Goal: Information Seeking & Learning: Check status

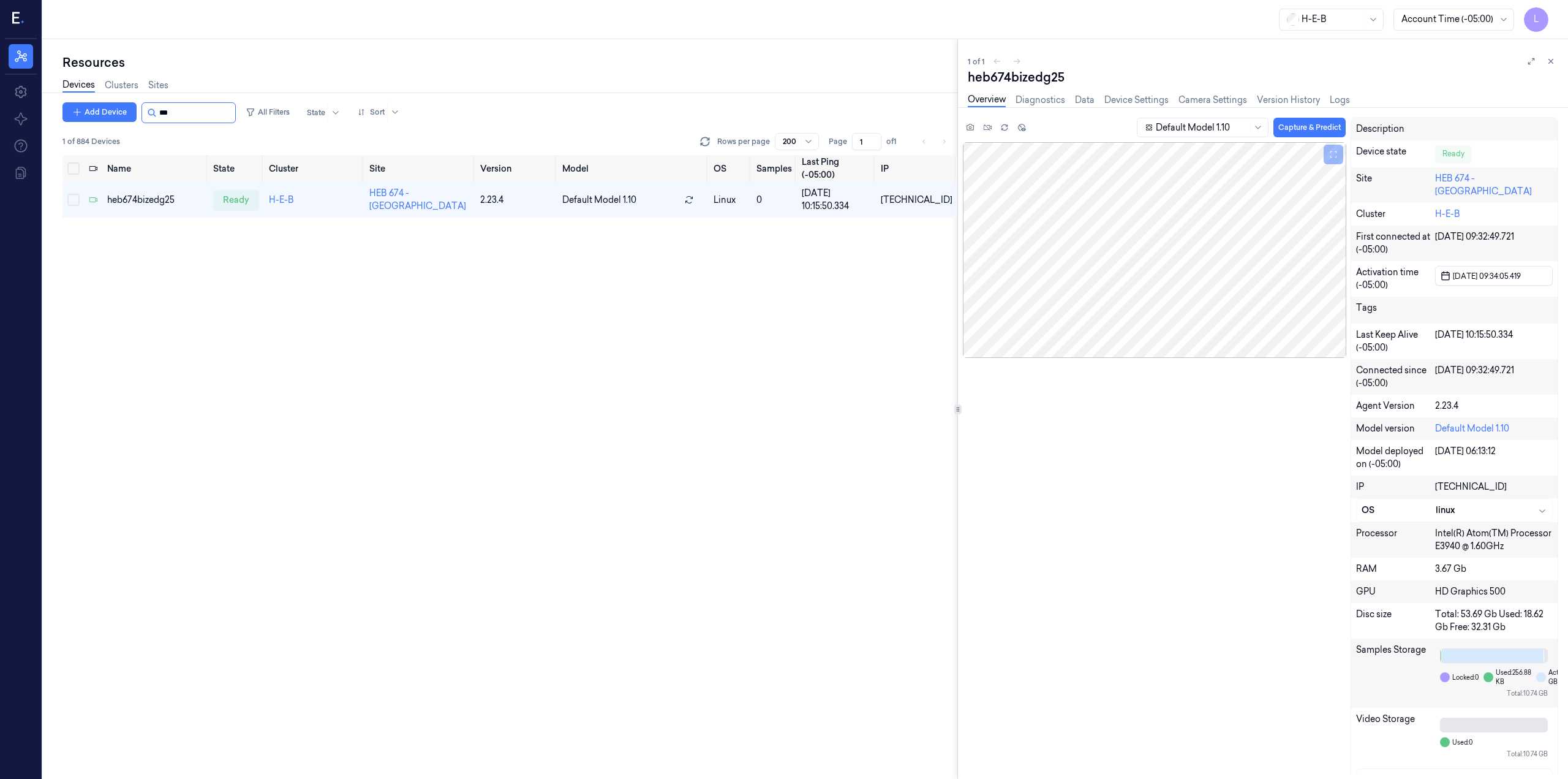
click at [201, 110] on input "string" at bounding box center [196, 113] width 74 height 19
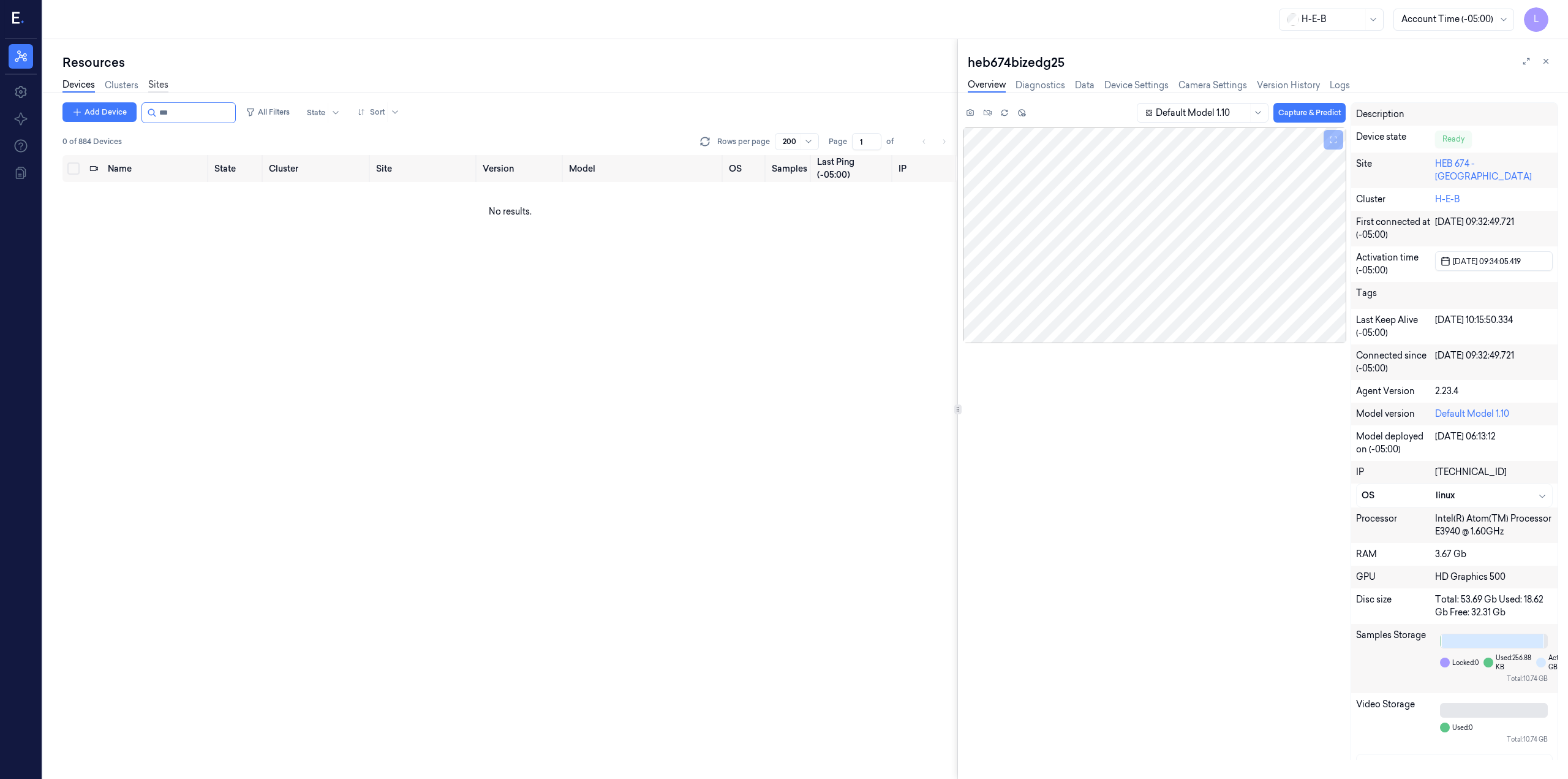
type input "***"
click at [166, 81] on link "Sites" at bounding box center [158, 86] width 20 height 14
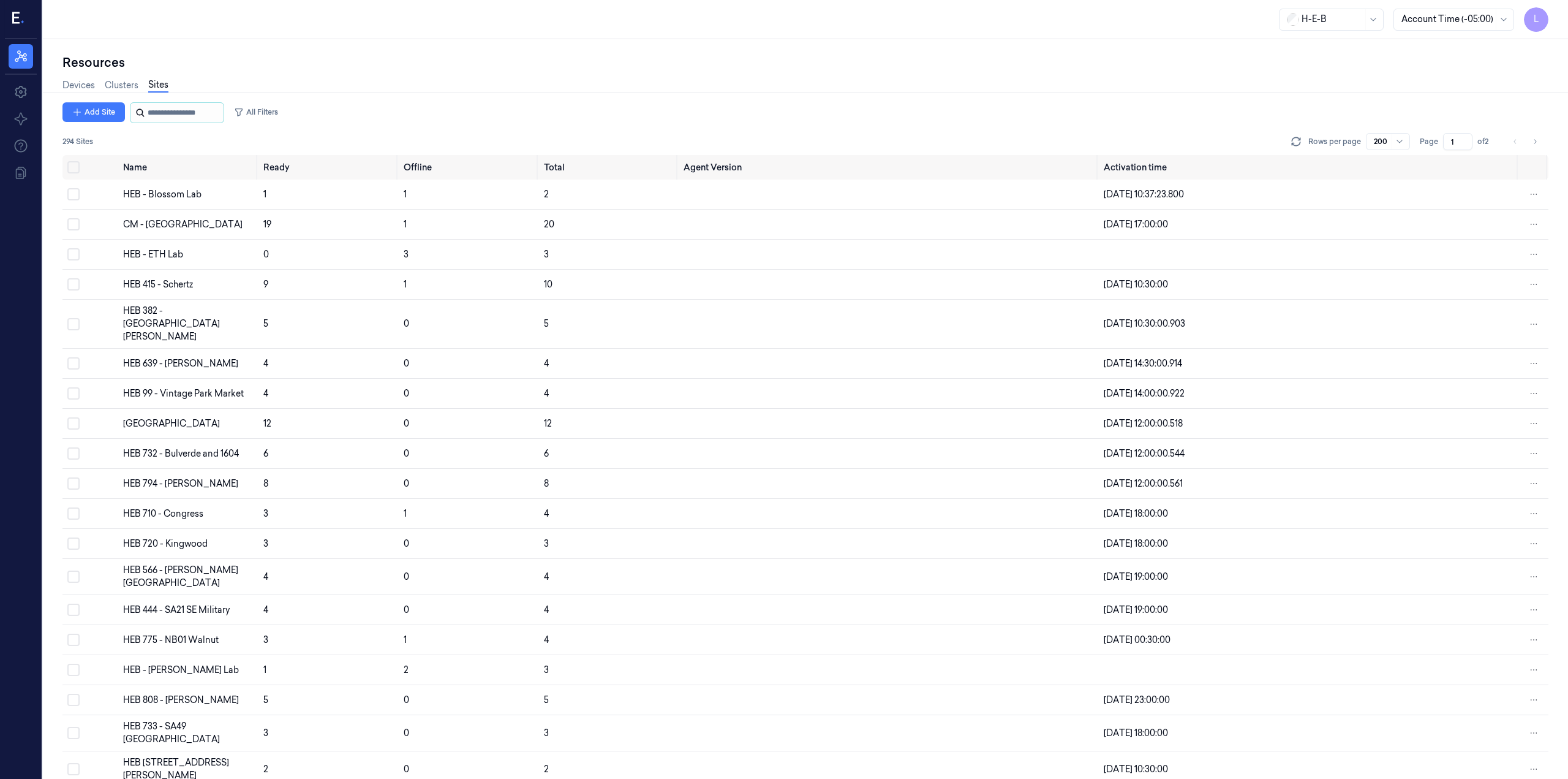
click at [178, 114] on input "string" at bounding box center [184, 113] width 74 height 19
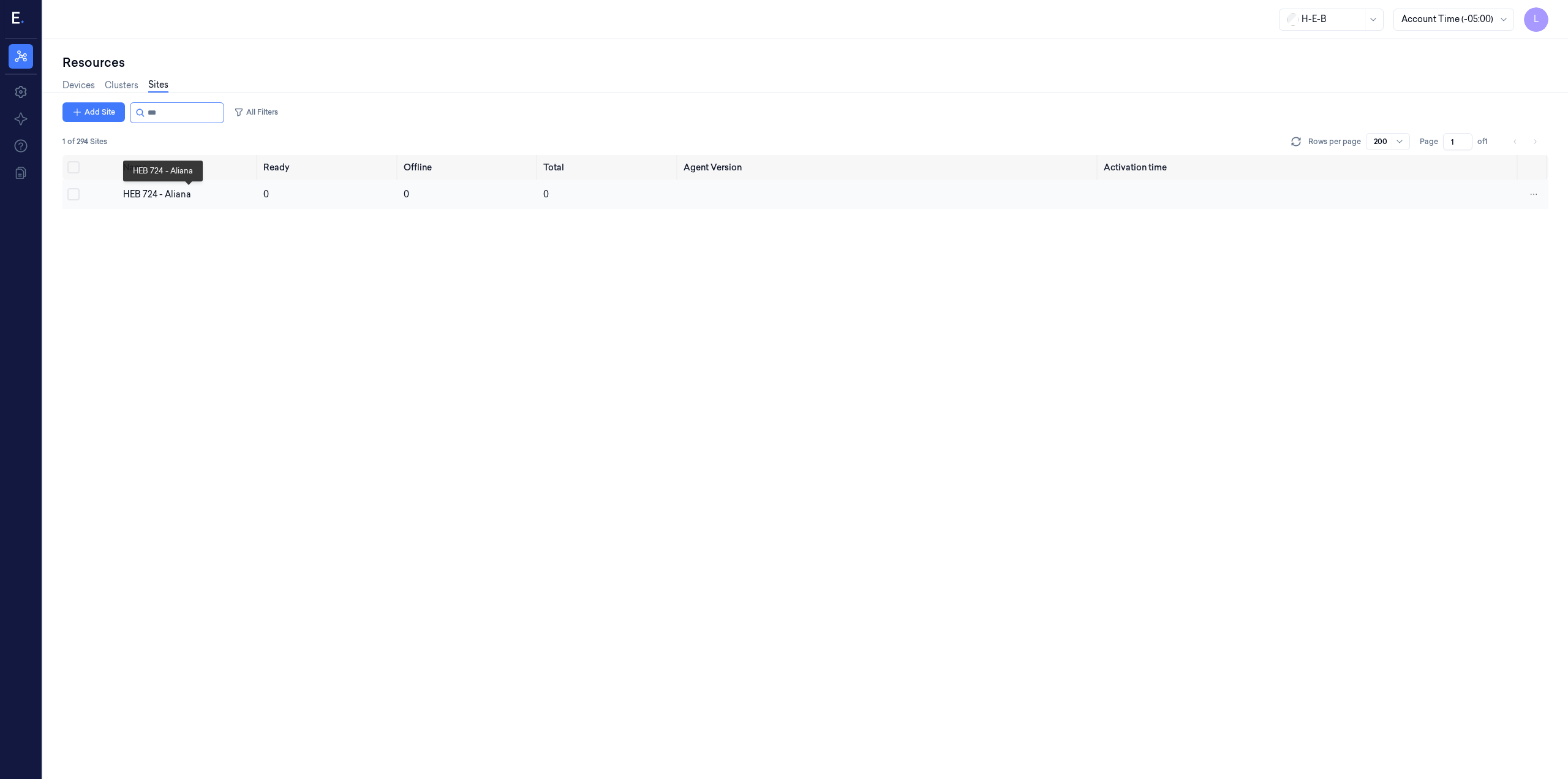
click at [171, 196] on div "HEB 724 - Aliana" at bounding box center [188, 194] width 130 height 13
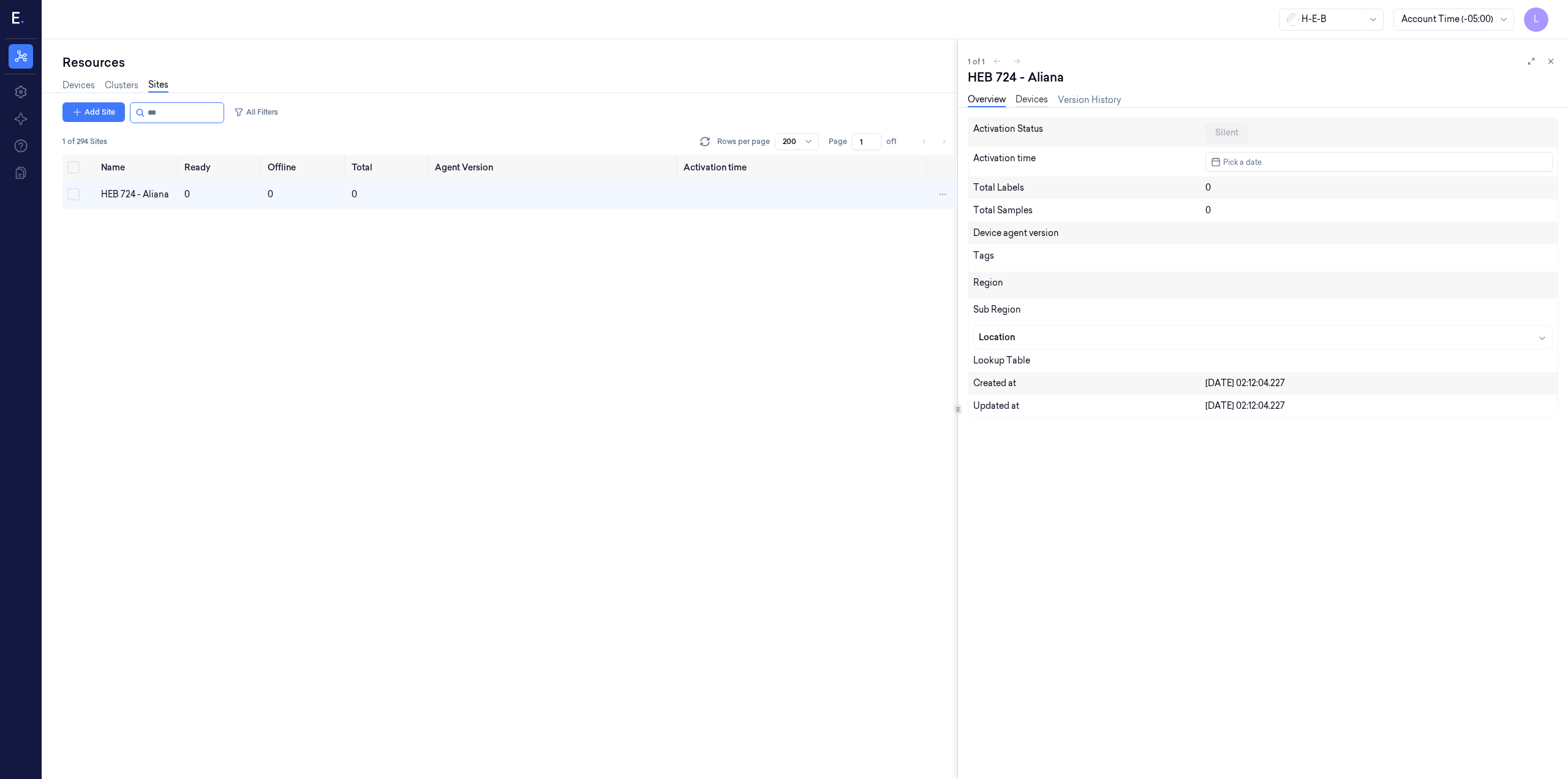
click at [1033, 102] on link "Devices" at bounding box center [1031, 100] width 33 height 14
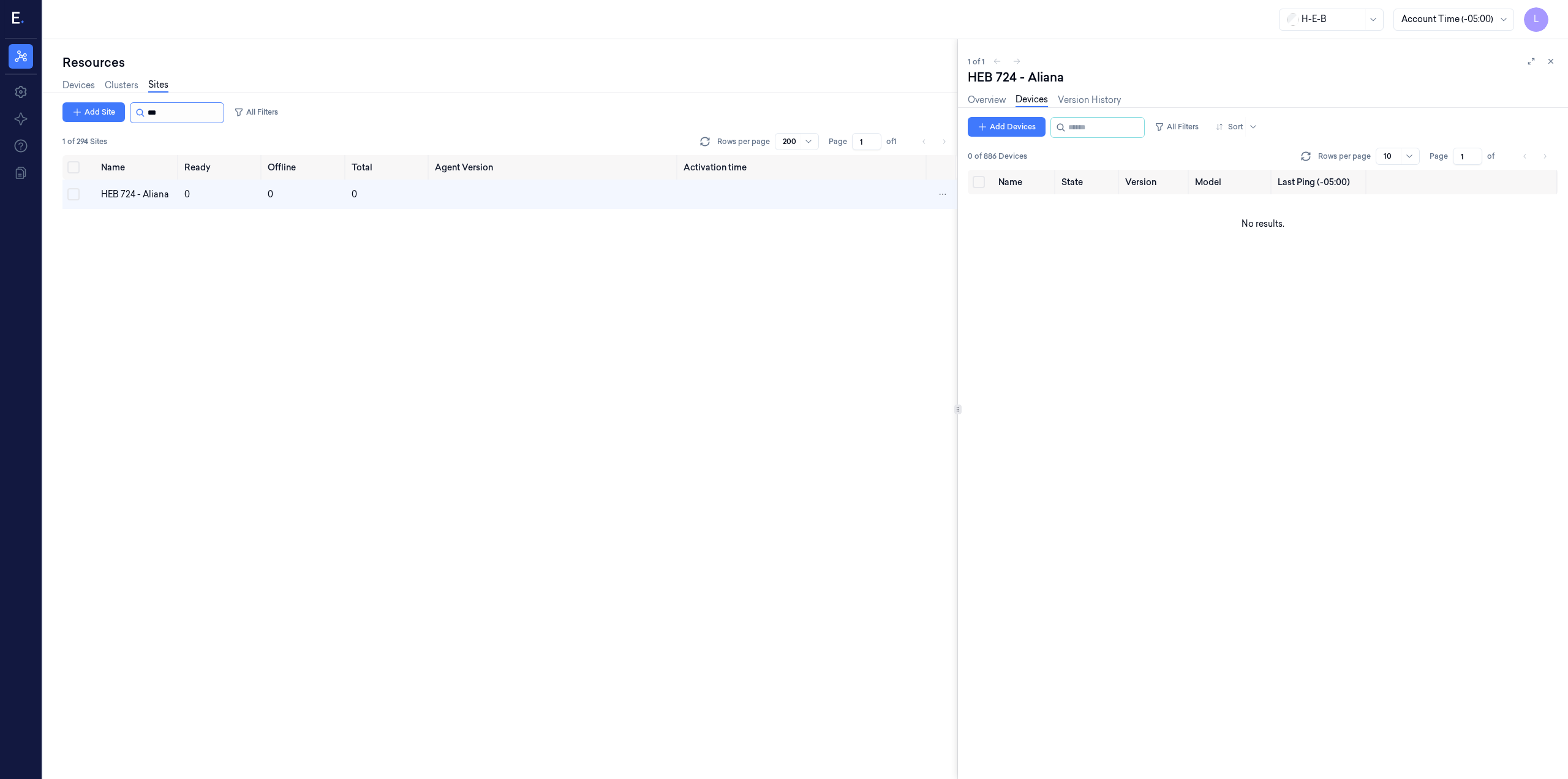
click at [164, 116] on input "string" at bounding box center [184, 113] width 74 height 19
click at [116, 191] on div "HEB 724 - Aliana" at bounding box center [138, 194] width 74 height 13
click at [361, 376] on div "Name Ready Offline Total Agent Version Activation time HEB 724 - Aliana 0 0 0" at bounding box center [510, 467] width 895 height 624
click at [204, 115] on input "string" at bounding box center [184, 113] width 74 height 19
type input "*"
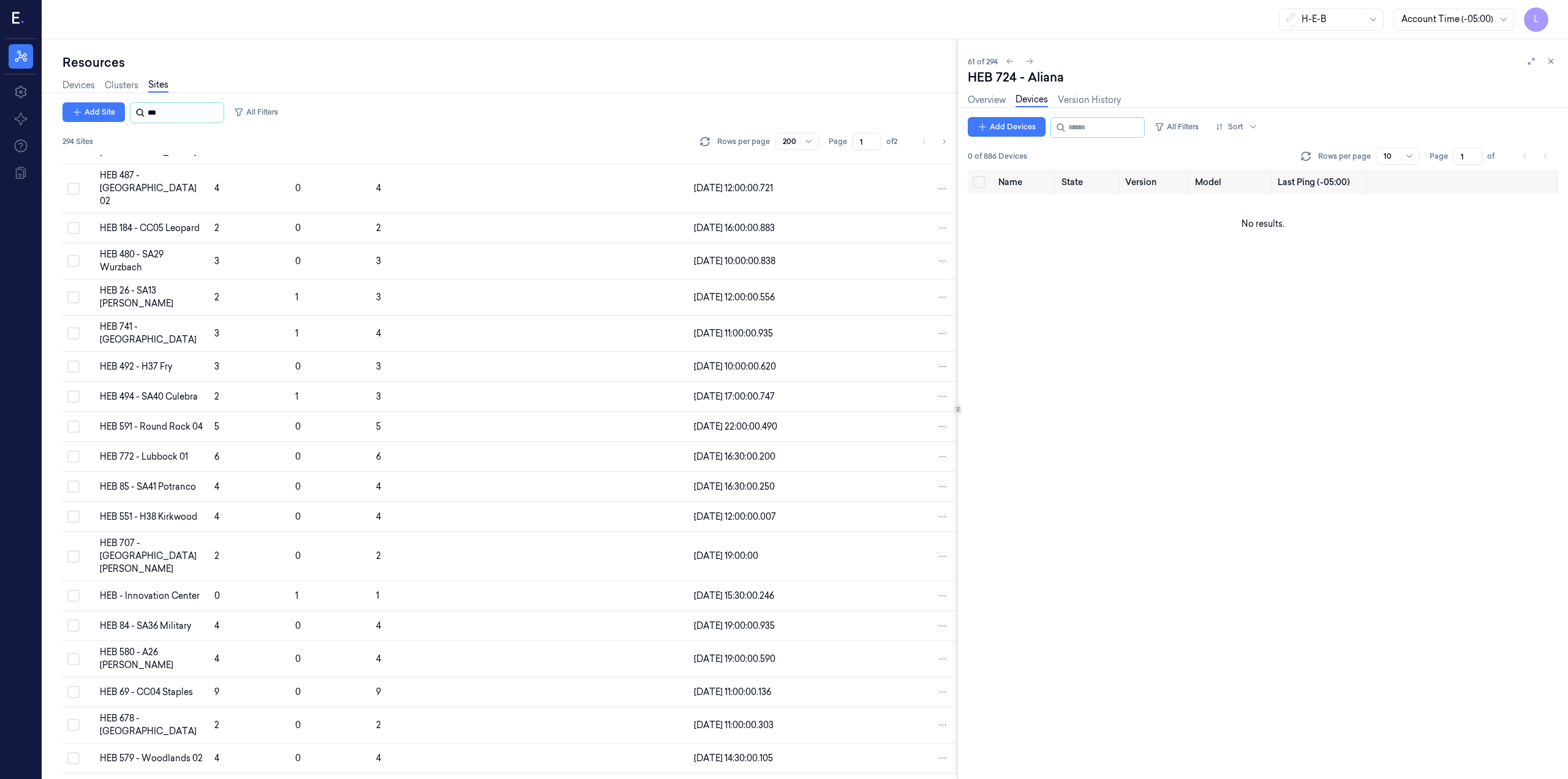
scroll to position [1408, 0]
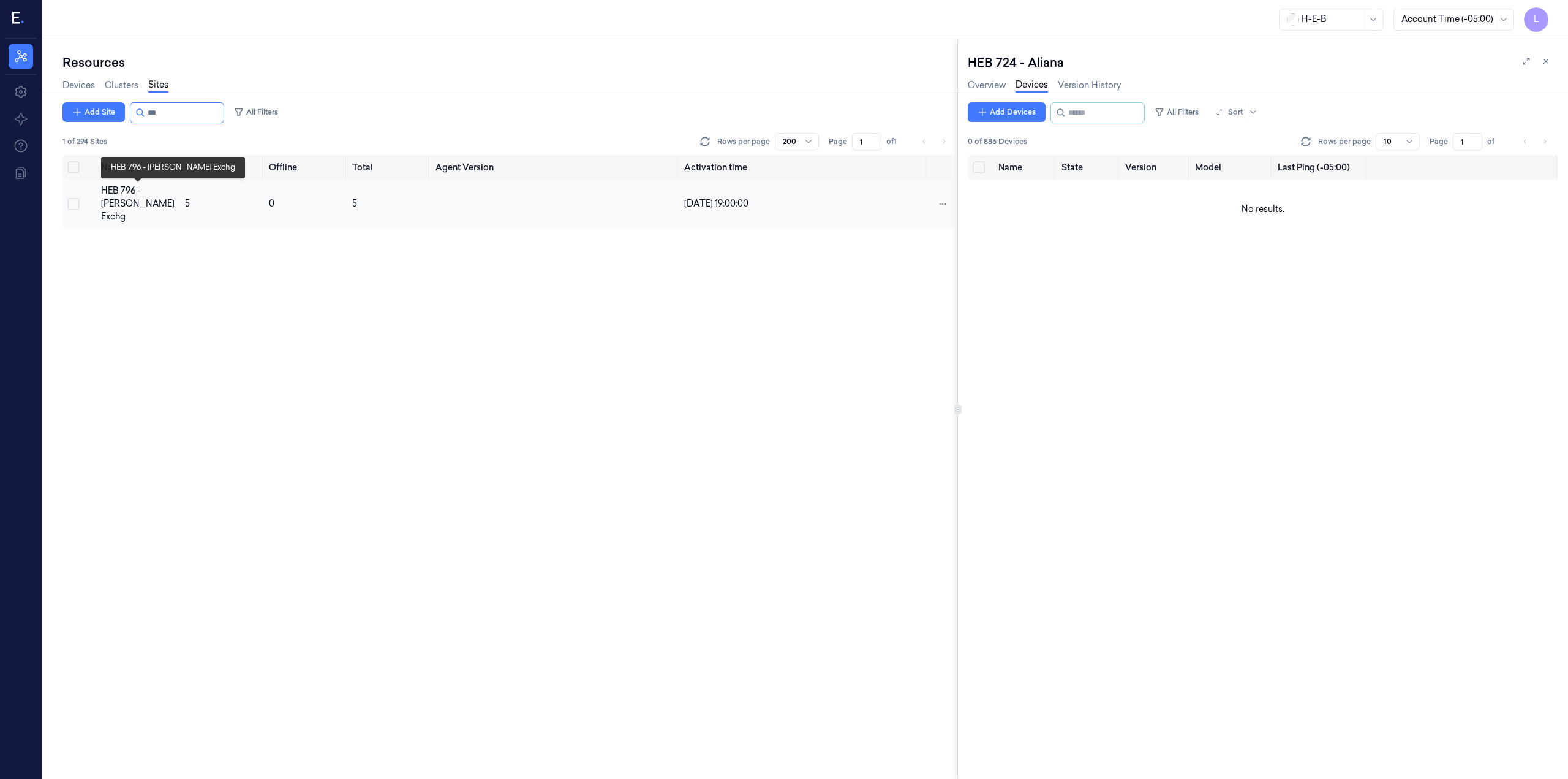
type input "***"
click at [146, 189] on div "HEB 796 - [PERSON_NAME] Exchg" at bounding box center [138, 203] width 74 height 38
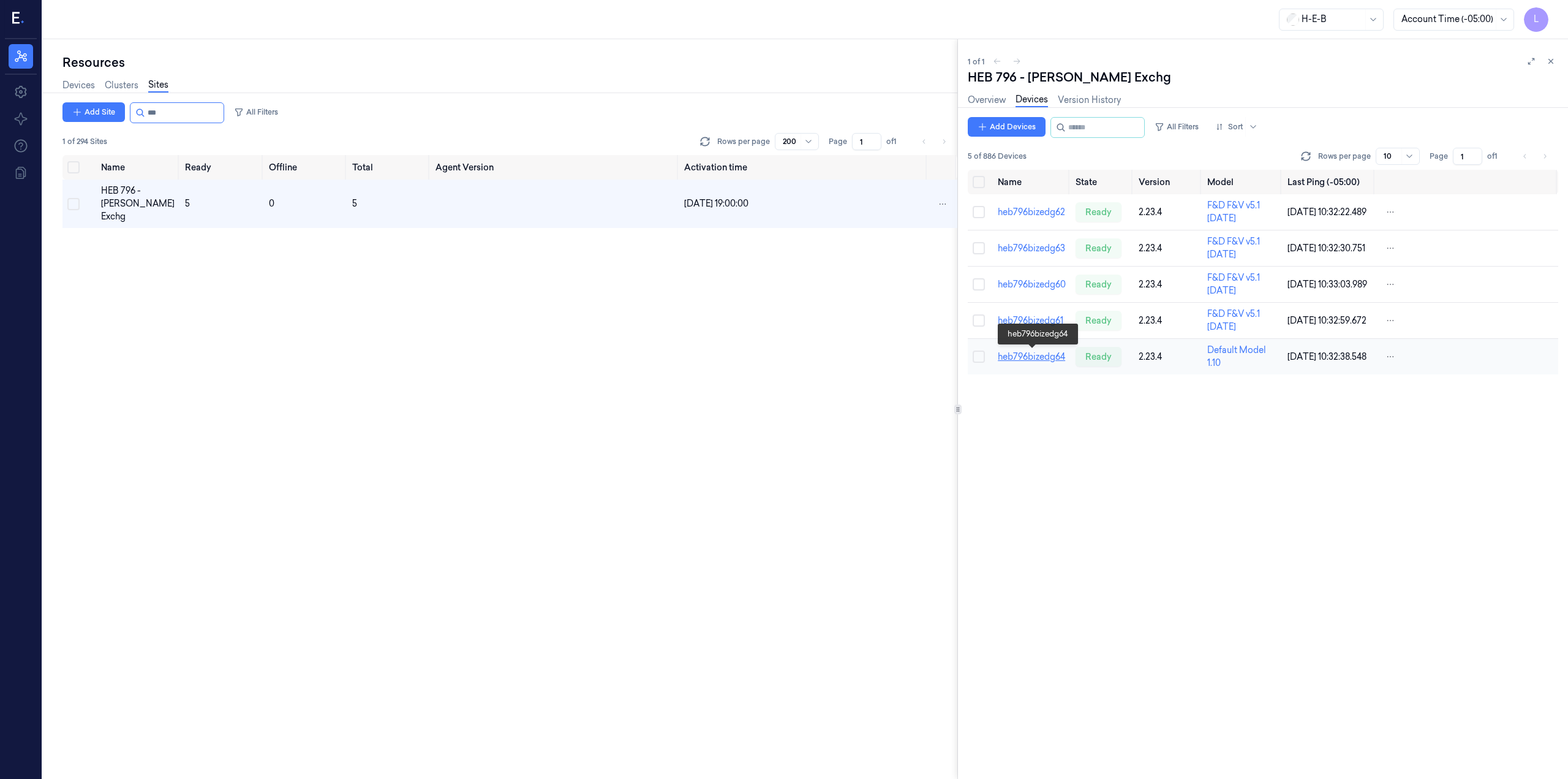
click at [1056, 356] on link "heb796bizedg64" at bounding box center [1031, 356] width 68 height 11
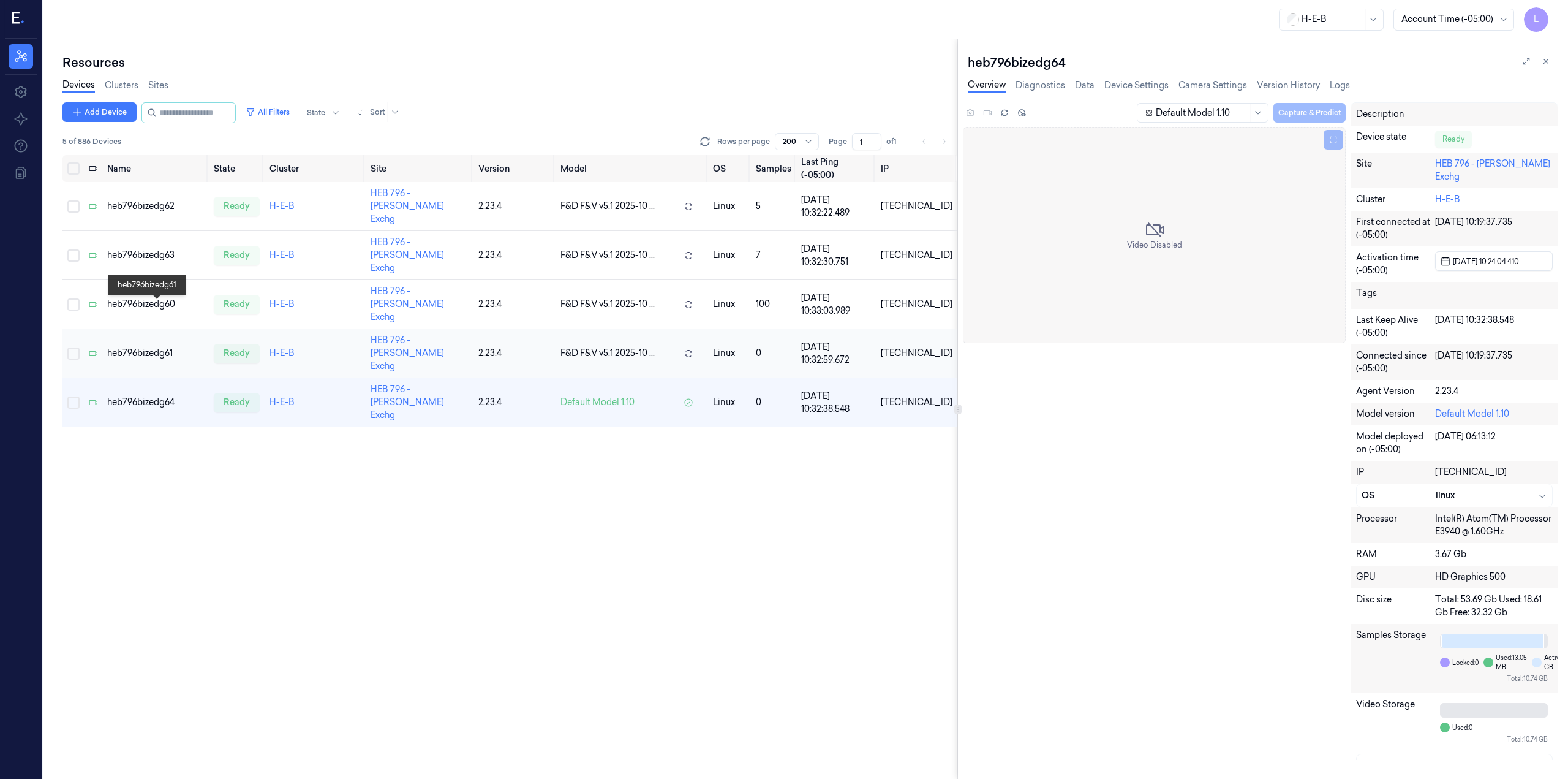
click at [122, 347] on div "heb796bizedg61" at bounding box center [155, 353] width 97 height 13
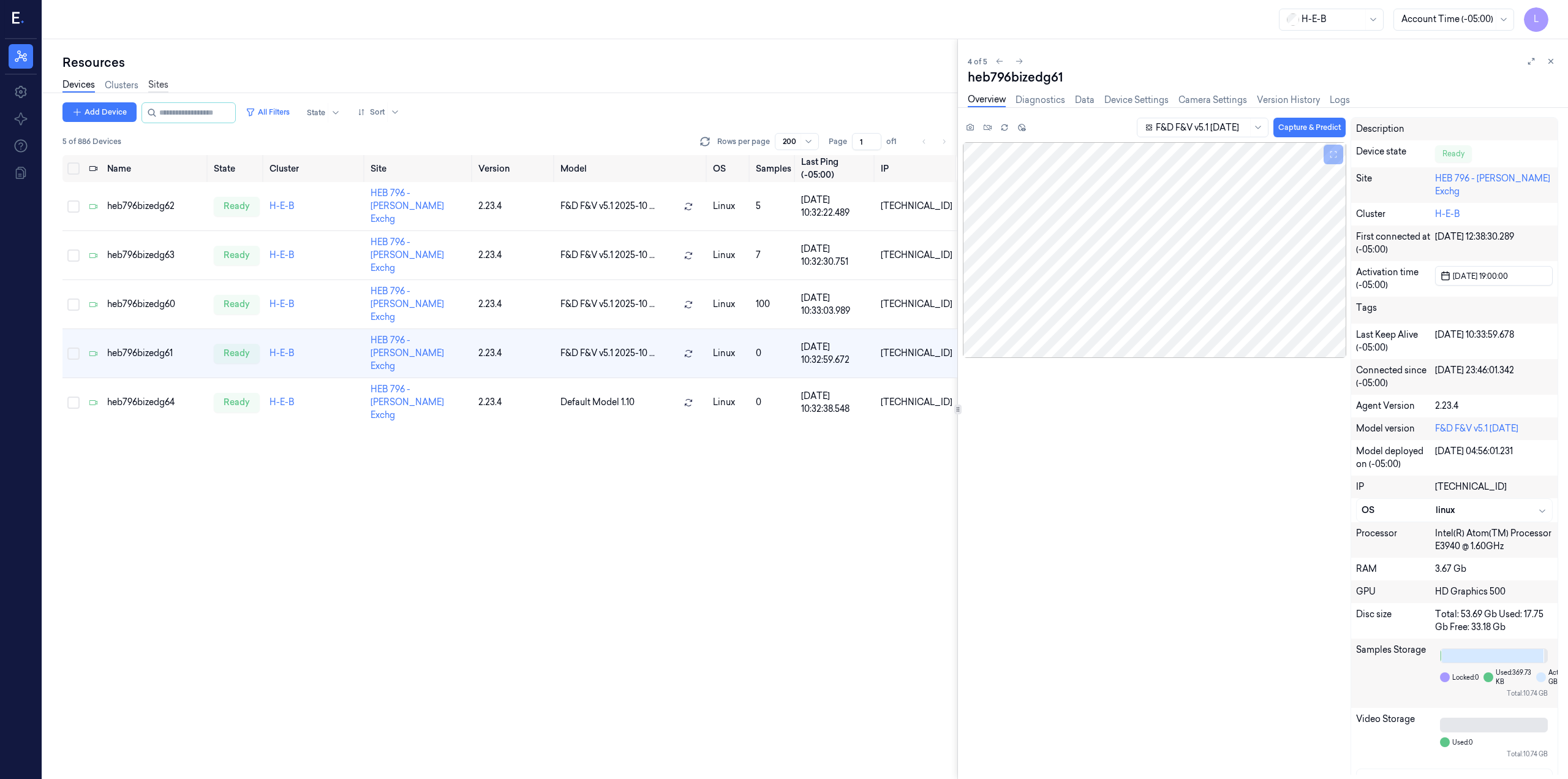
click at [165, 90] on link "Sites" at bounding box center [158, 86] width 20 height 14
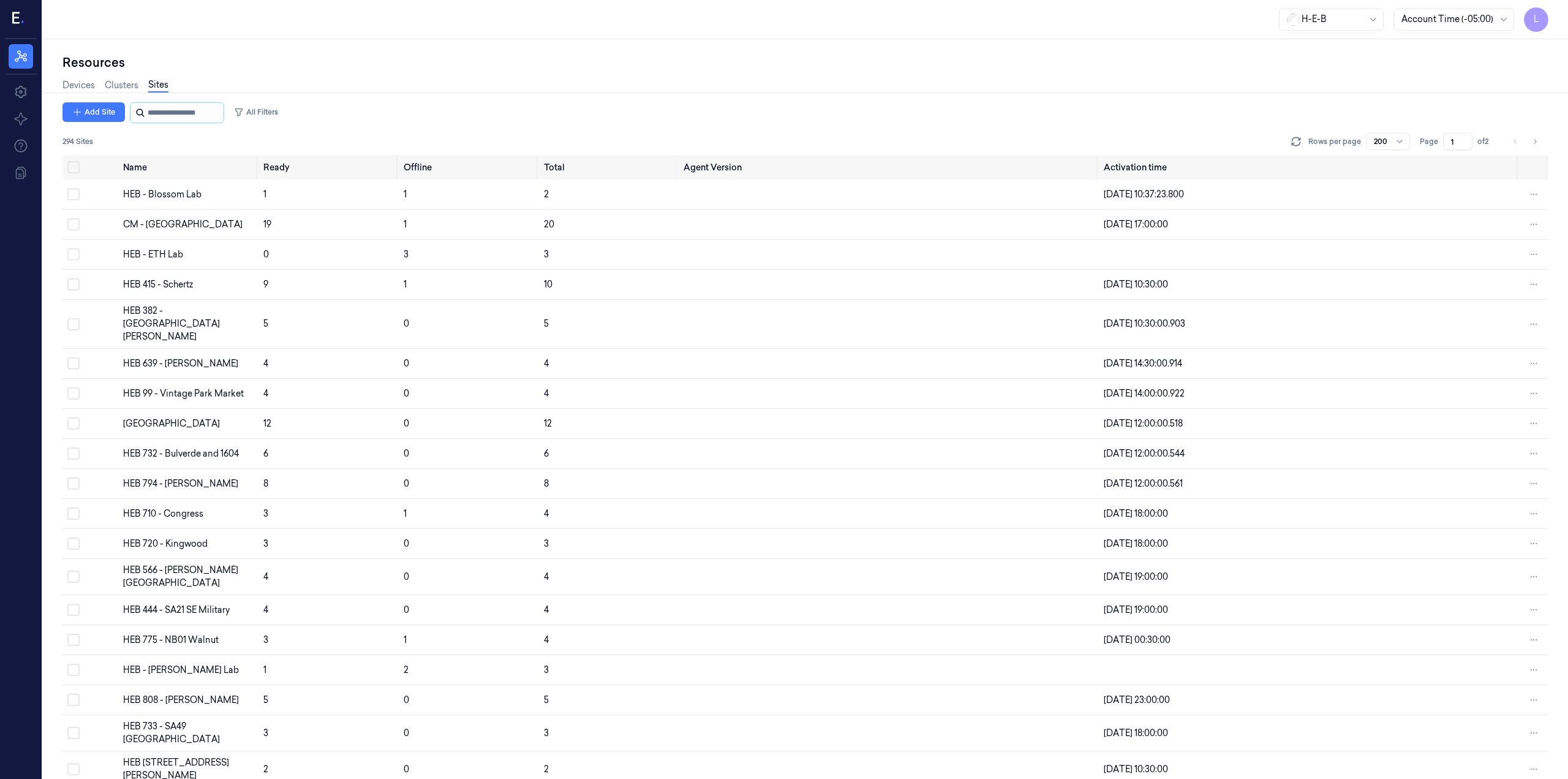
click at [177, 116] on input "string" at bounding box center [184, 113] width 74 height 19
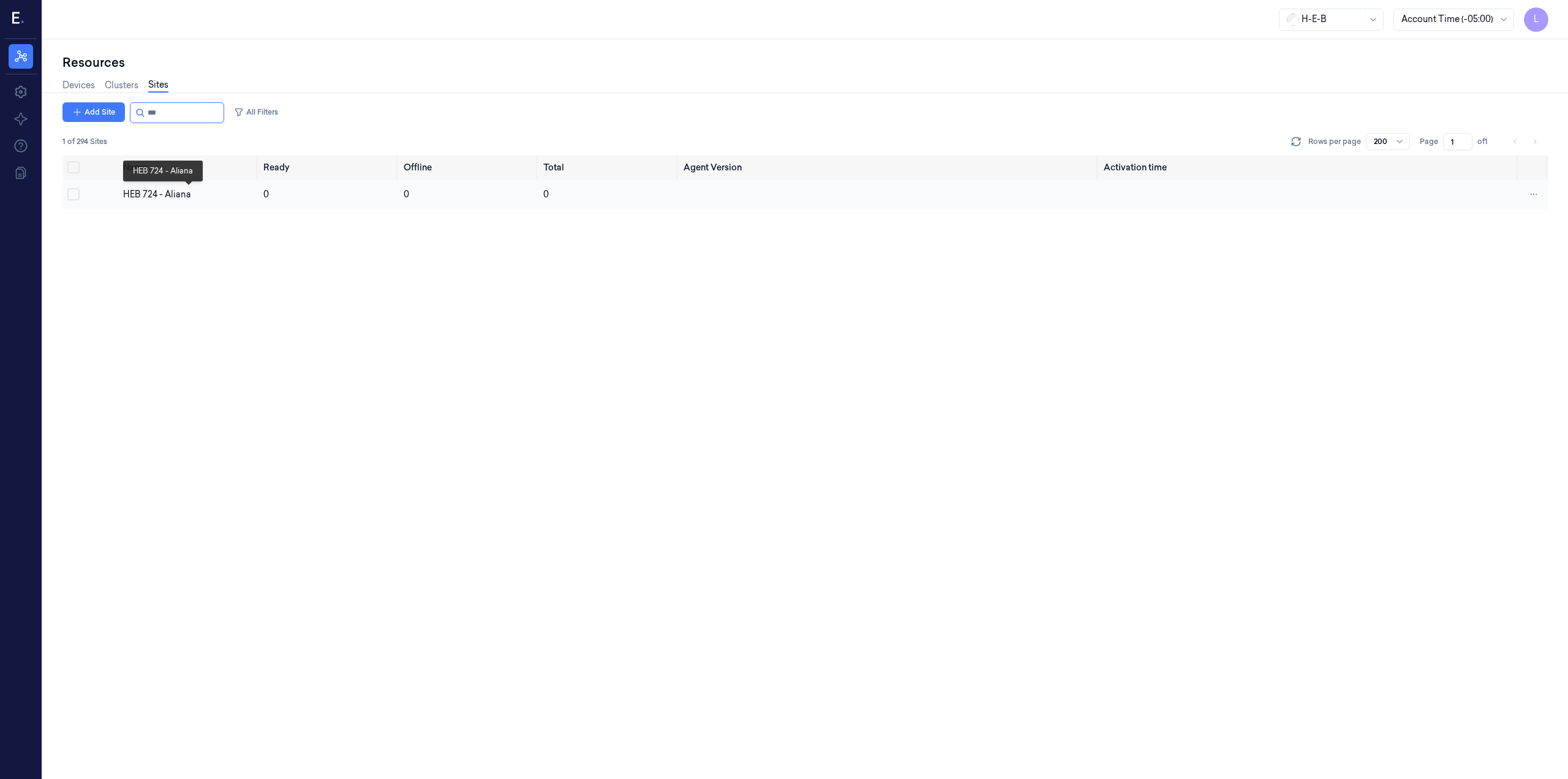
click at [168, 196] on div "HEB 724 - Aliana" at bounding box center [188, 194] width 130 height 13
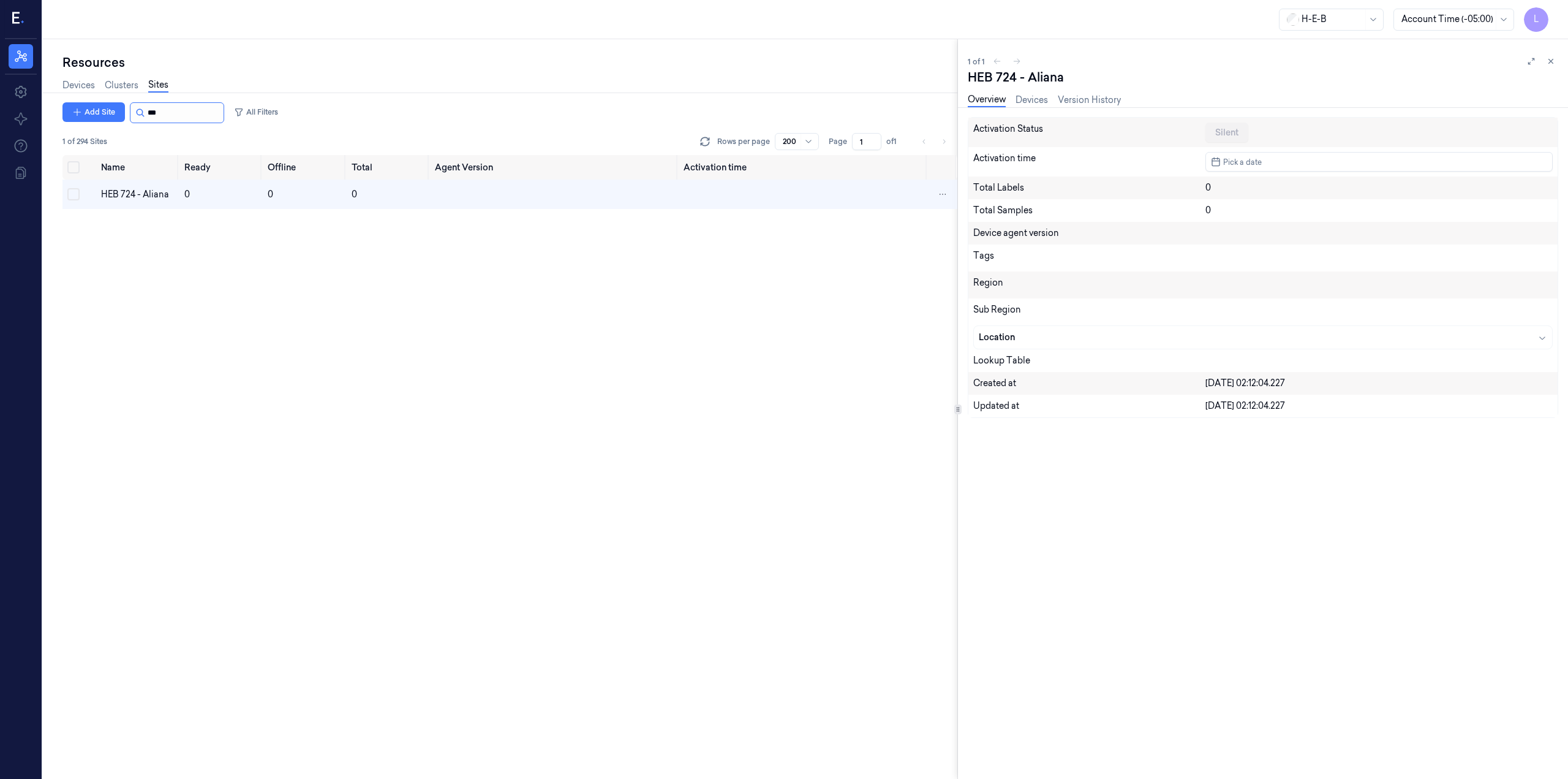
click at [209, 116] on input "string" at bounding box center [184, 113] width 74 height 19
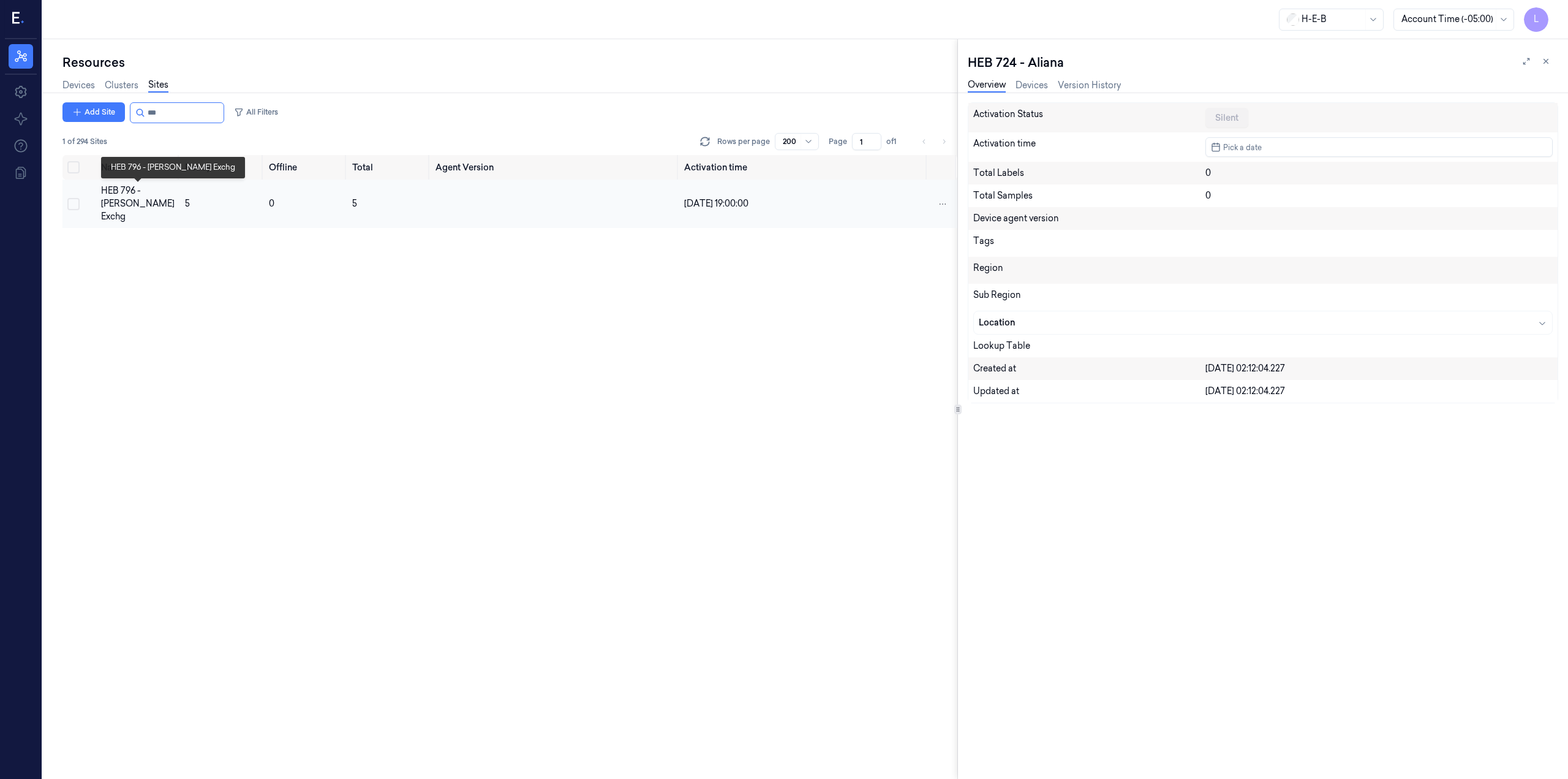
click at [146, 193] on div "HEB 796 - [PERSON_NAME] Exchg" at bounding box center [138, 203] width 74 height 38
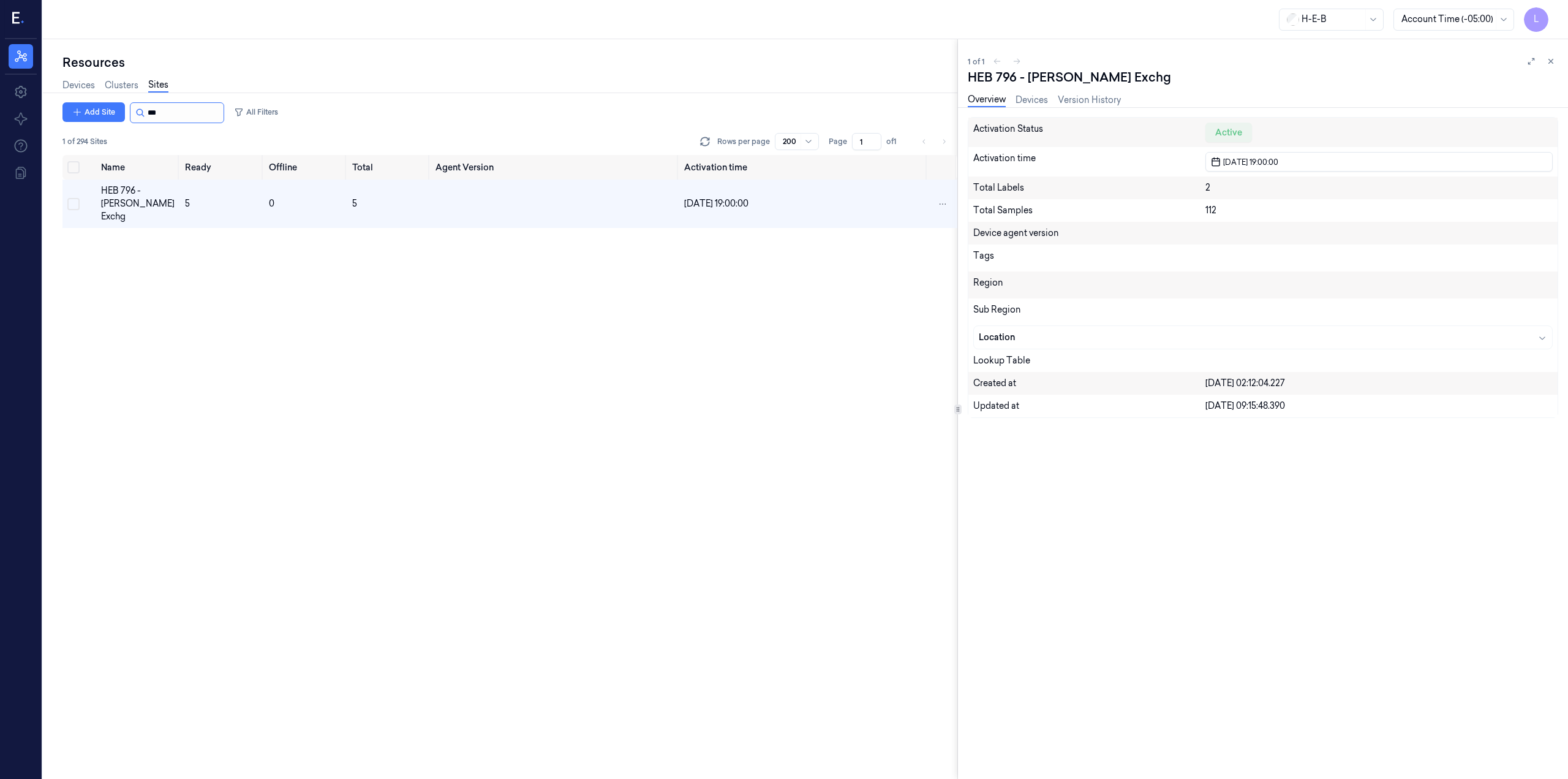
click at [207, 105] on input "string" at bounding box center [184, 113] width 74 height 19
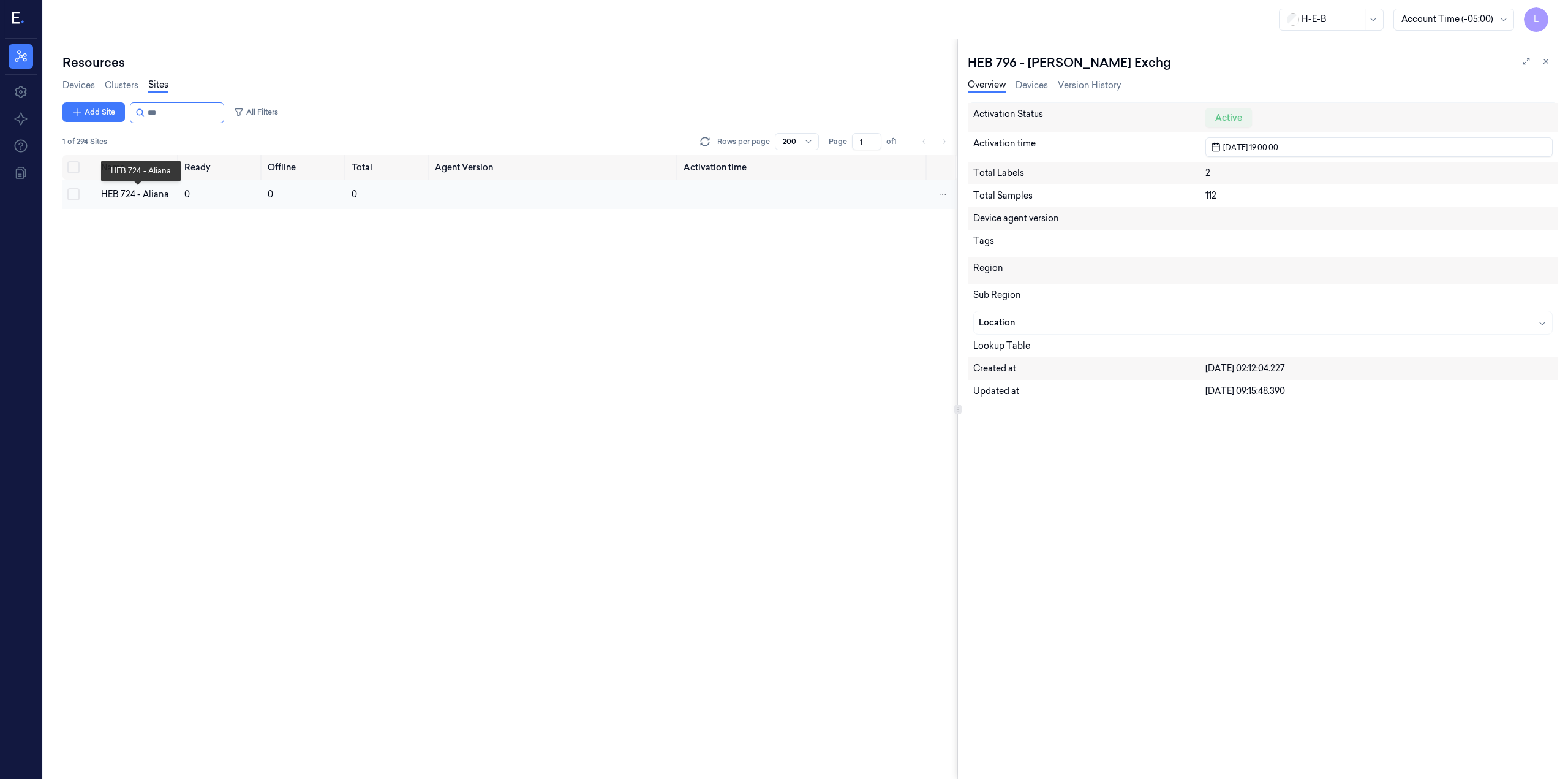
type input "***"
click at [126, 193] on div "HEB 724 - Aliana" at bounding box center [138, 194] width 74 height 13
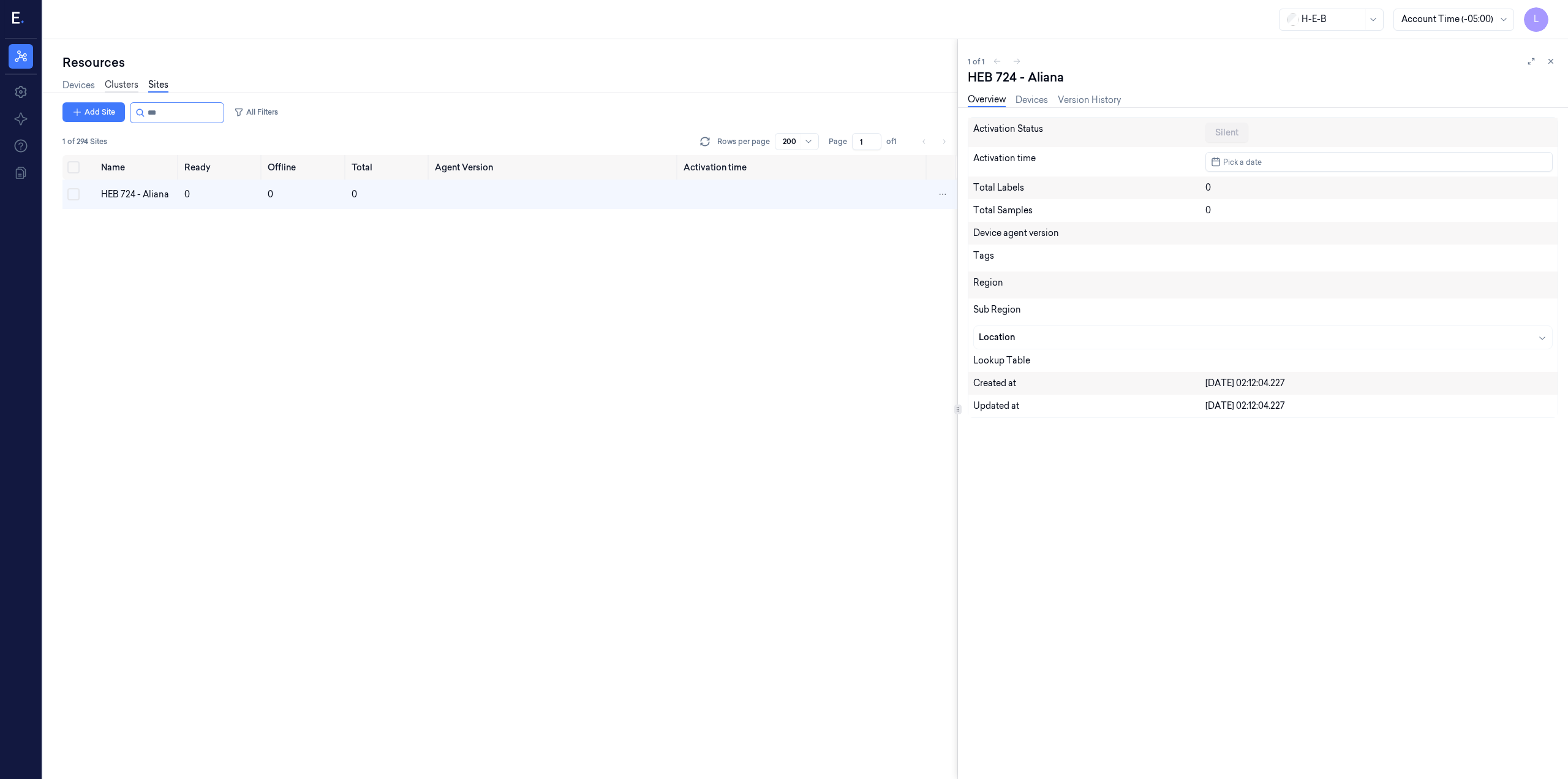
click at [130, 79] on link "Clusters" at bounding box center [122, 86] width 33 height 14
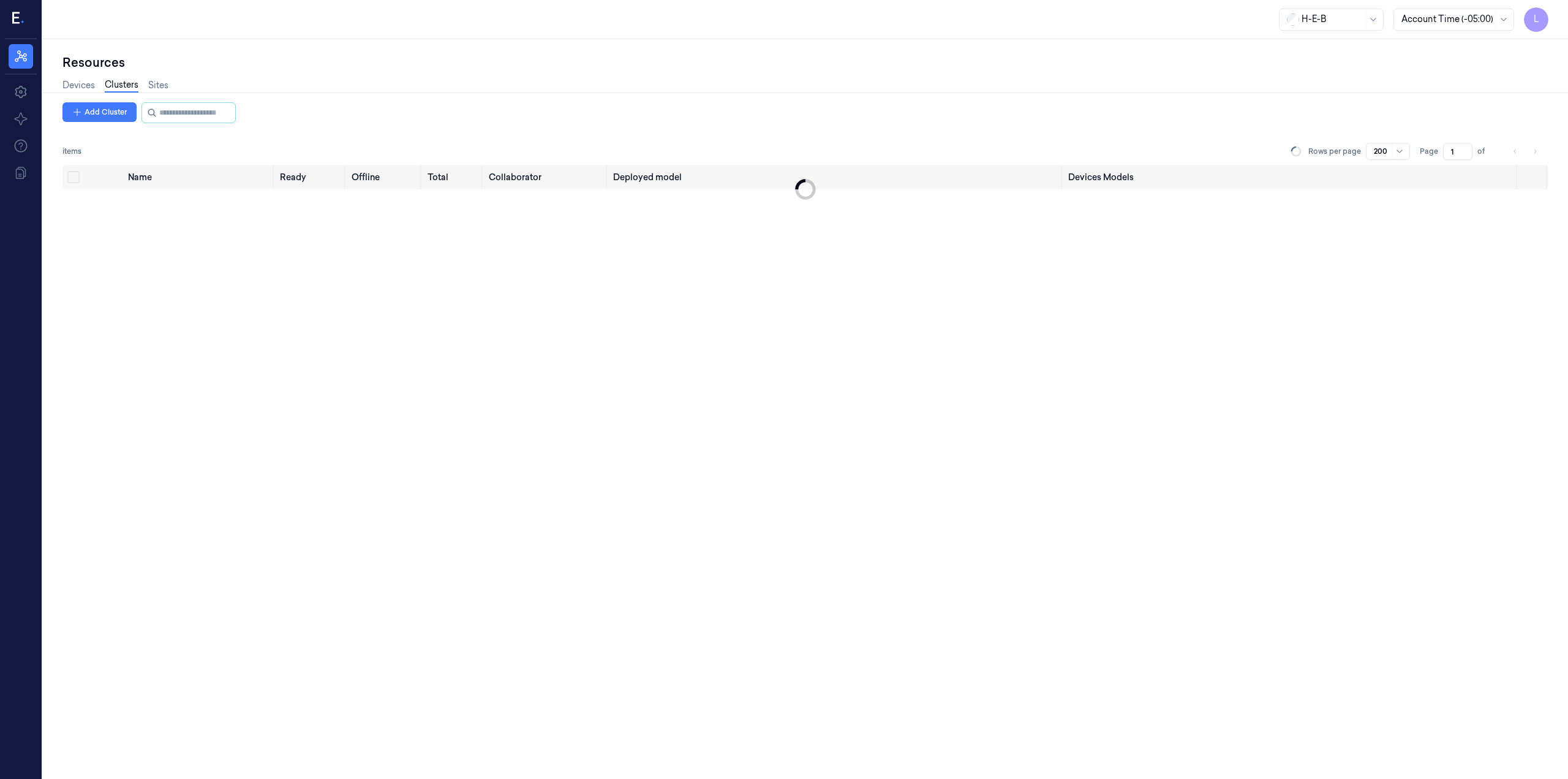
click at [161, 78] on div "Devices Clusters Sites" at bounding box center [116, 86] width 106 height 31
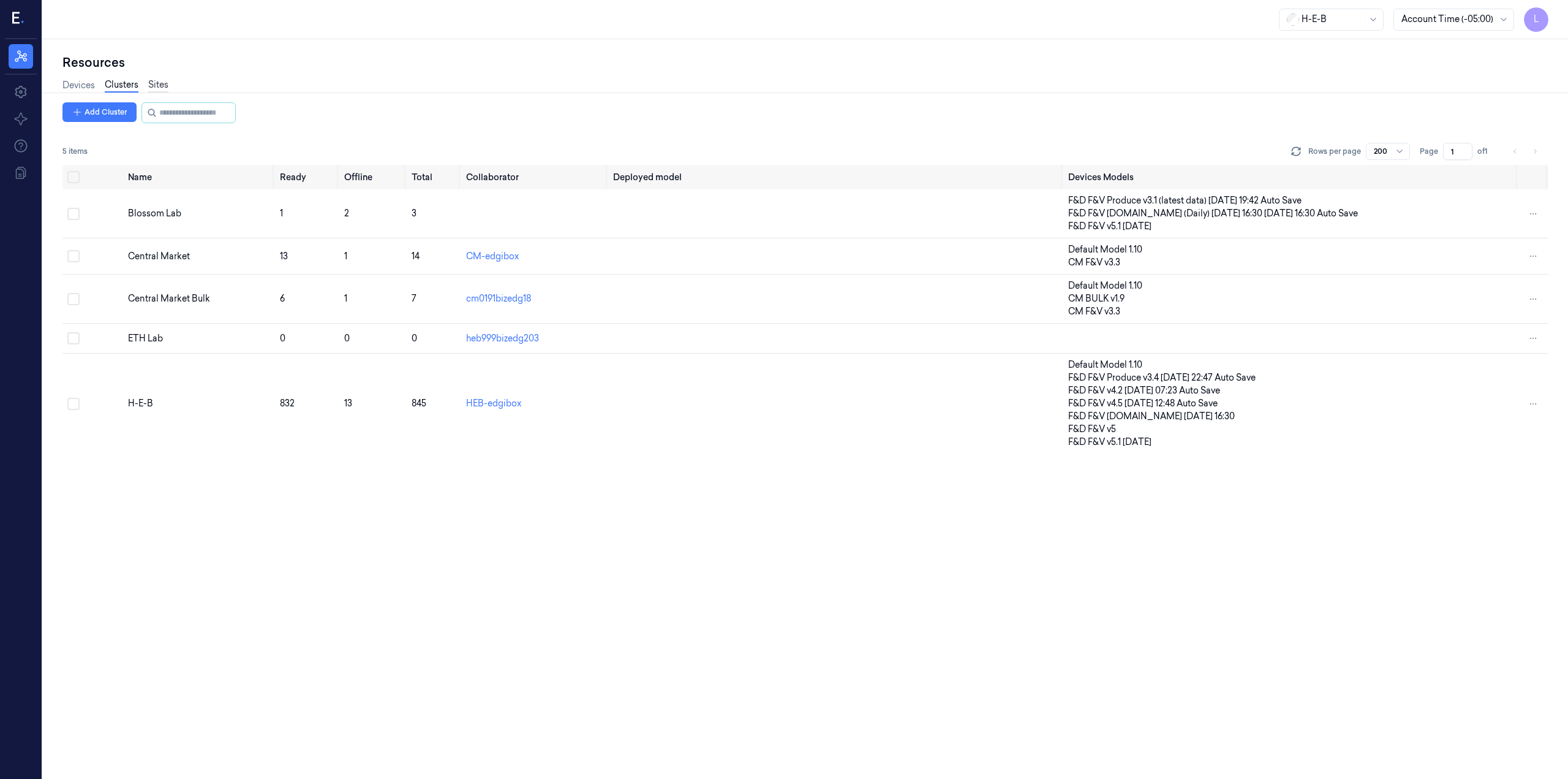
click at [159, 83] on link "Sites" at bounding box center [158, 86] width 20 height 14
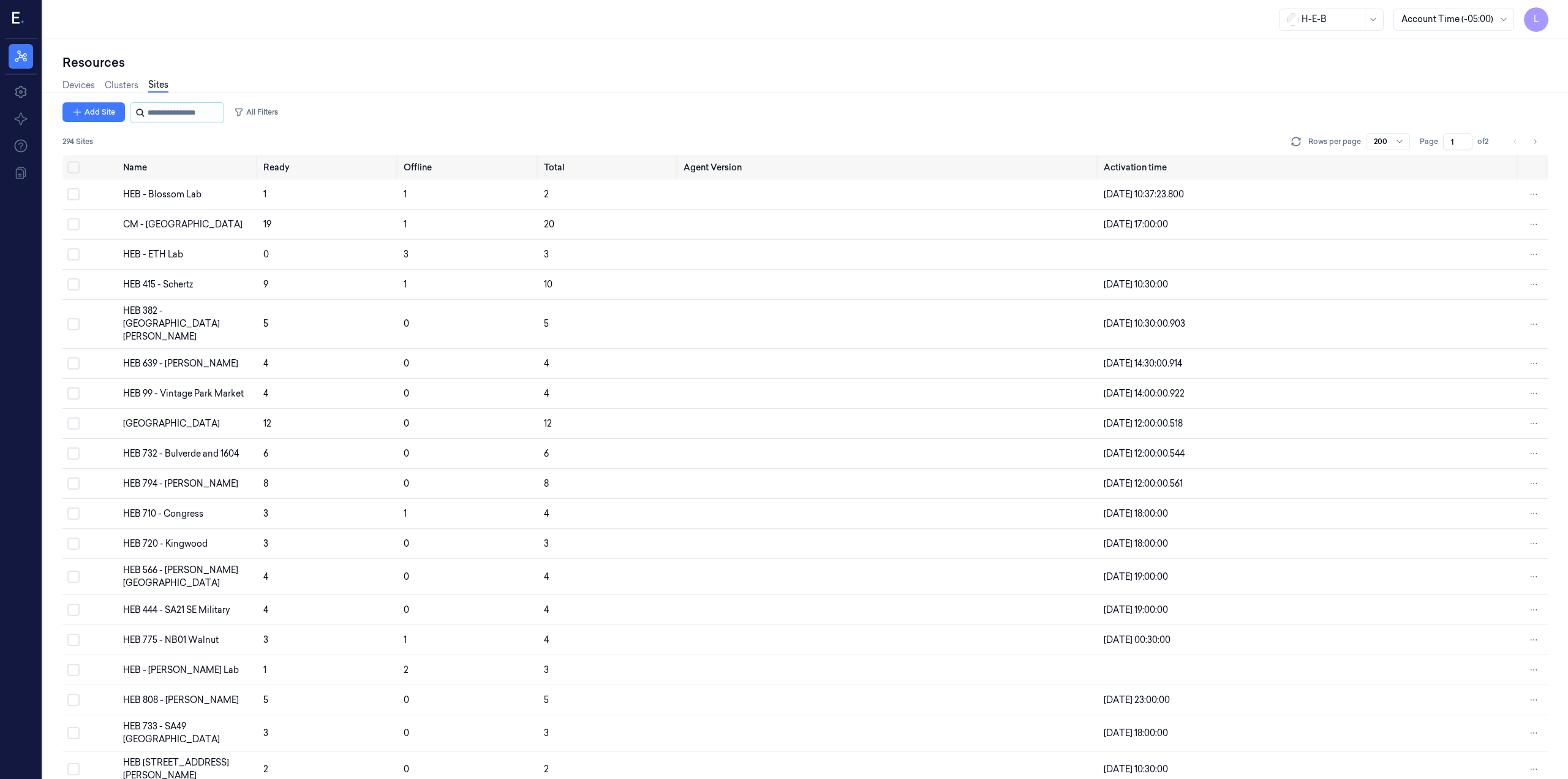
click at [171, 118] on input "string" at bounding box center [184, 113] width 74 height 19
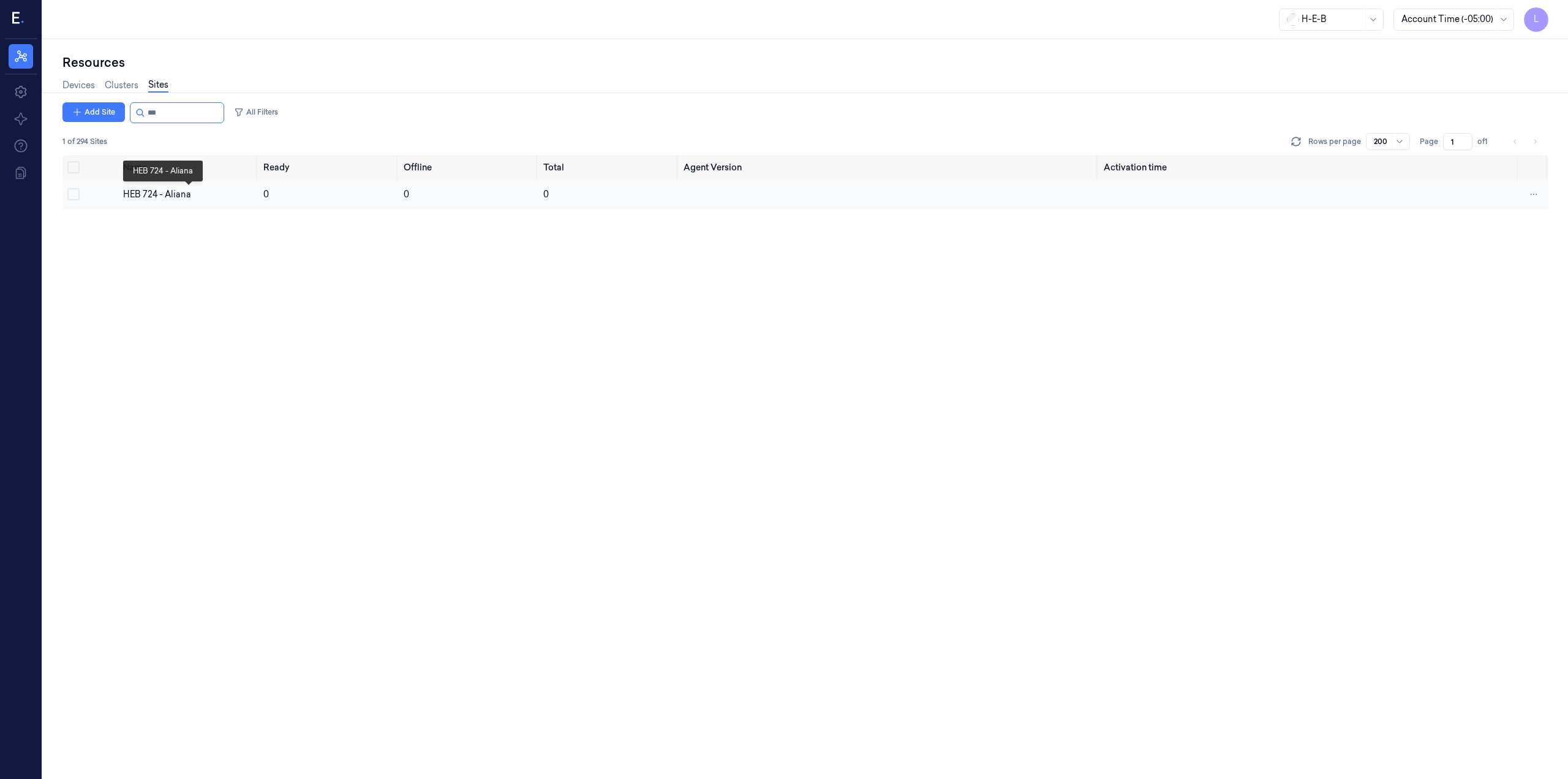
click at [159, 189] on div "HEB 724 - Aliana" at bounding box center [188, 194] width 130 height 13
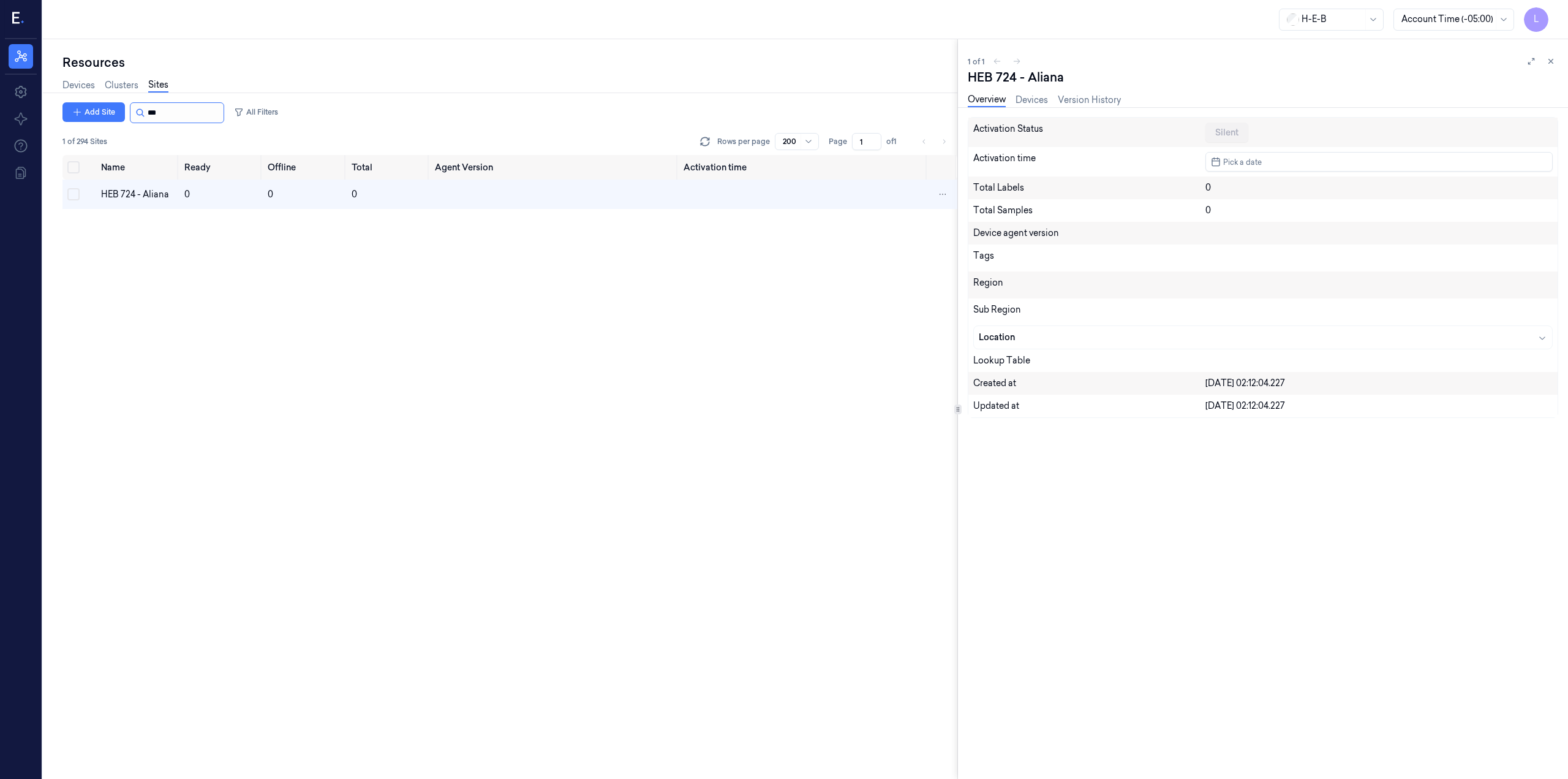
click at [175, 115] on input "string" at bounding box center [184, 113] width 74 height 19
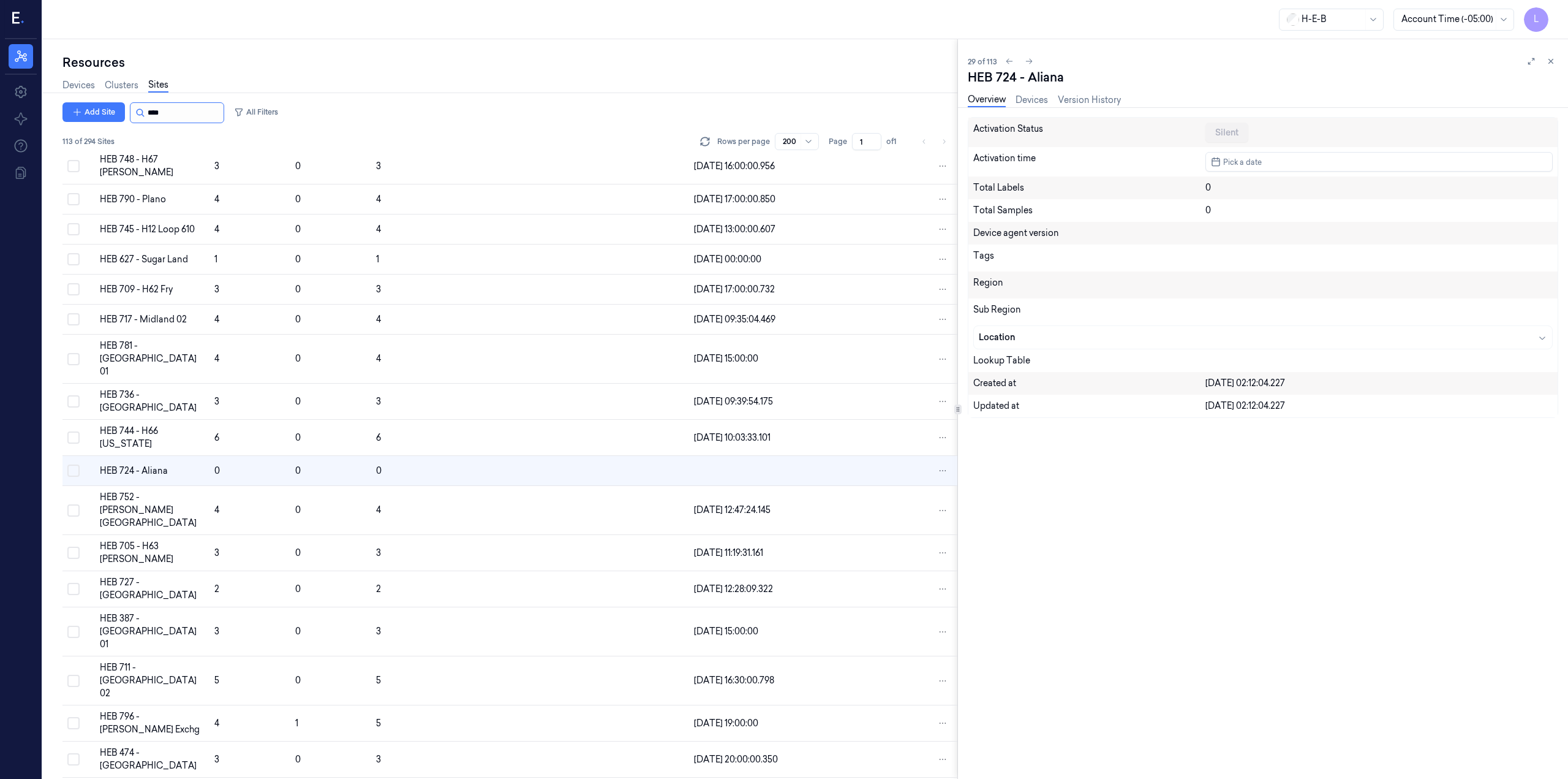
scroll to position [723, 0]
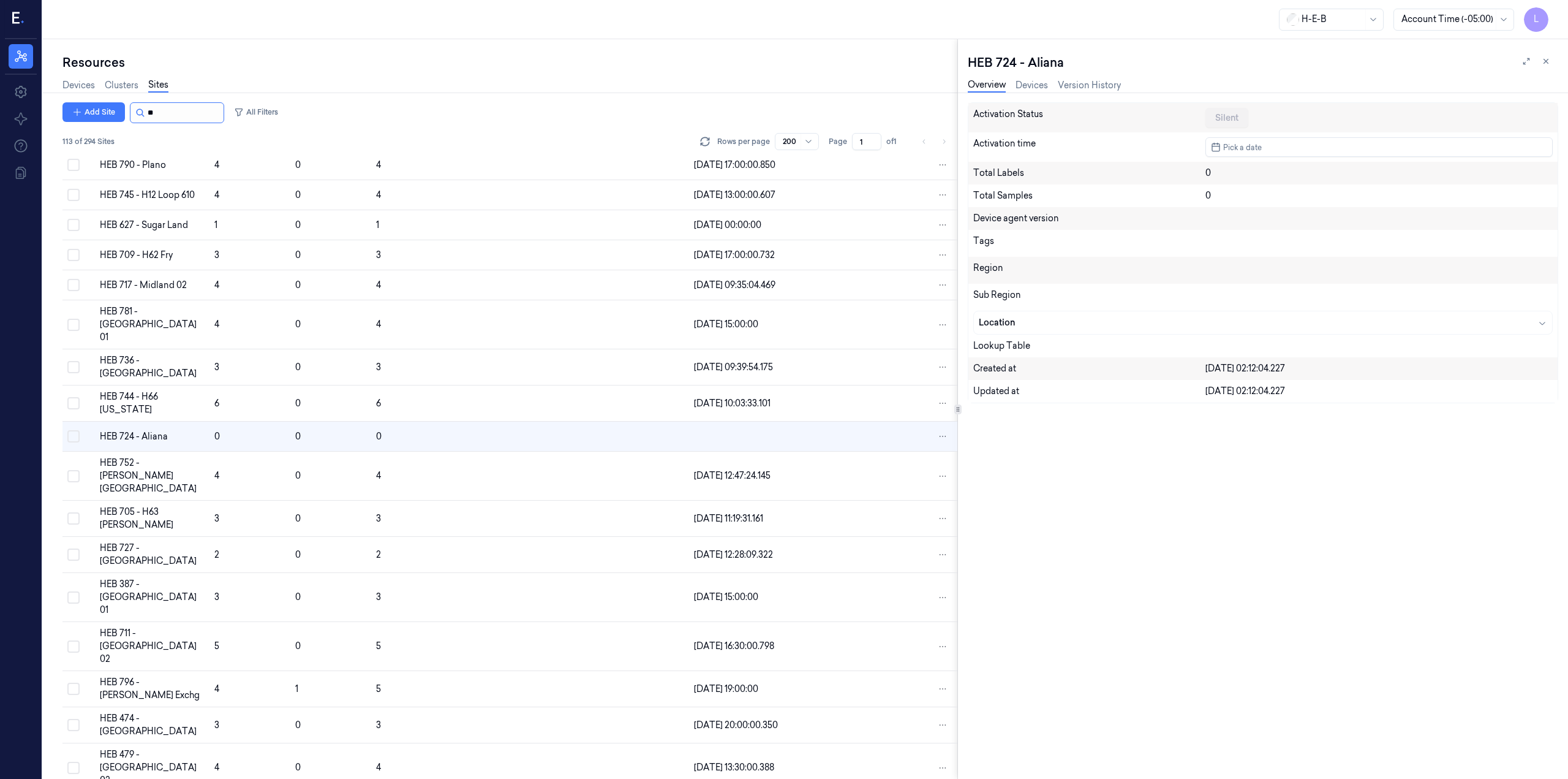
scroll to position [734, 0]
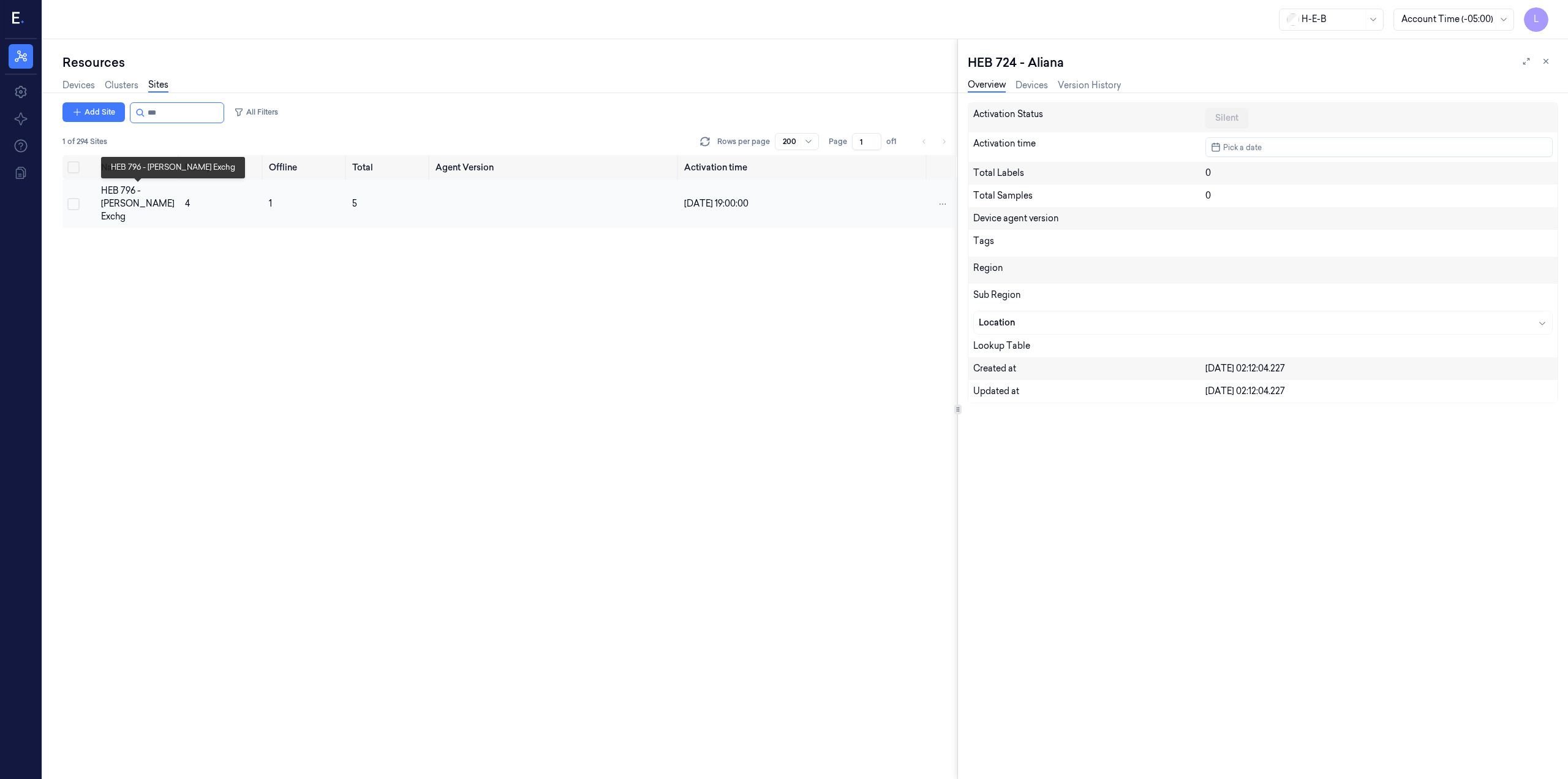
click at [138, 199] on div "HEB 796 - [PERSON_NAME] Exchg" at bounding box center [138, 203] width 74 height 38
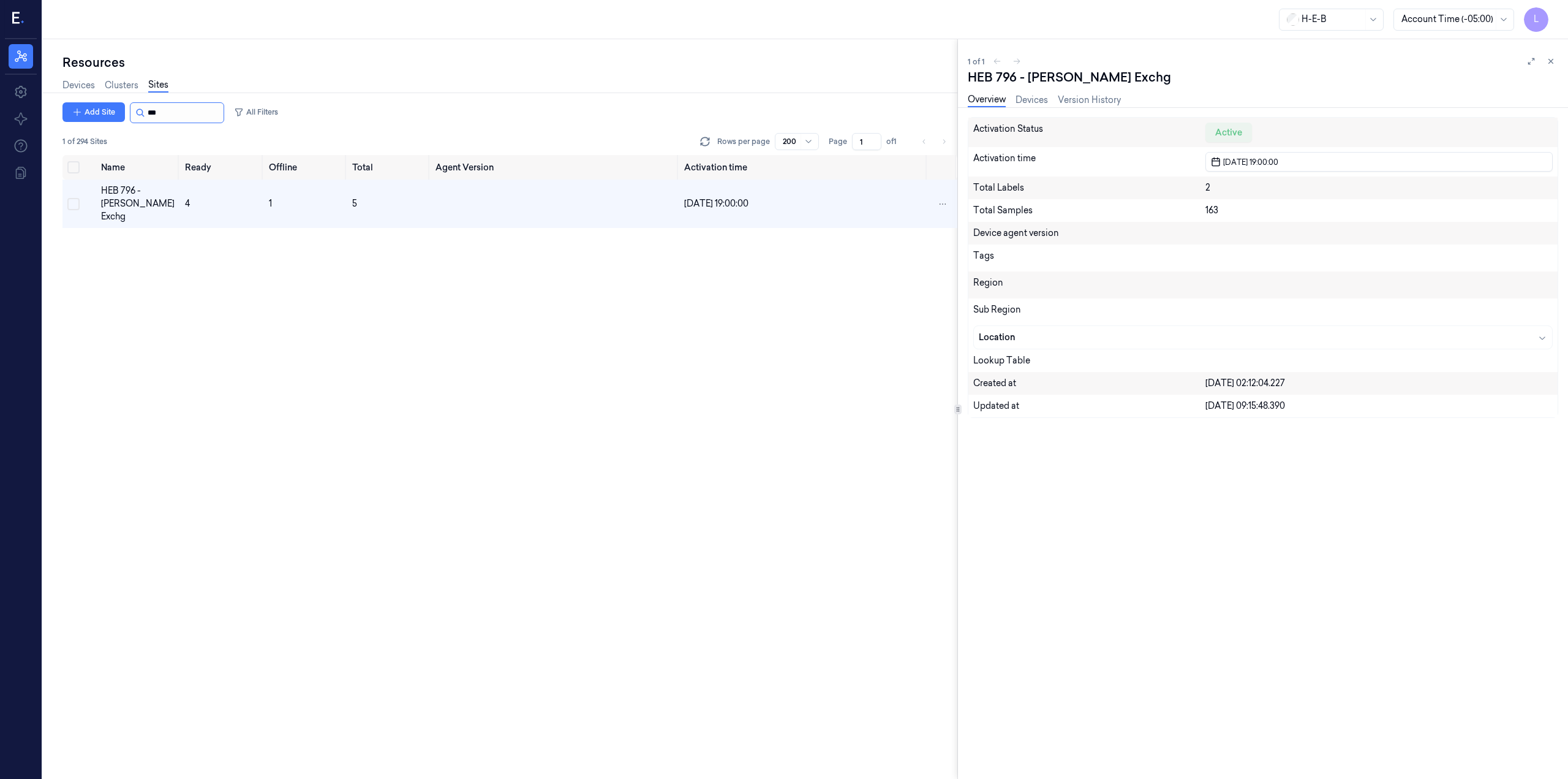
click at [212, 107] on input "string" at bounding box center [184, 113] width 74 height 19
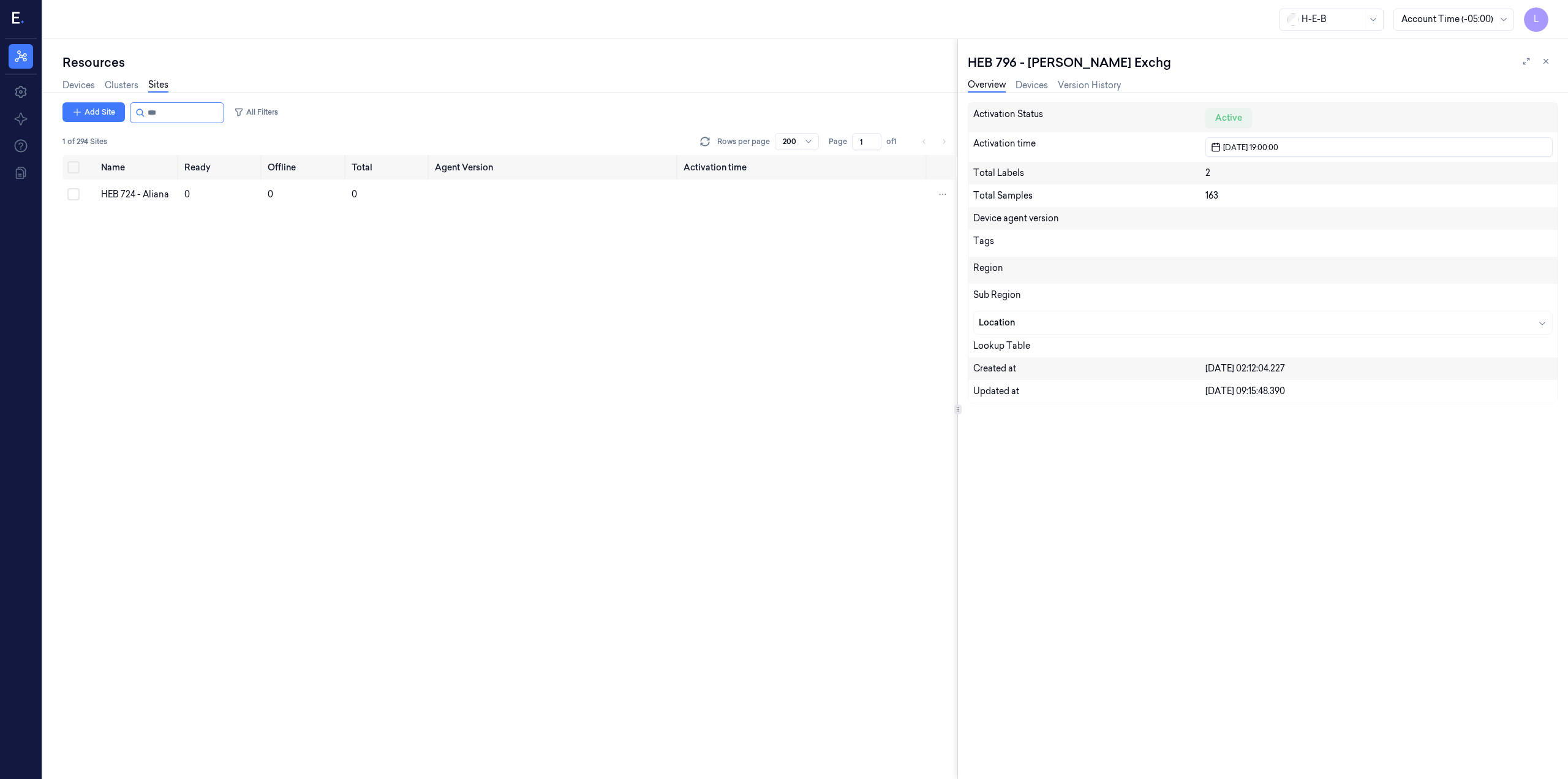
click at [578, 401] on div "Name Ready Offline Total Agent Version Activation time HEB 724 - Aliana 0 0 0" at bounding box center [510, 467] width 895 height 624
click at [1025, 84] on link "Devices" at bounding box center [1031, 86] width 33 height 14
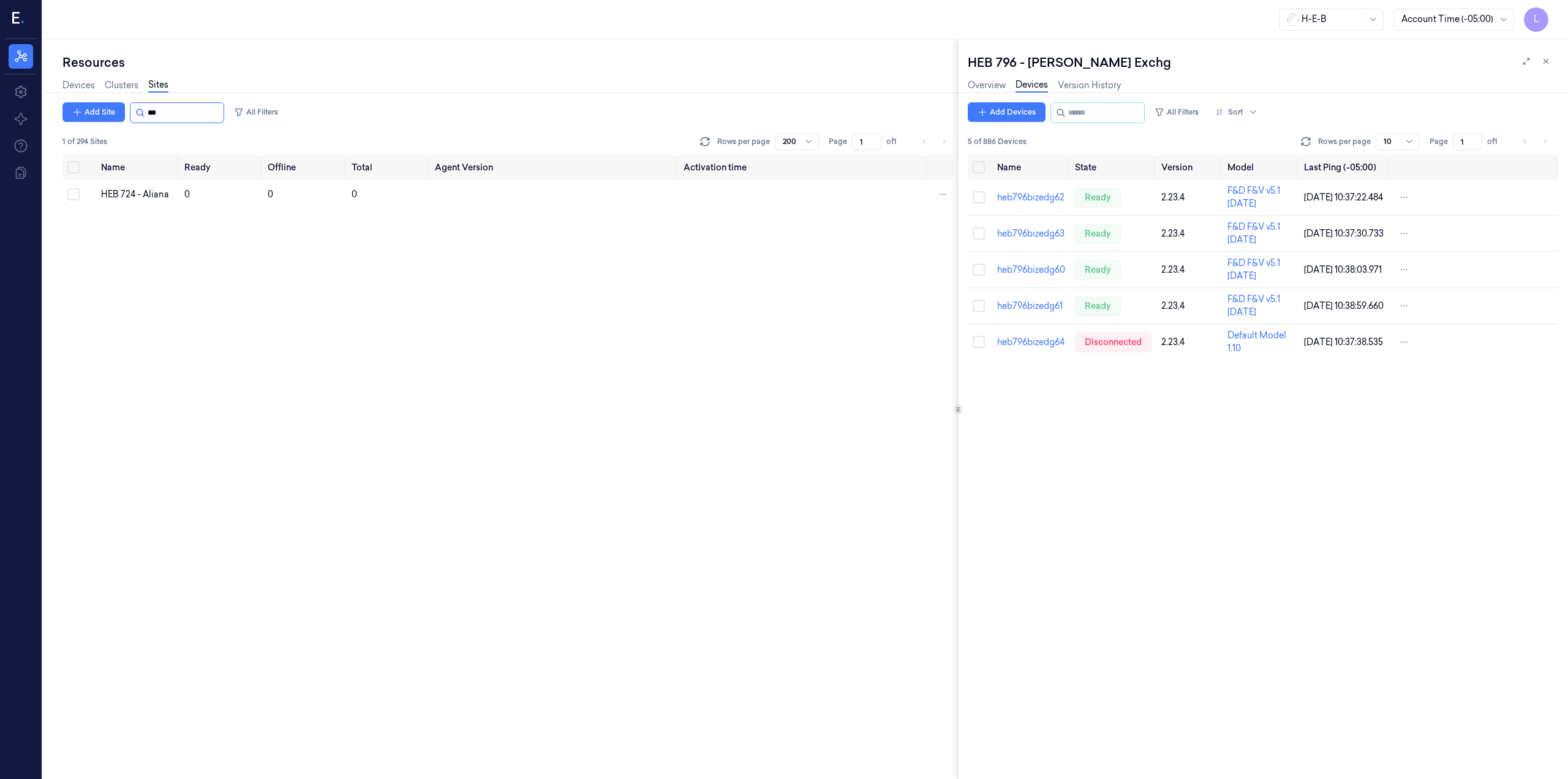
click at [208, 108] on input "string" at bounding box center [184, 113] width 74 height 19
click at [129, 194] on div "HEB 724 - Aliana" at bounding box center [138, 194] width 74 height 13
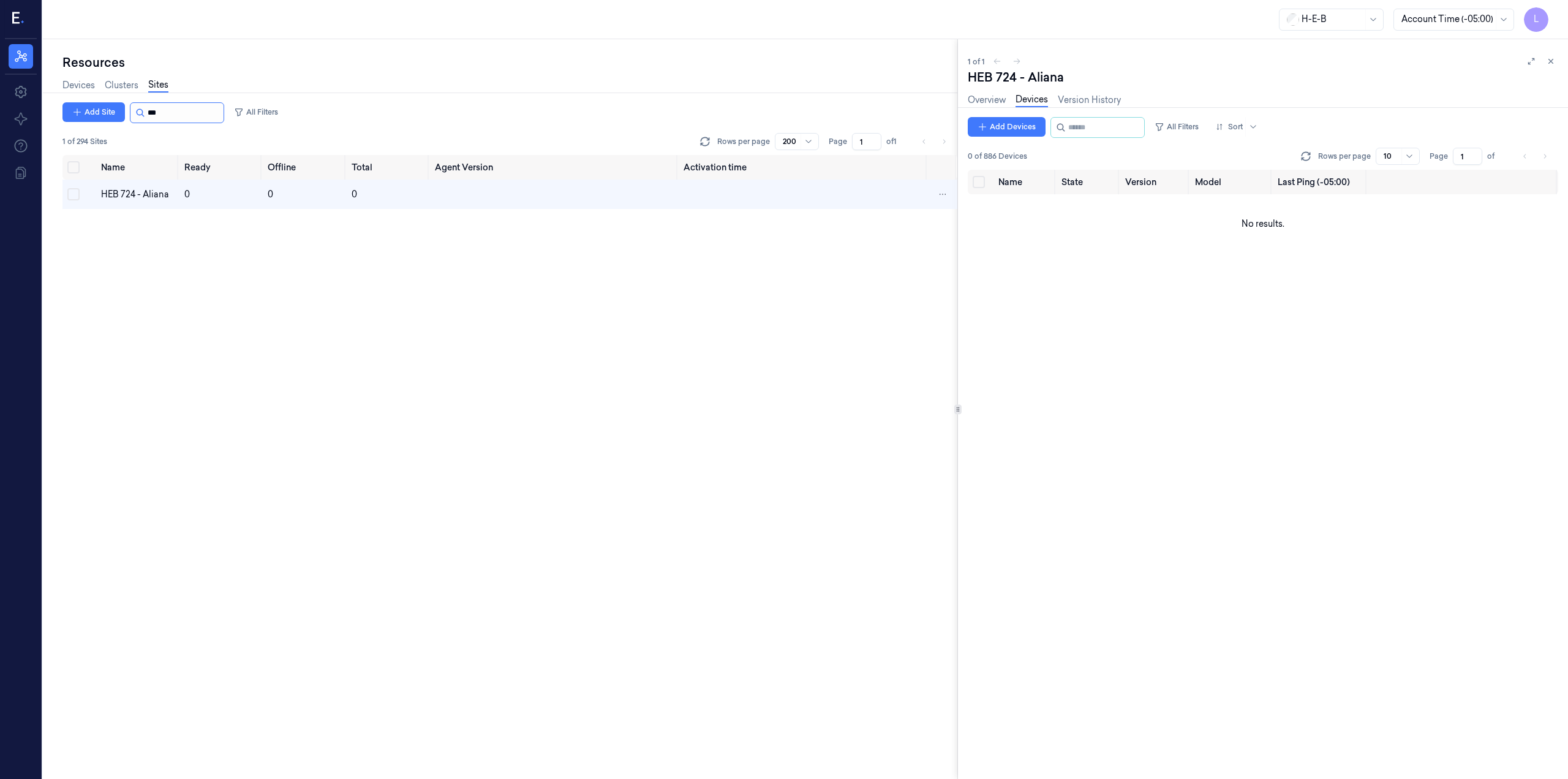
click at [182, 110] on input "string" at bounding box center [184, 113] width 74 height 19
type input "***"
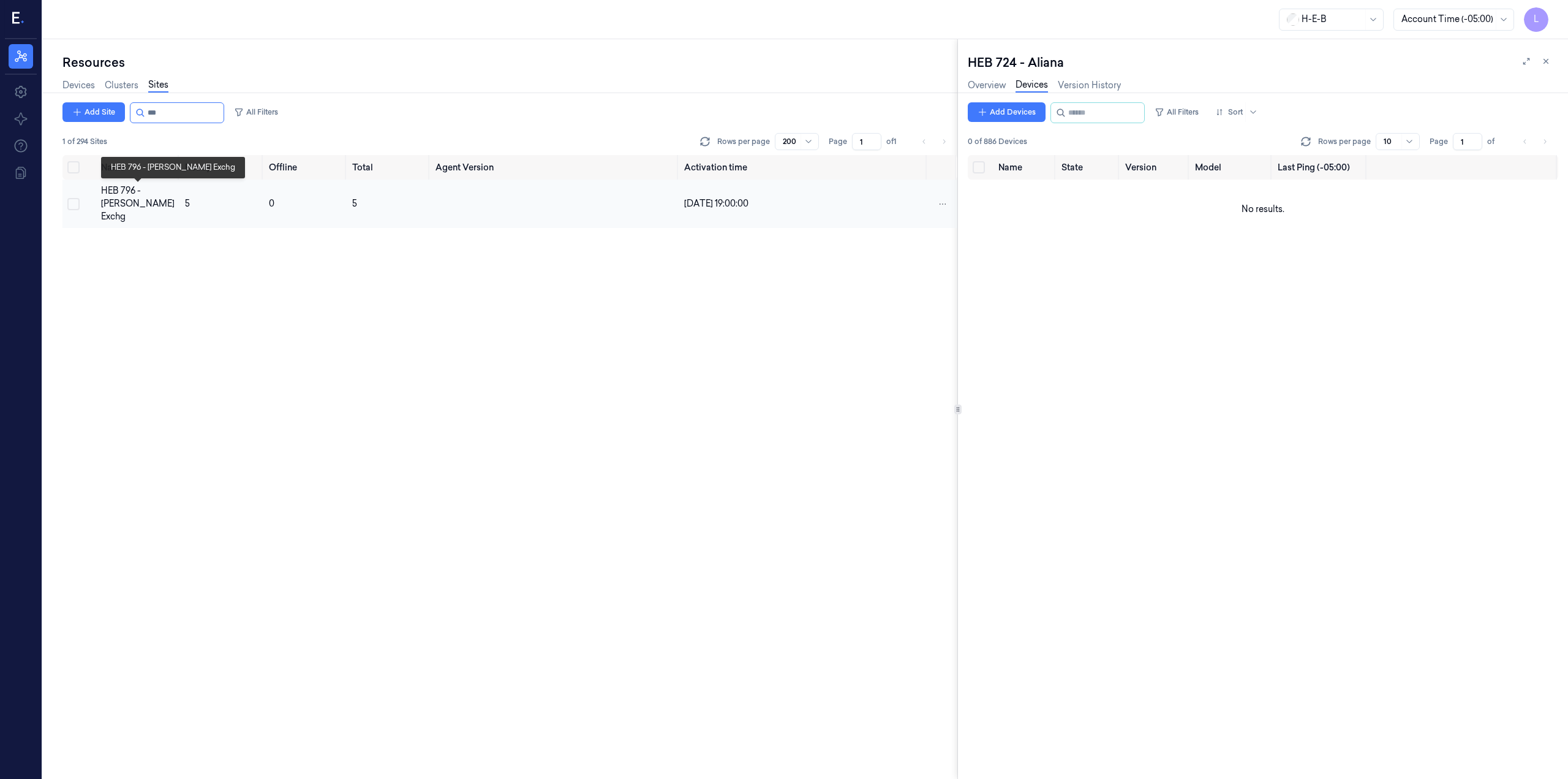
click at [124, 190] on div "HEB 796 - [PERSON_NAME] Exchg" at bounding box center [138, 203] width 74 height 38
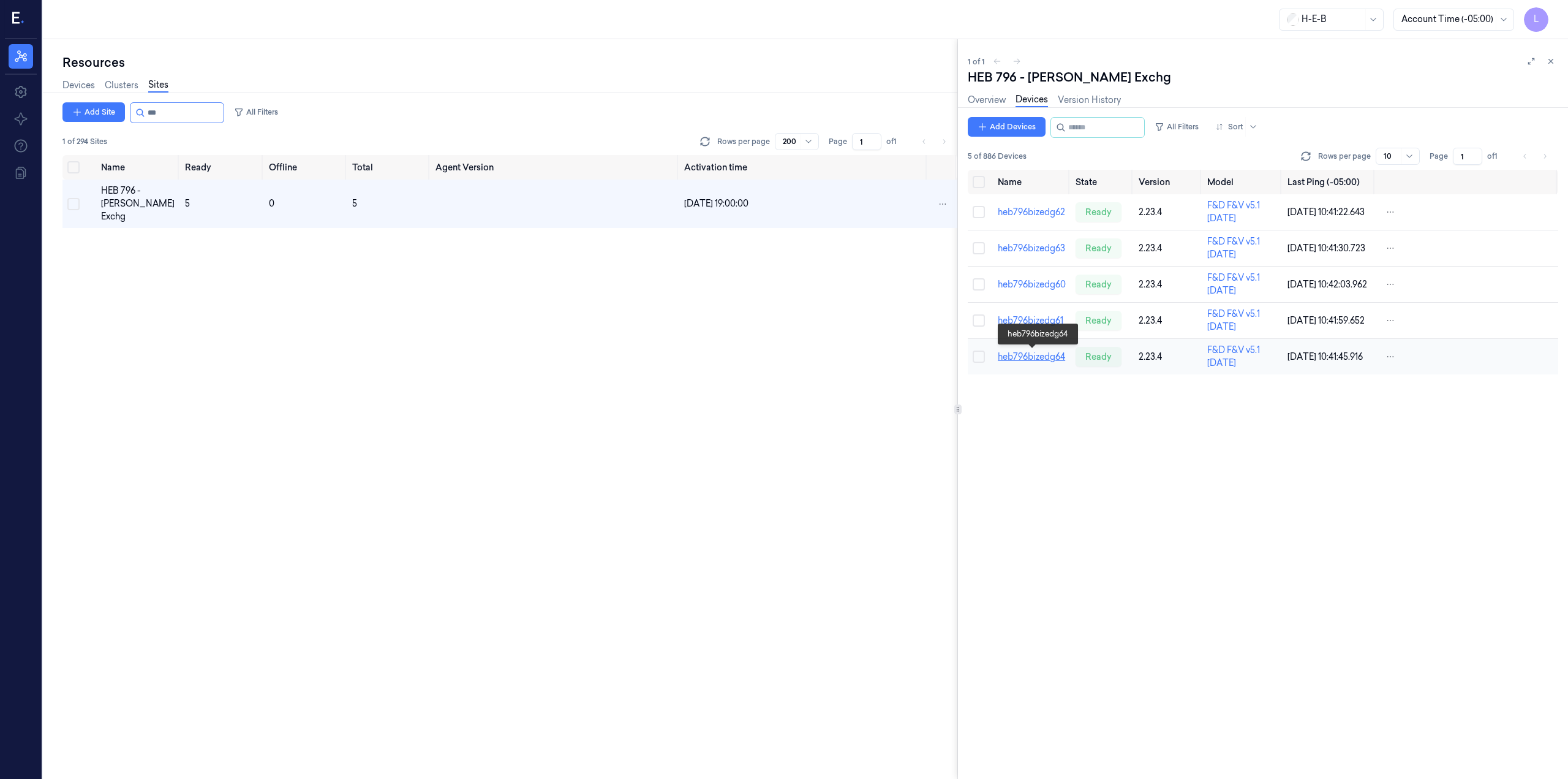
click at [1052, 356] on link "heb796bizedg64" at bounding box center [1031, 356] width 68 height 11
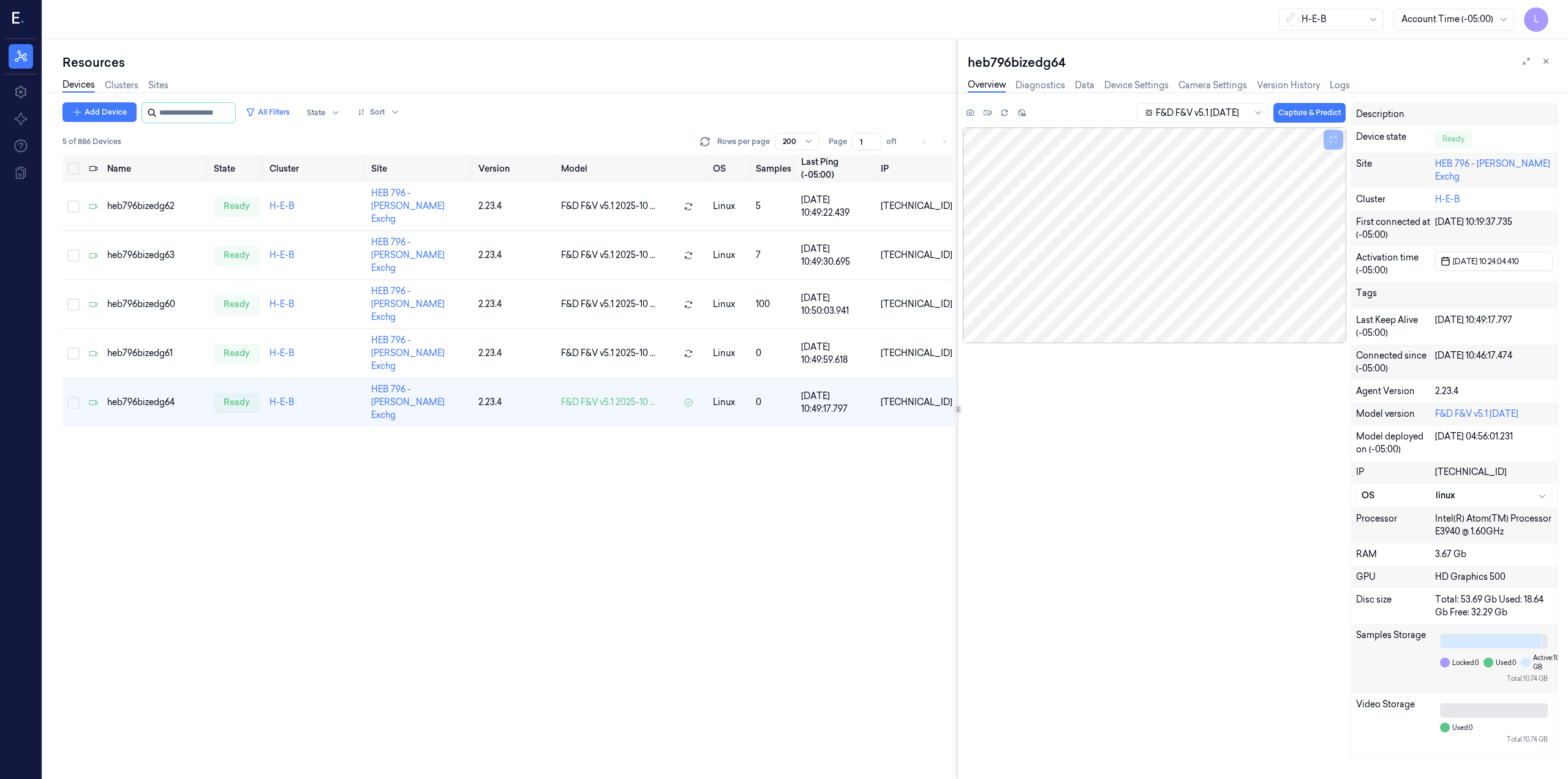
click at [185, 120] on input "string" at bounding box center [196, 113] width 74 height 19
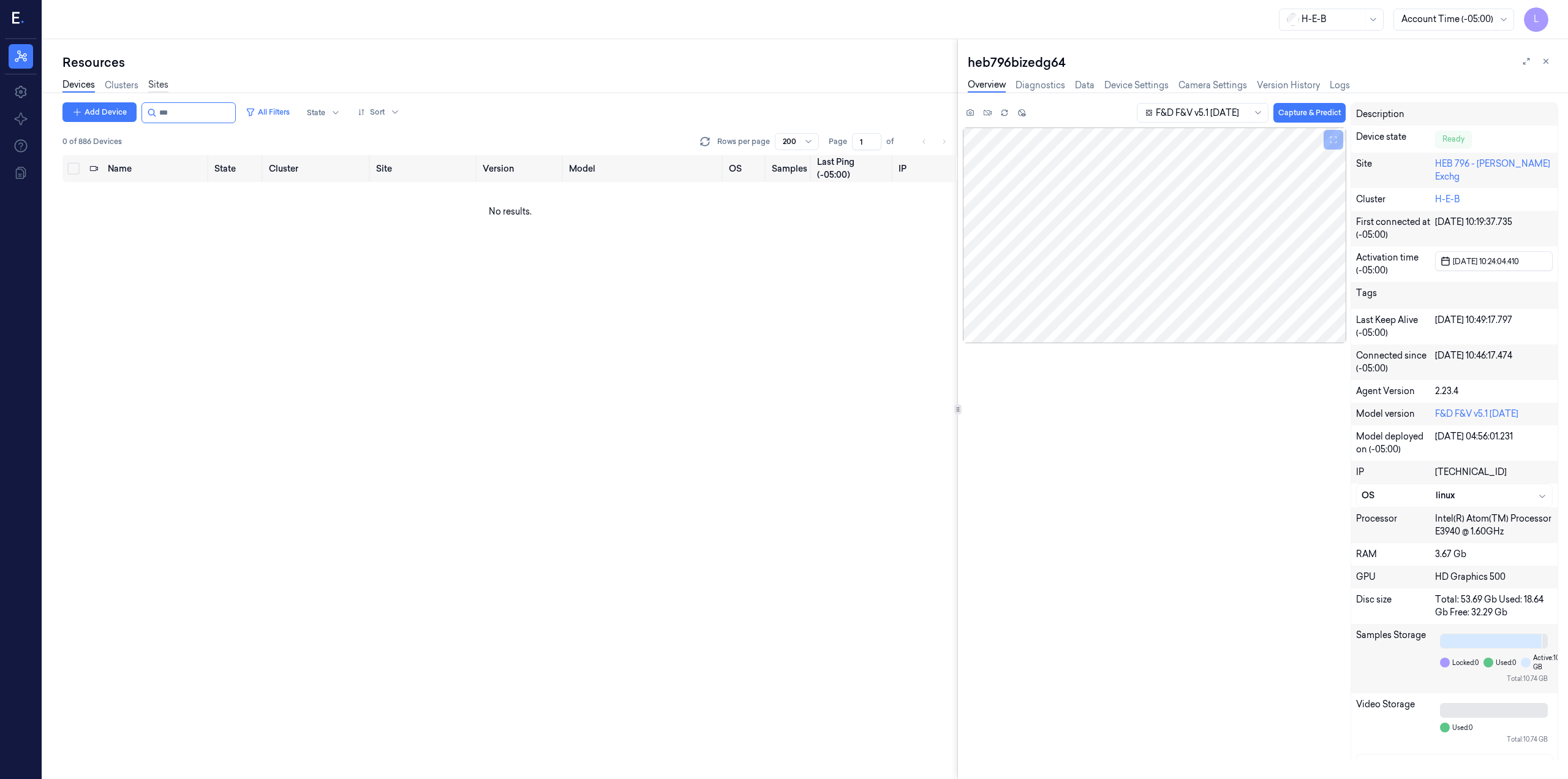
type input "***"
click at [159, 83] on link "Sites" at bounding box center [158, 86] width 20 height 14
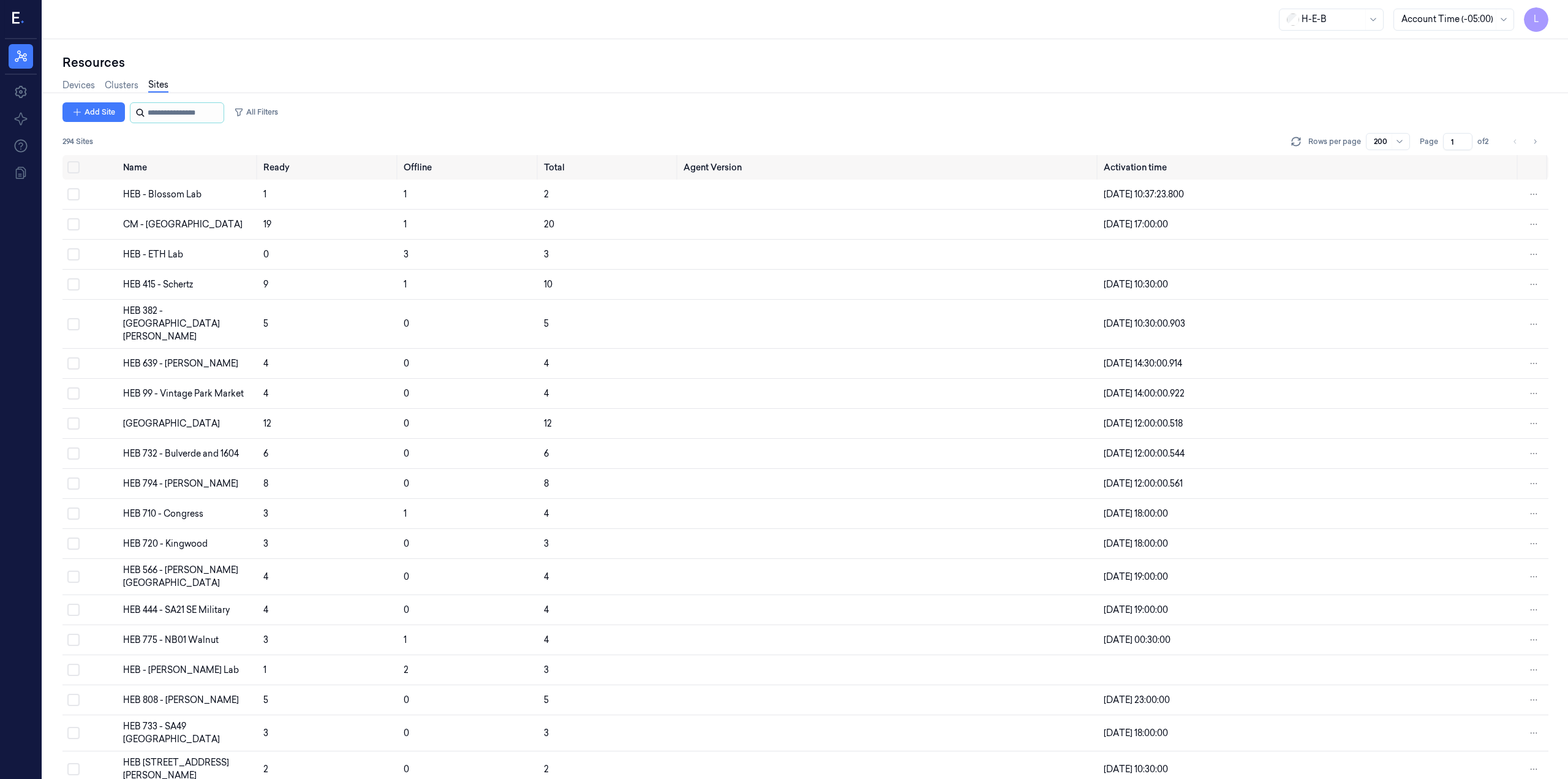
click at [172, 113] on input "string" at bounding box center [184, 113] width 74 height 19
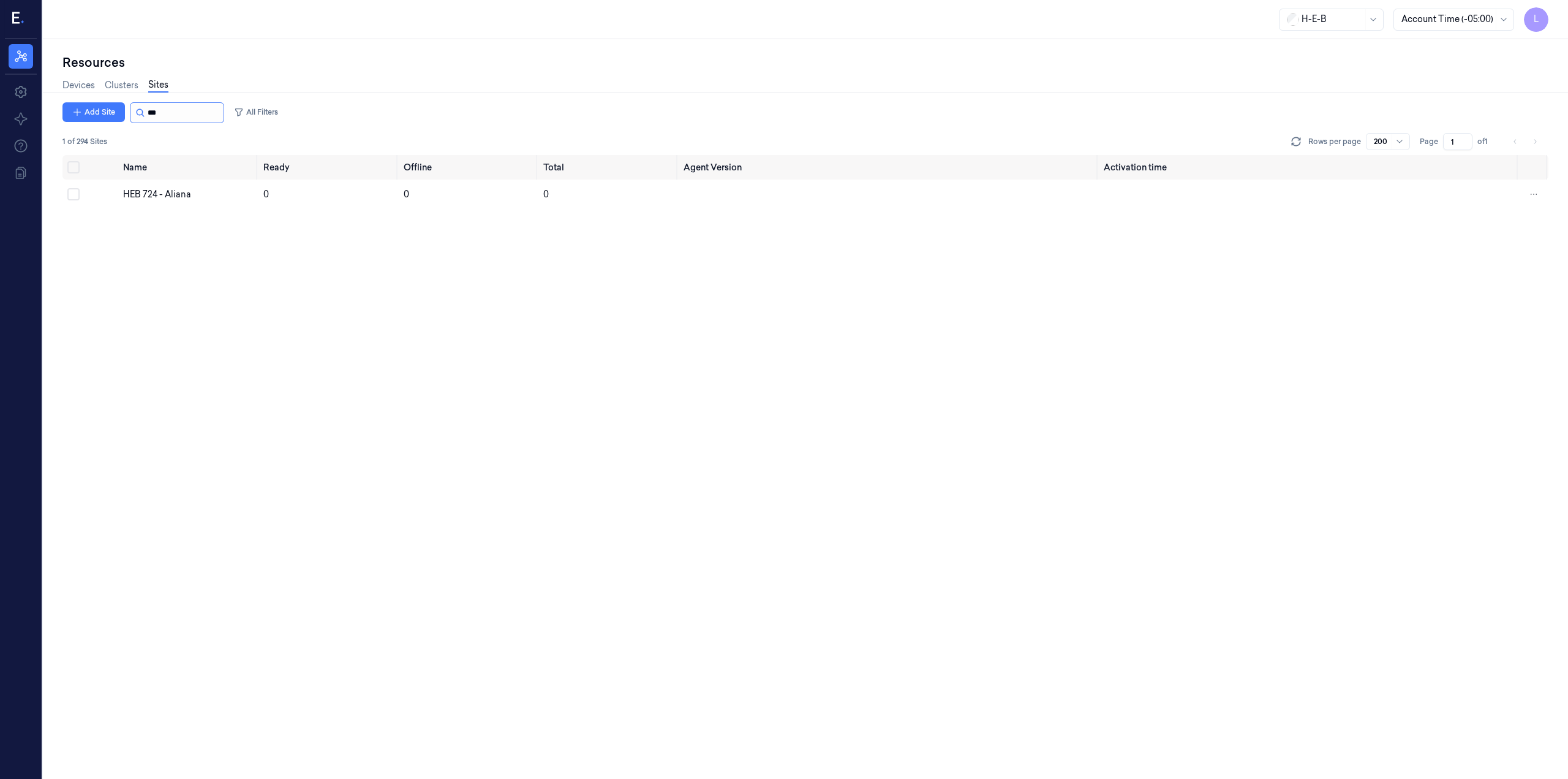
type input "***"
click at [171, 198] on div "HEB 724 - Aliana" at bounding box center [188, 194] width 130 height 13
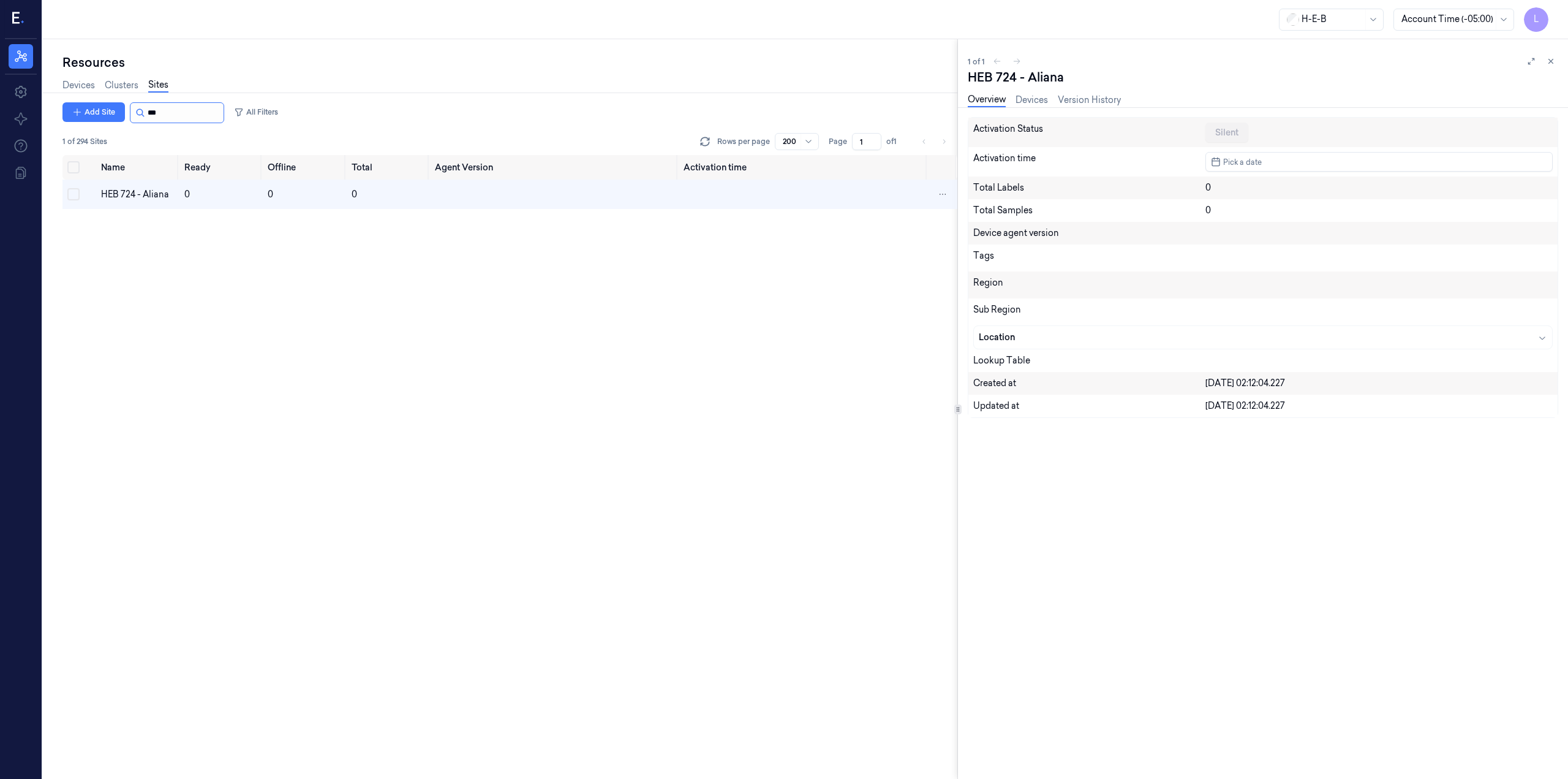
click at [189, 116] on input "string" at bounding box center [184, 113] width 74 height 19
click at [93, 84] on link "Devices" at bounding box center [79, 86] width 33 height 14
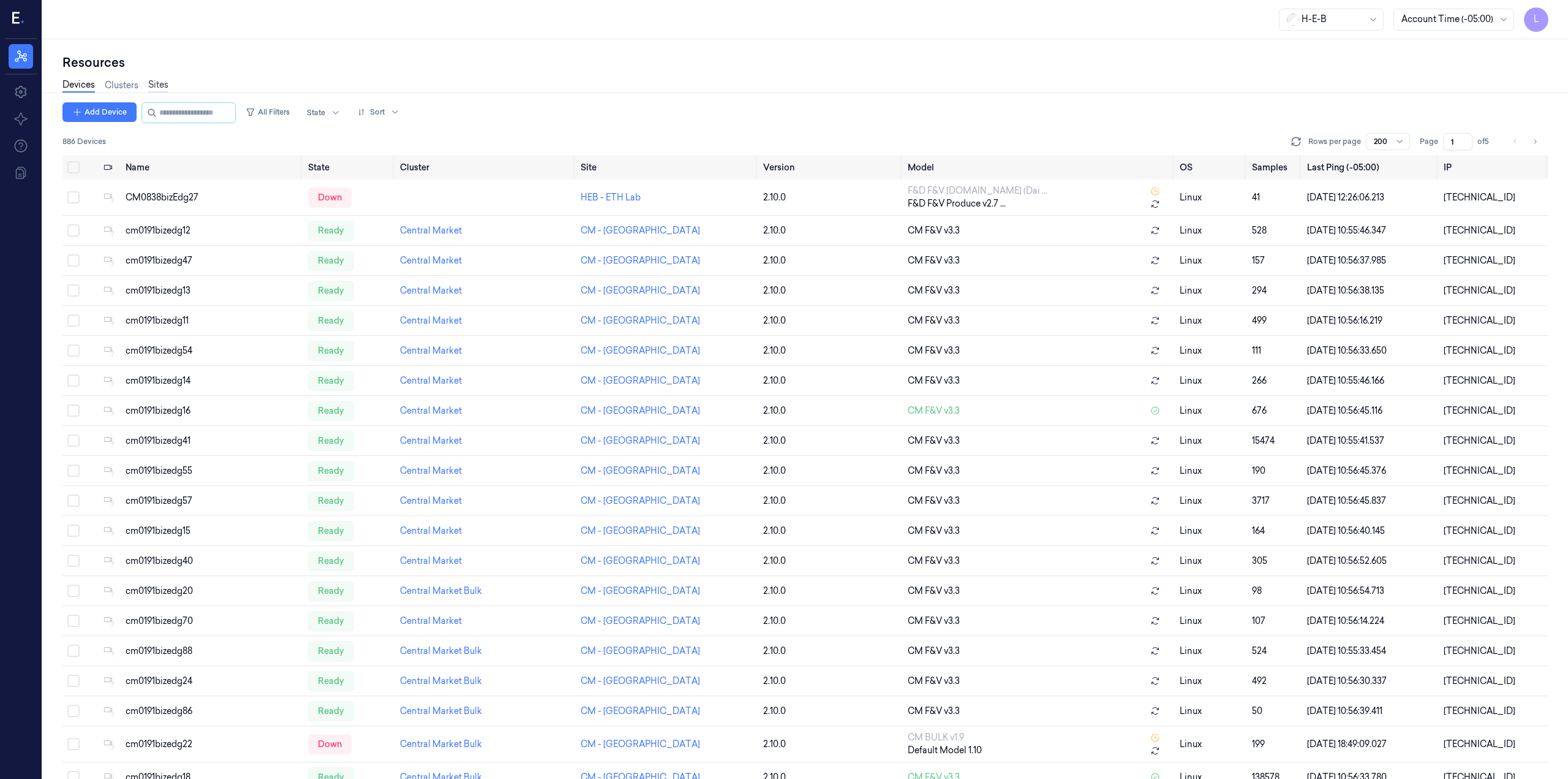
click at [168, 86] on link "Sites" at bounding box center [158, 86] width 20 height 14
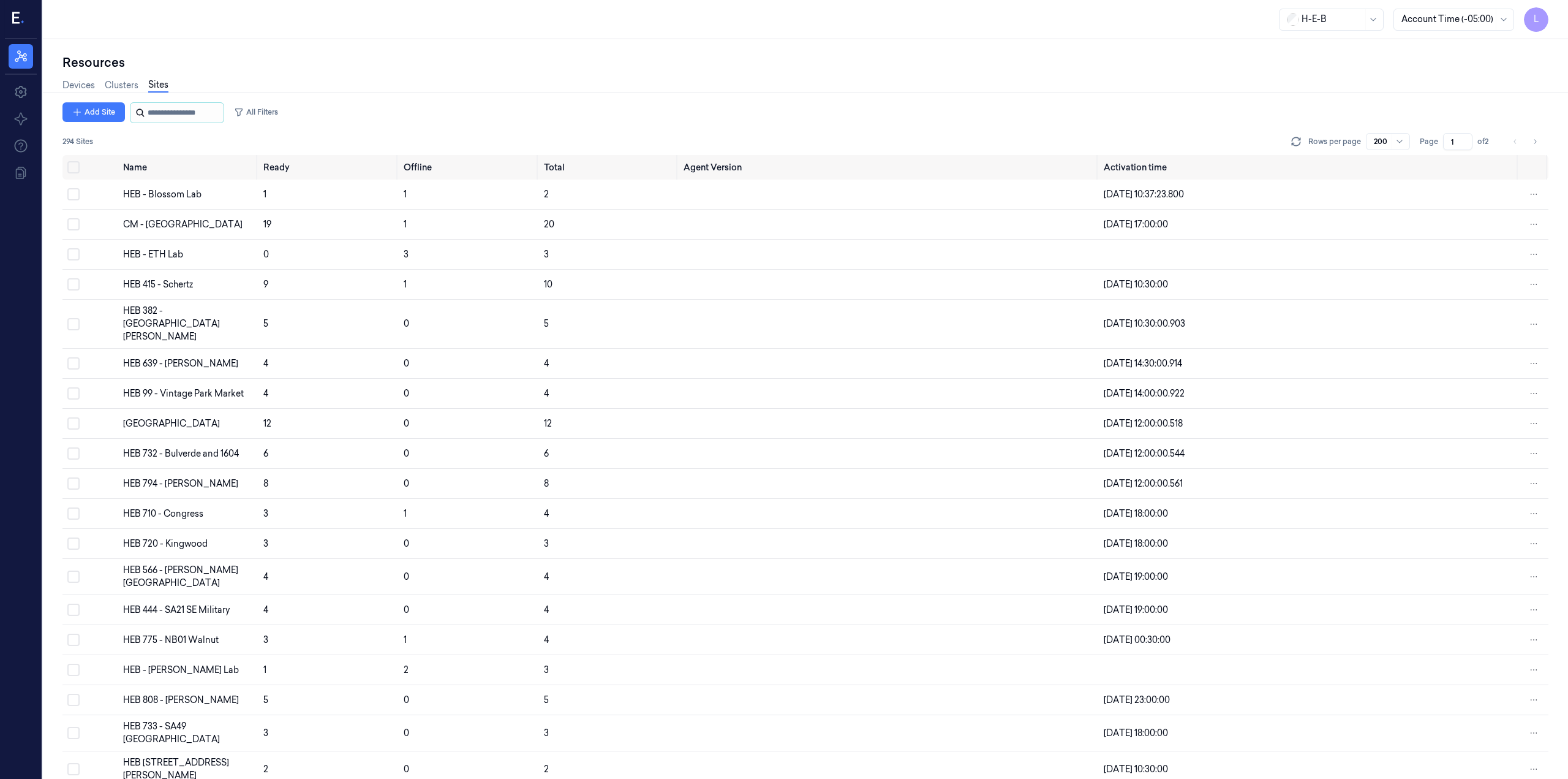
click at [171, 115] on input "string" at bounding box center [184, 113] width 74 height 19
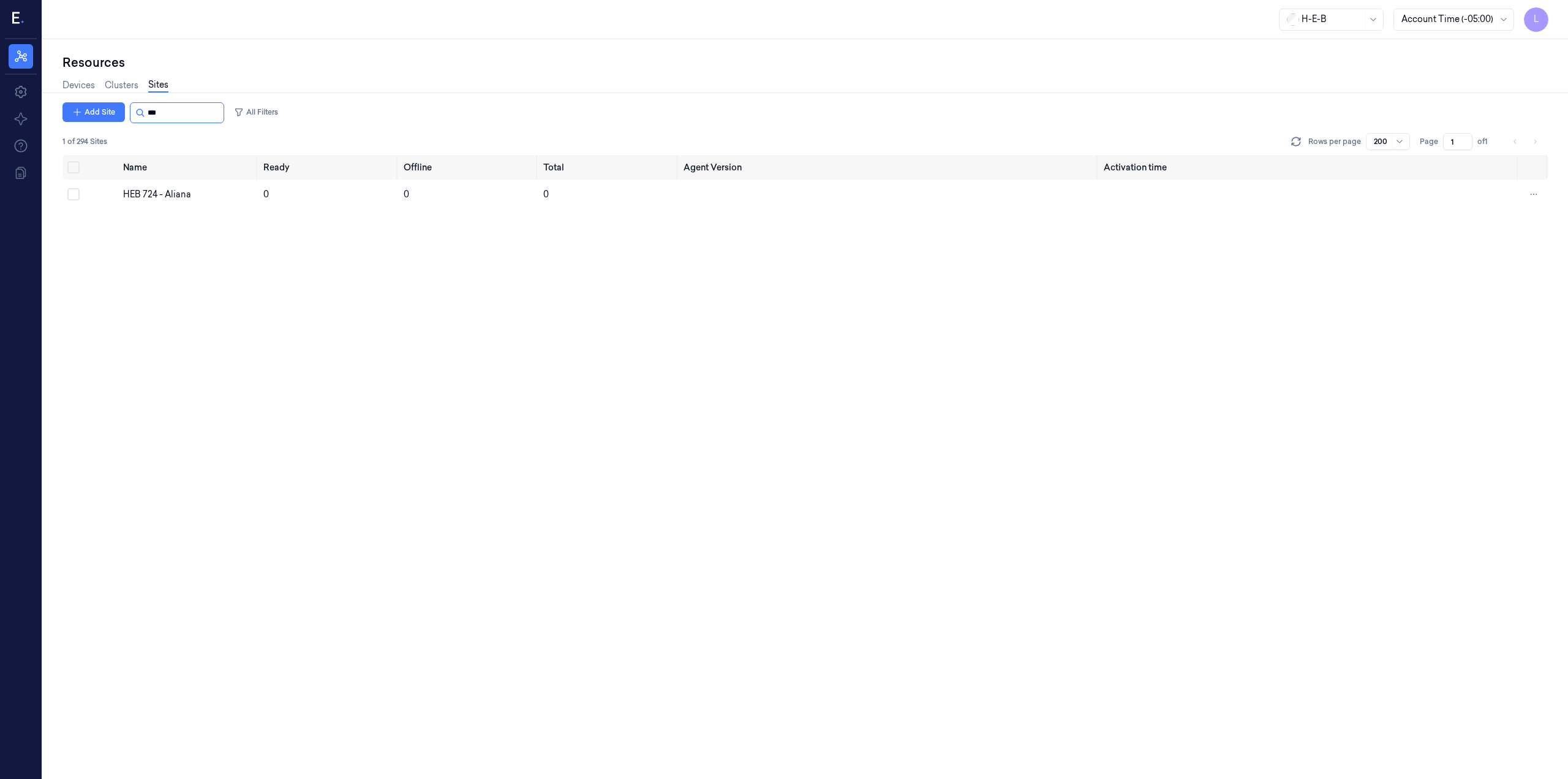
click at [171, 120] on input "string" at bounding box center [184, 113] width 74 height 19
click at [184, 194] on div "HEB 674 - [GEOGRAPHIC_DATA]" at bounding box center [188, 197] width 130 height 26
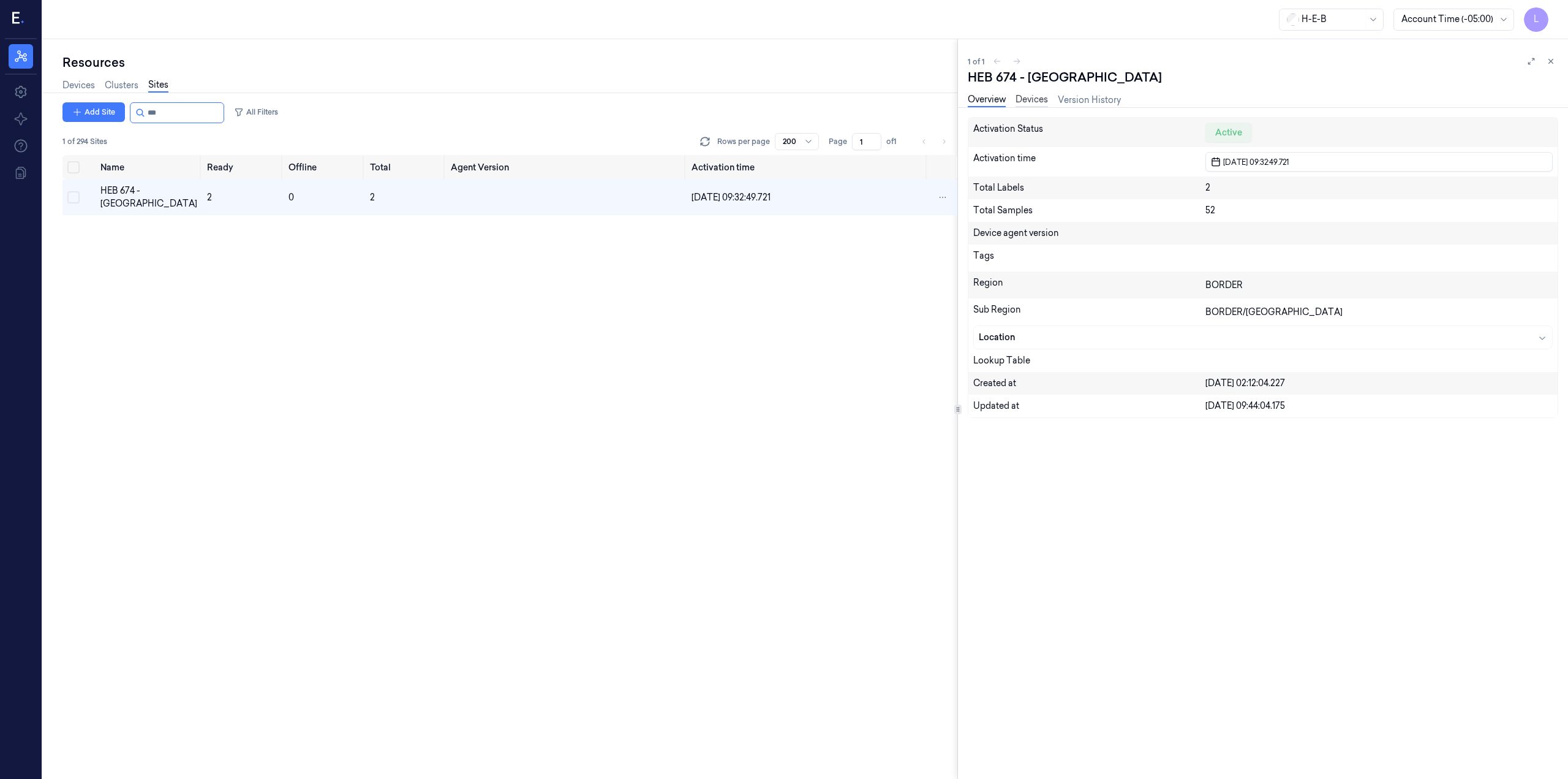
click at [1035, 100] on link "Devices" at bounding box center [1031, 100] width 33 height 14
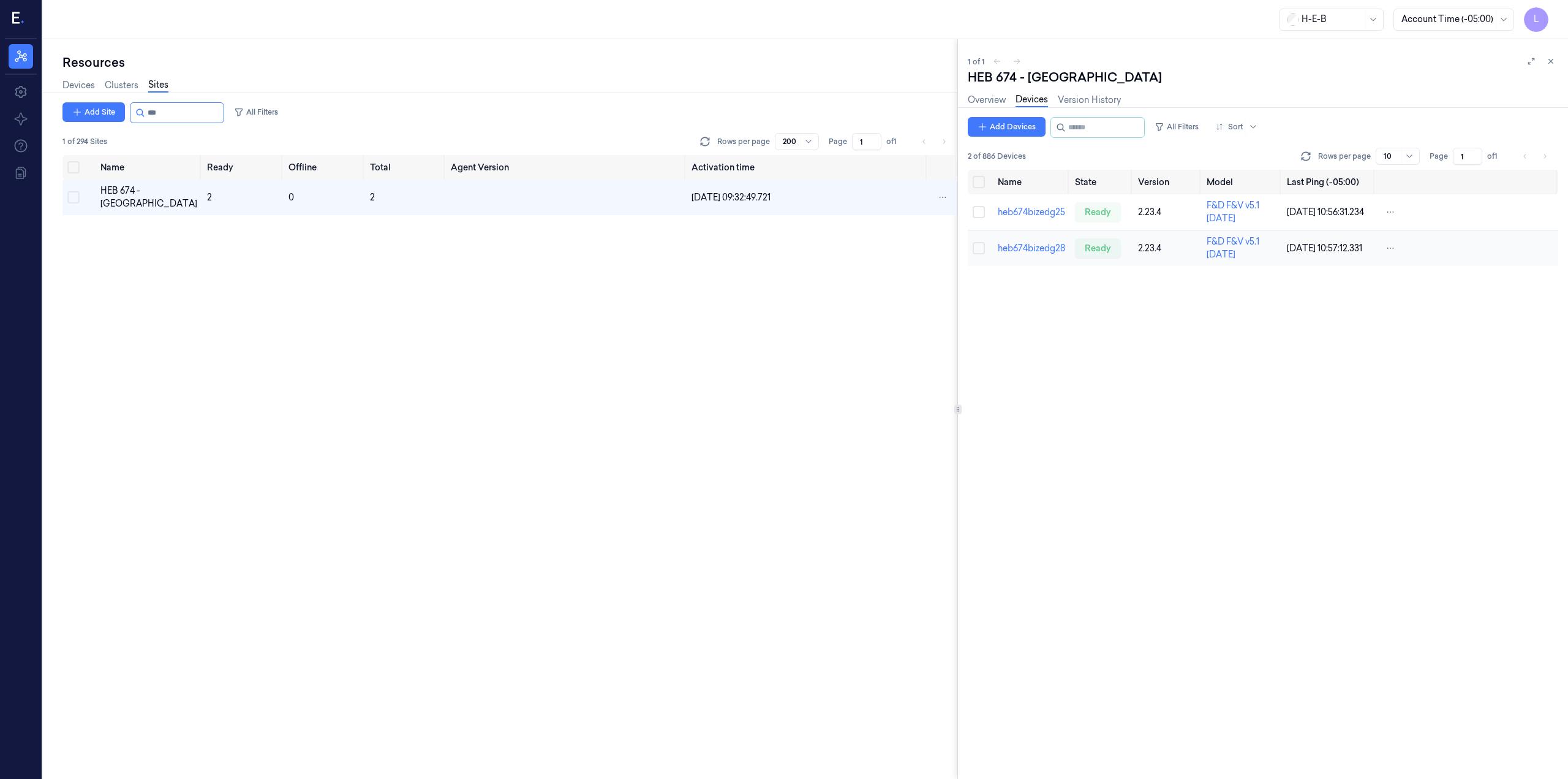
click at [1038, 253] on td "heb674bizedg28" at bounding box center [1031, 249] width 77 height 36
click at [197, 111] on input "string" at bounding box center [184, 113] width 74 height 19
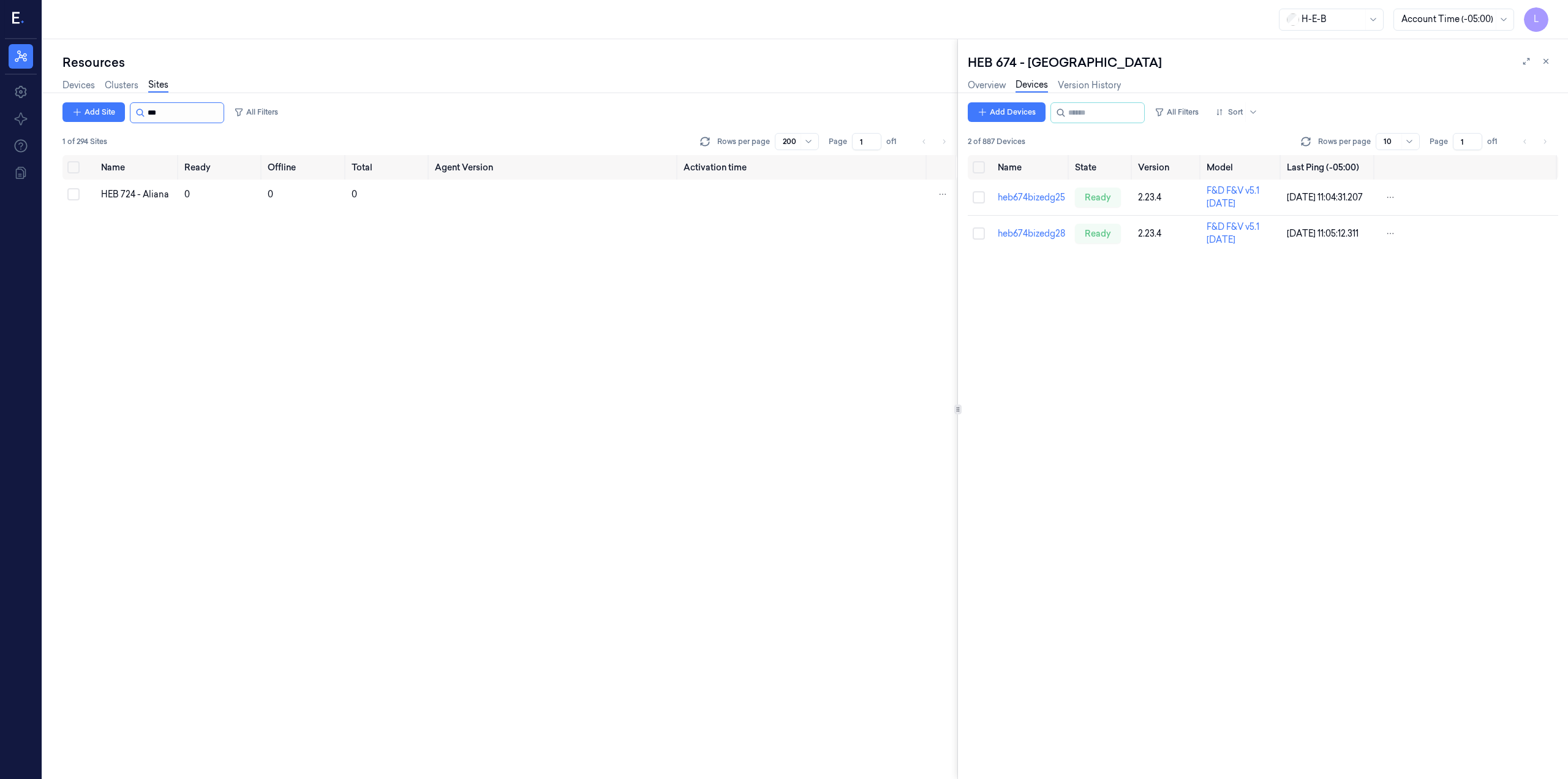
click at [196, 122] on input "string" at bounding box center [184, 113] width 74 height 19
click at [152, 190] on div "HEB 724 - Aliana" at bounding box center [138, 194] width 74 height 13
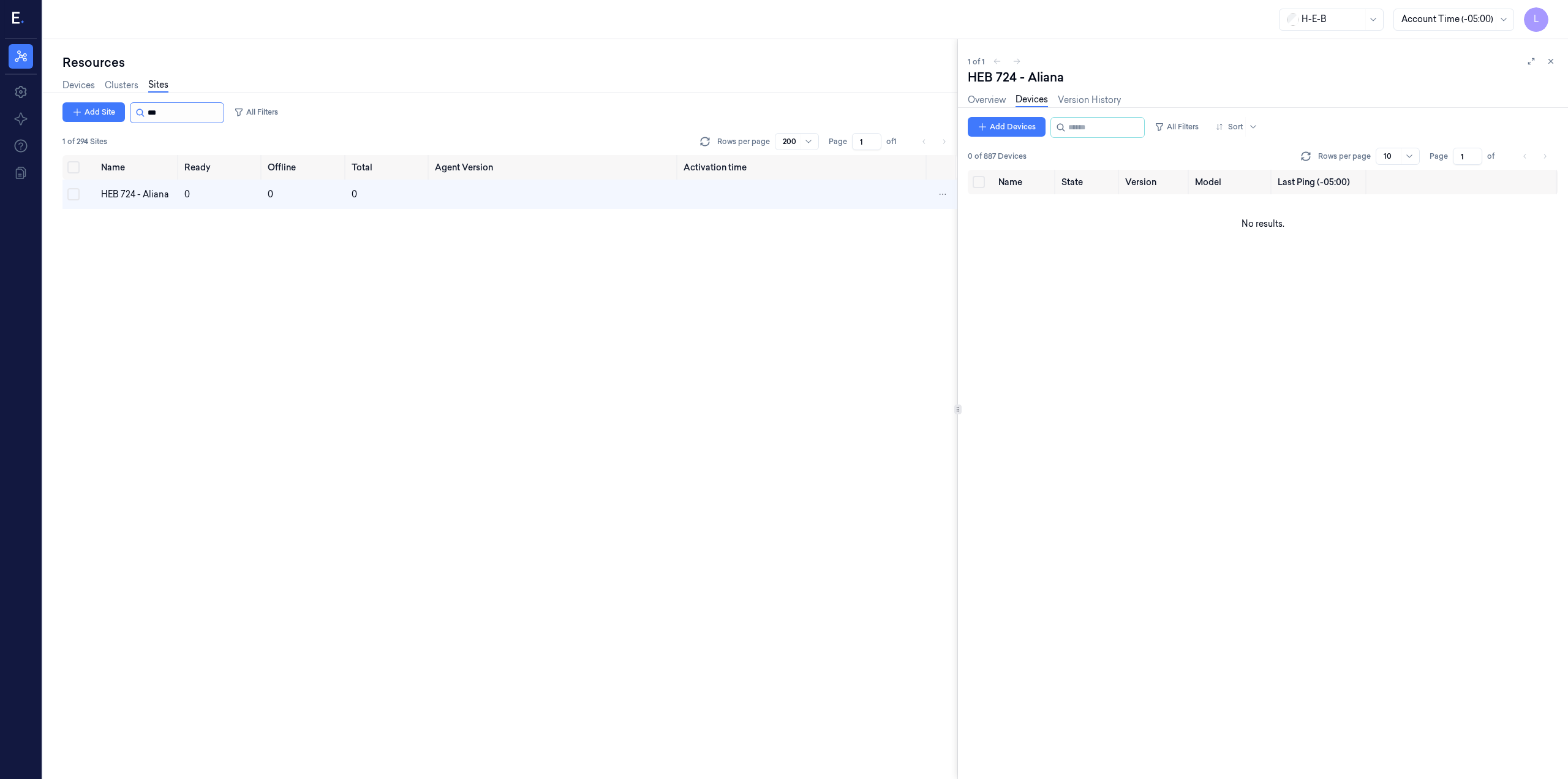
click at [203, 118] on input "string" at bounding box center [184, 113] width 74 height 19
type input "*"
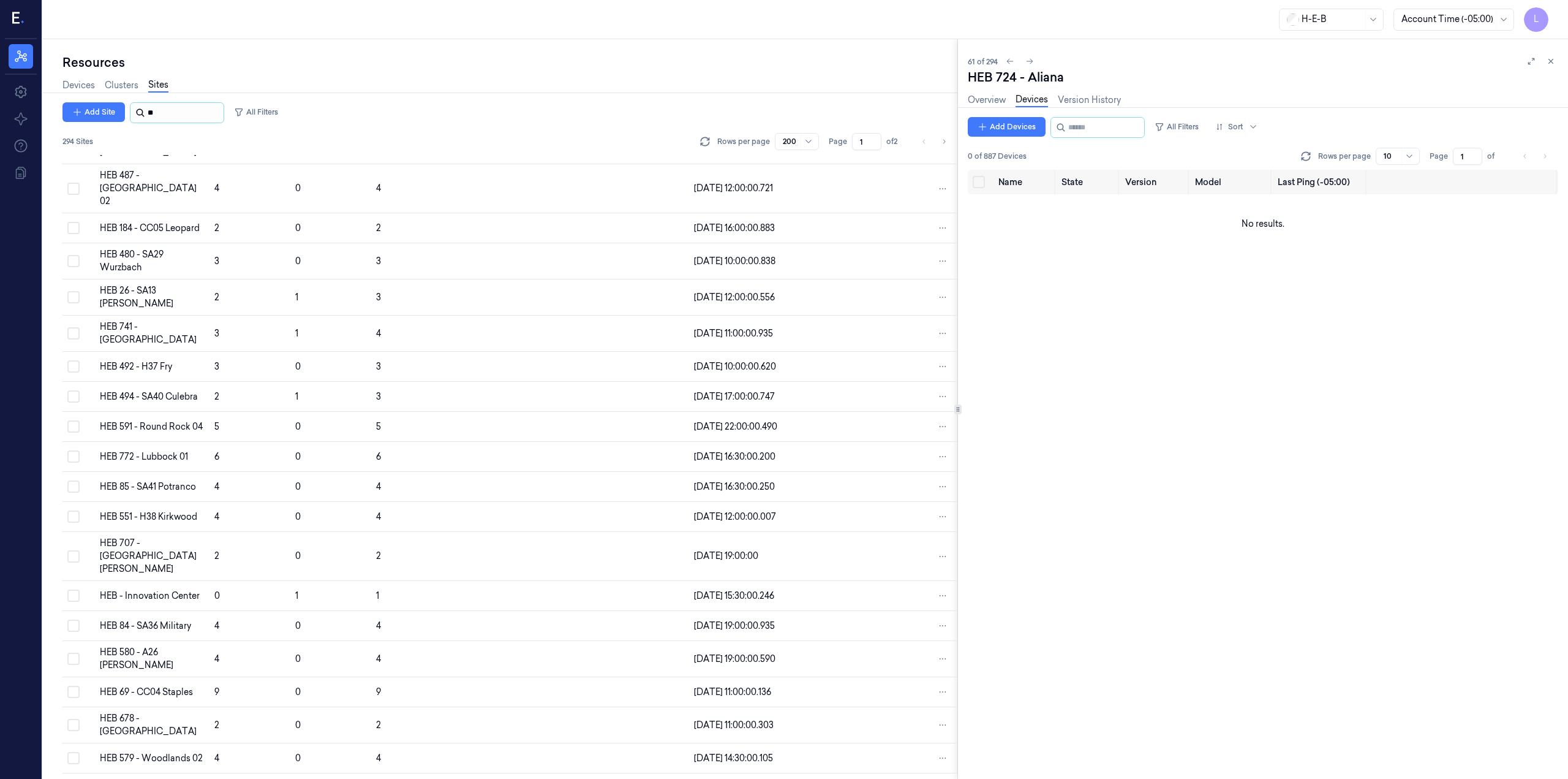
scroll to position [1408, 0]
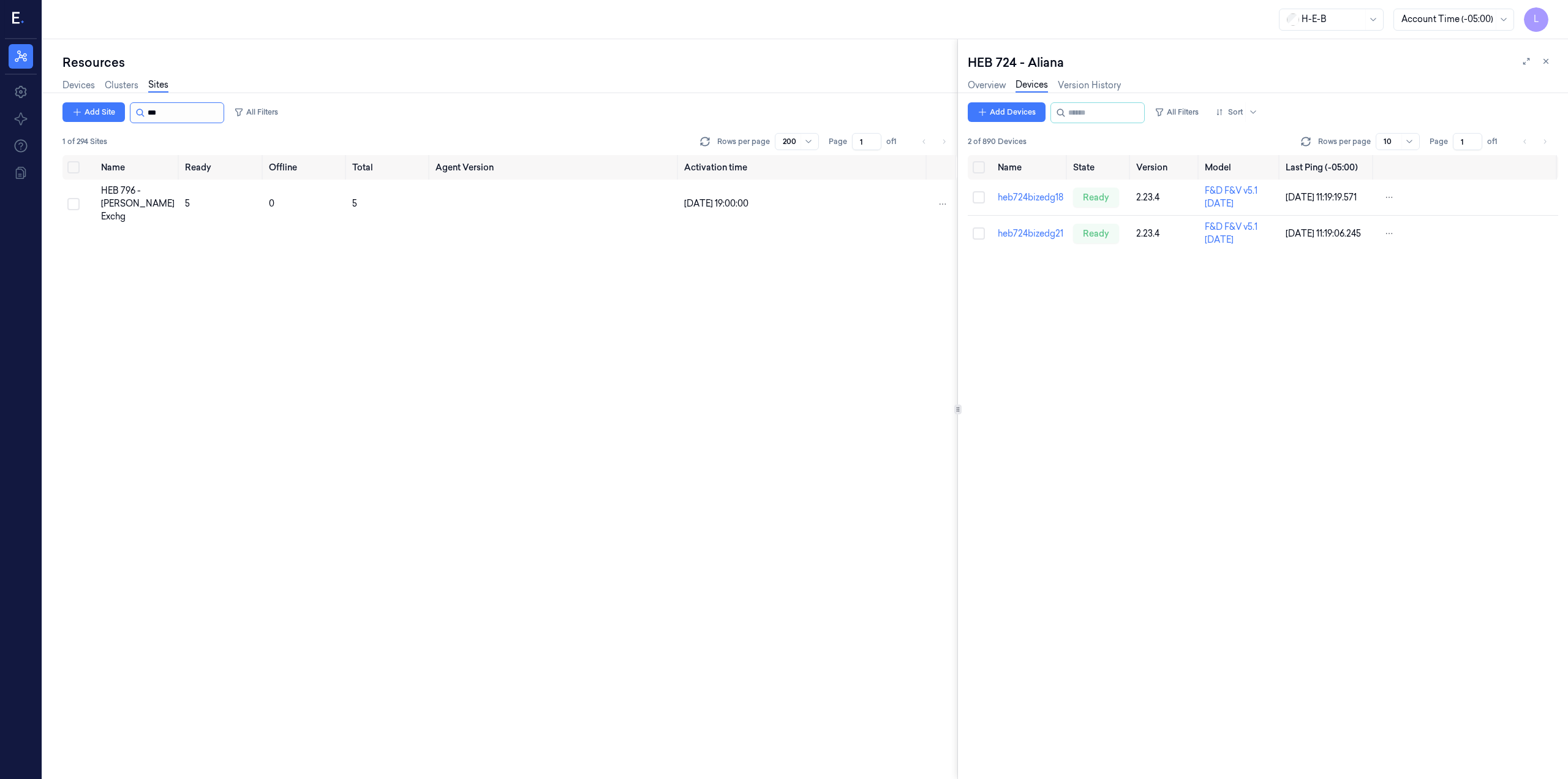
click at [164, 115] on input "string" at bounding box center [184, 113] width 74 height 19
type input "***"
click at [150, 188] on div "HEB 724 - Aliana" at bounding box center [138, 194] width 74 height 13
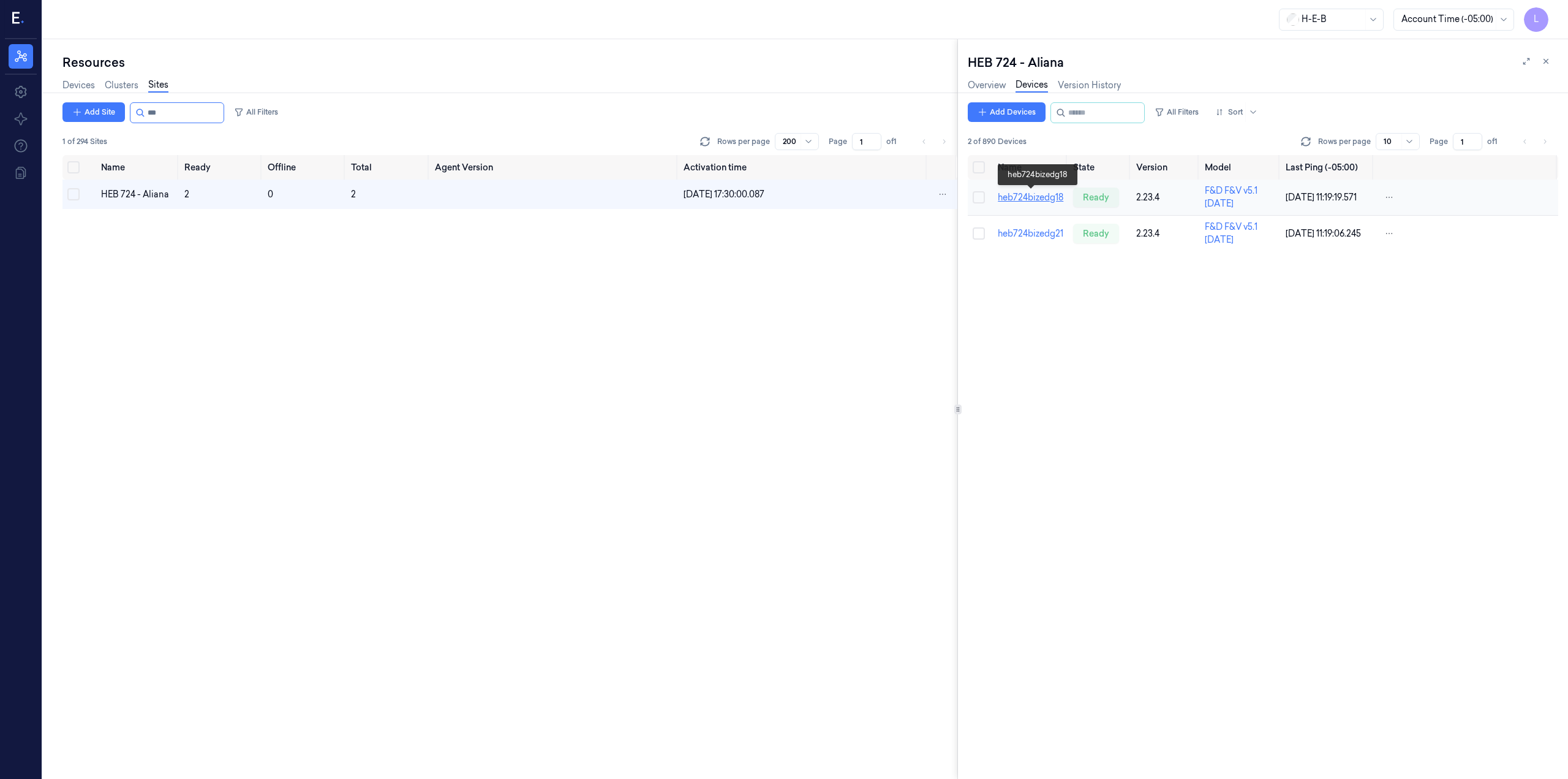
click at [1047, 199] on link "heb724bizedg18" at bounding box center [1031, 197] width 65 height 11
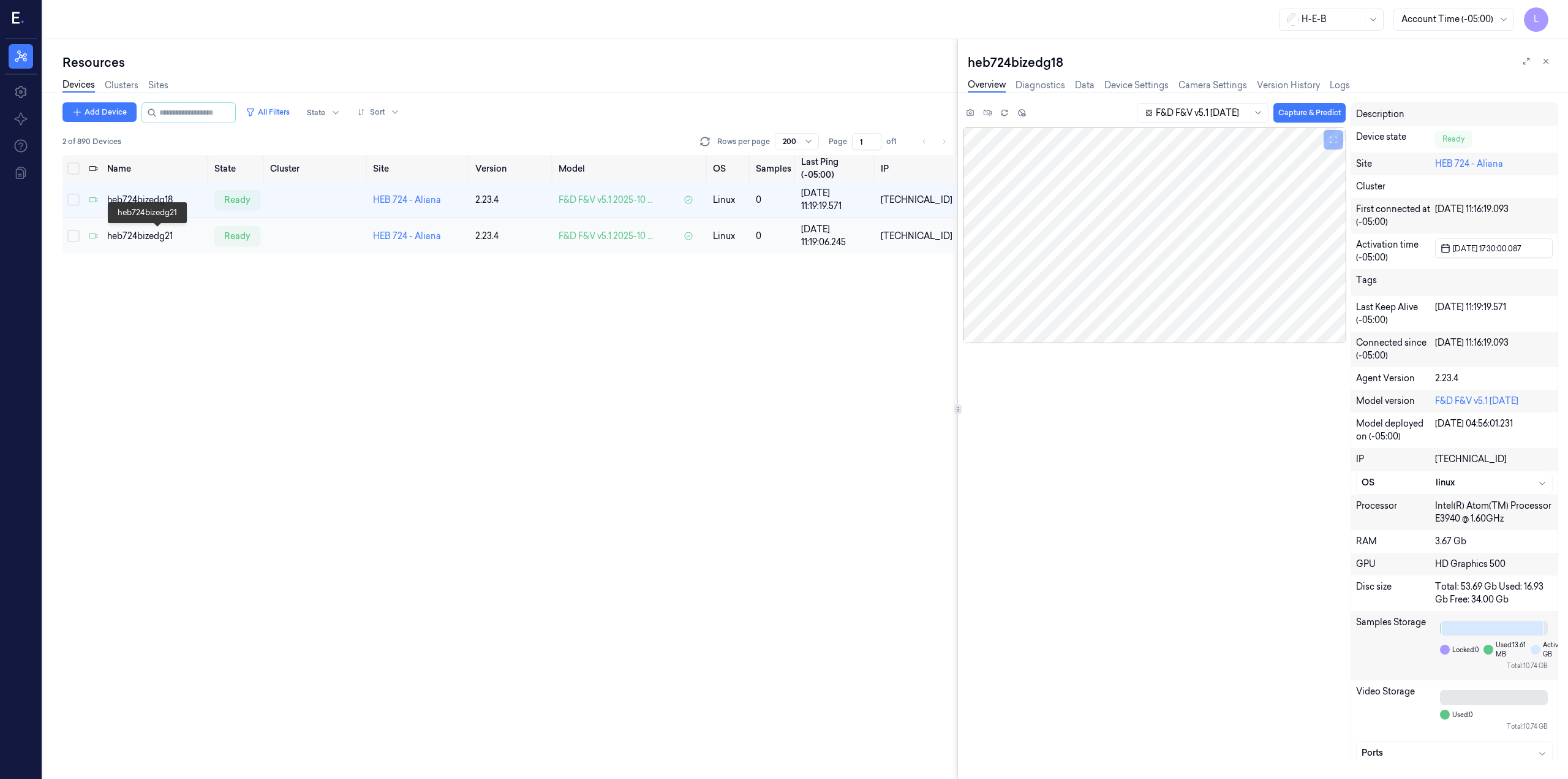
click at [161, 232] on div "heb724bizedg21" at bounding box center [156, 236] width 97 height 13
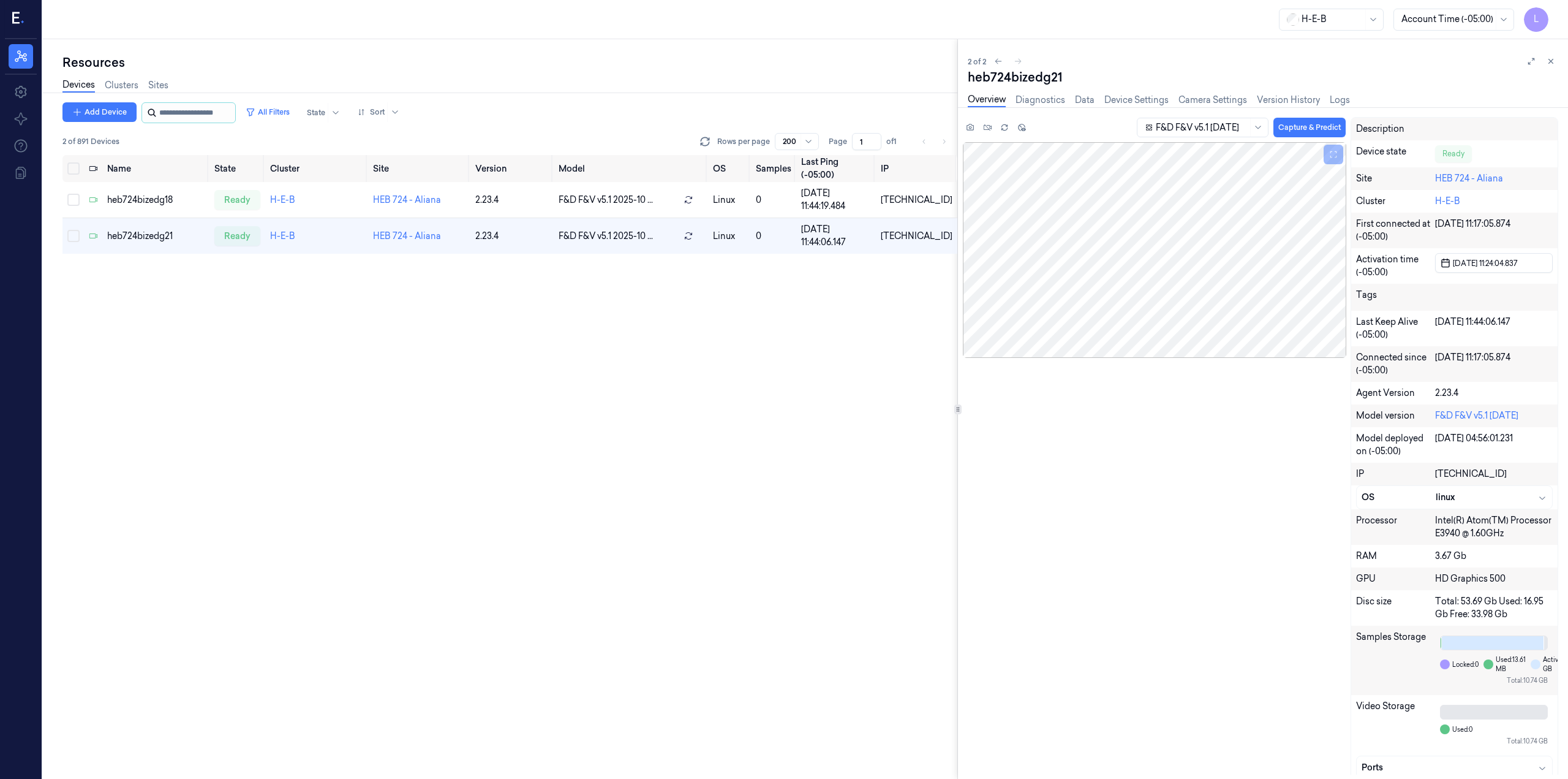
click at [222, 110] on input "string" at bounding box center [196, 113] width 74 height 19
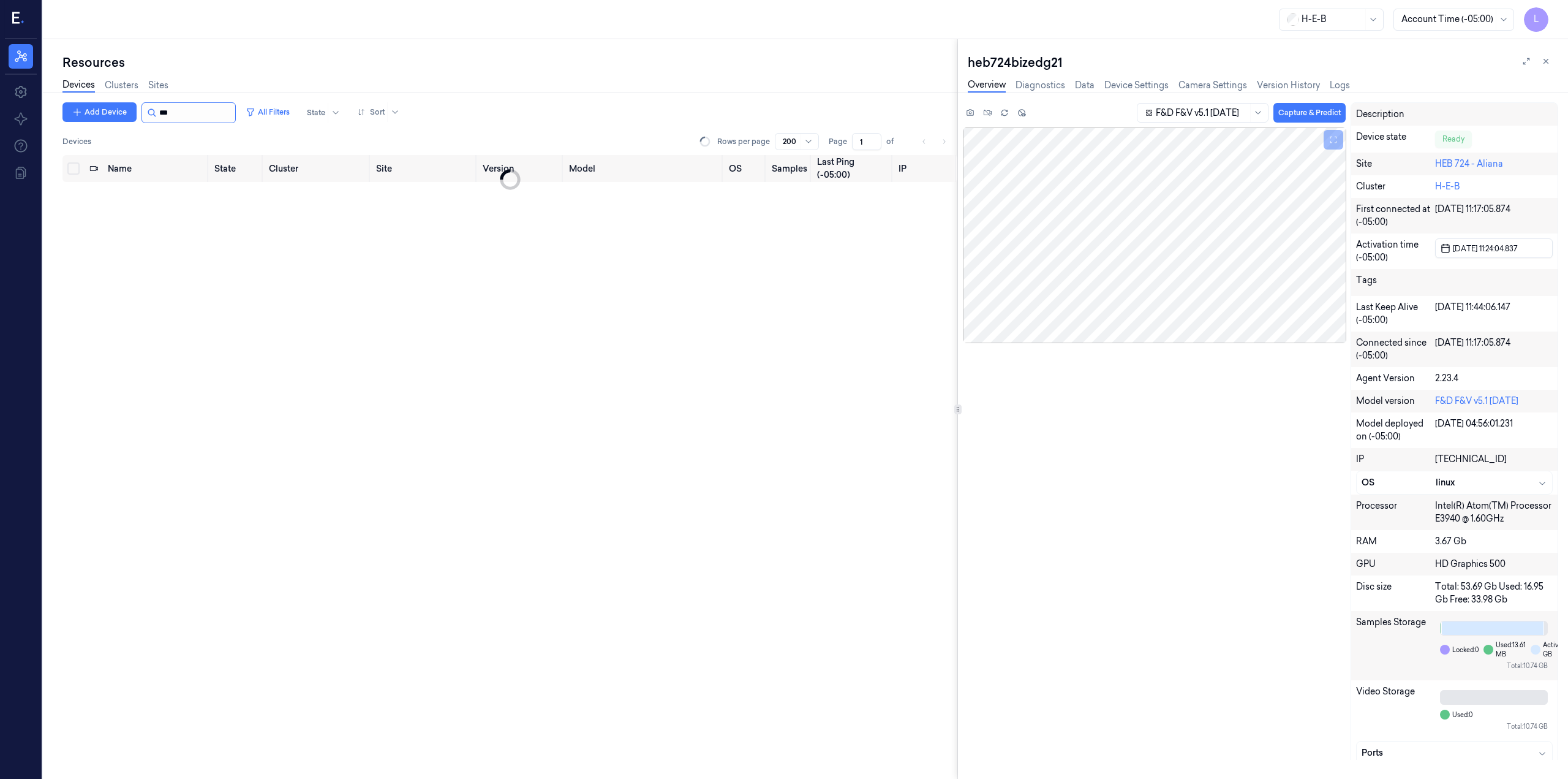
type input "***"
click at [166, 81] on link "Sites" at bounding box center [158, 86] width 20 height 14
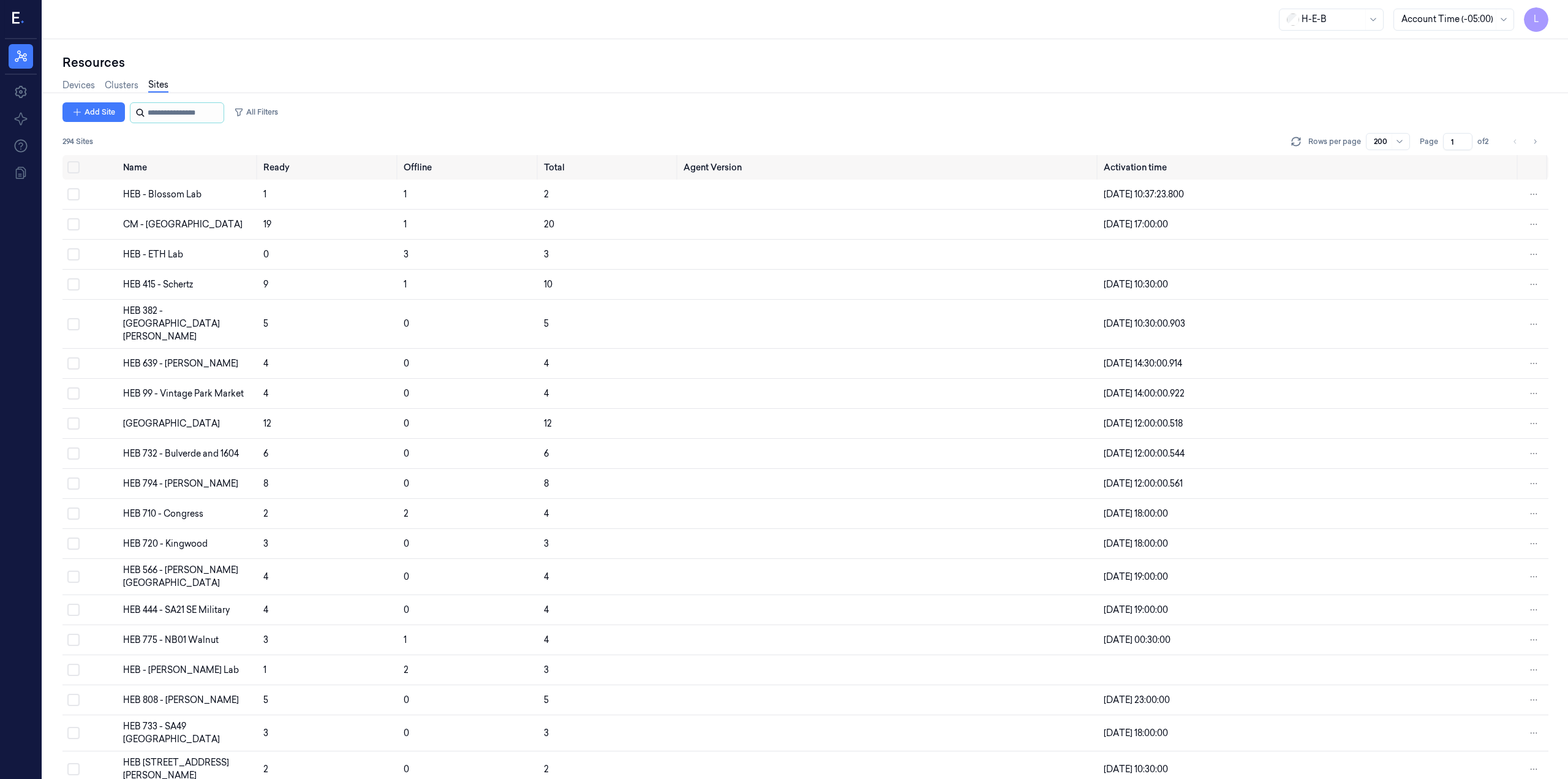
click at [164, 115] on input "string" at bounding box center [184, 113] width 74 height 19
type input "***"
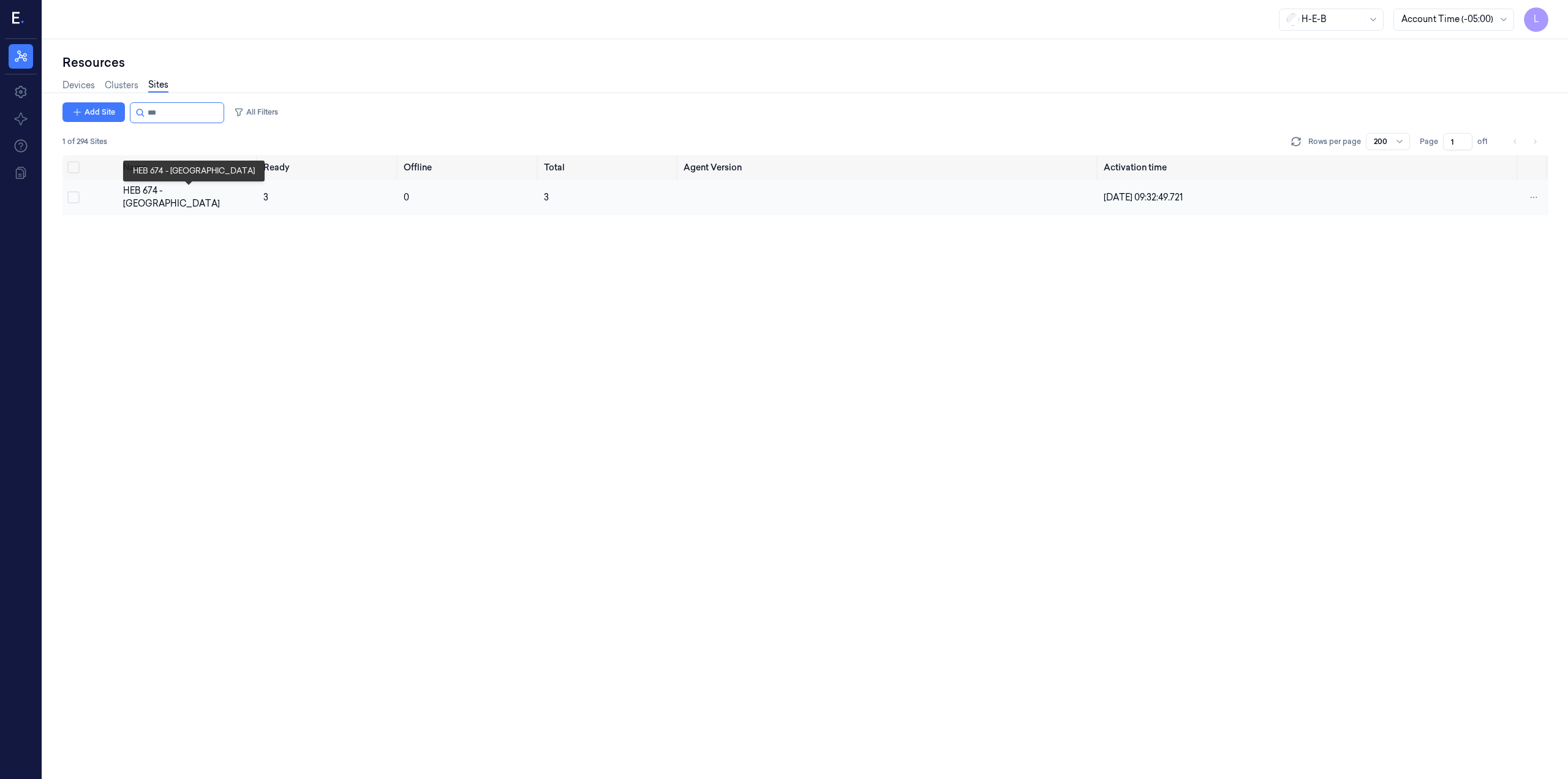
click at [177, 199] on div "HEB 674 - [GEOGRAPHIC_DATA]" at bounding box center [188, 197] width 130 height 26
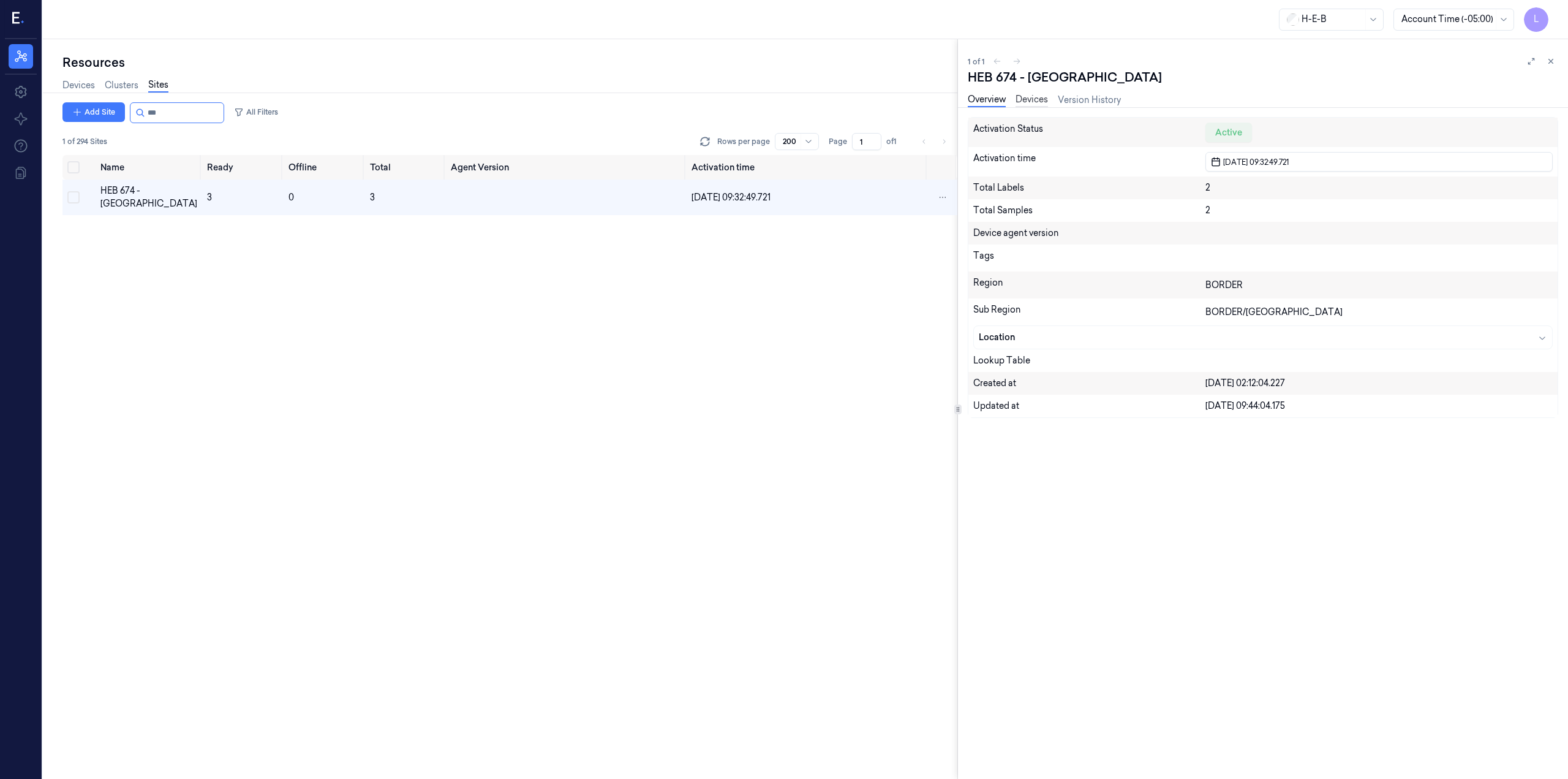
click at [1043, 99] on link "Devices" at bounding box center [1031, 100] width 33 height 14
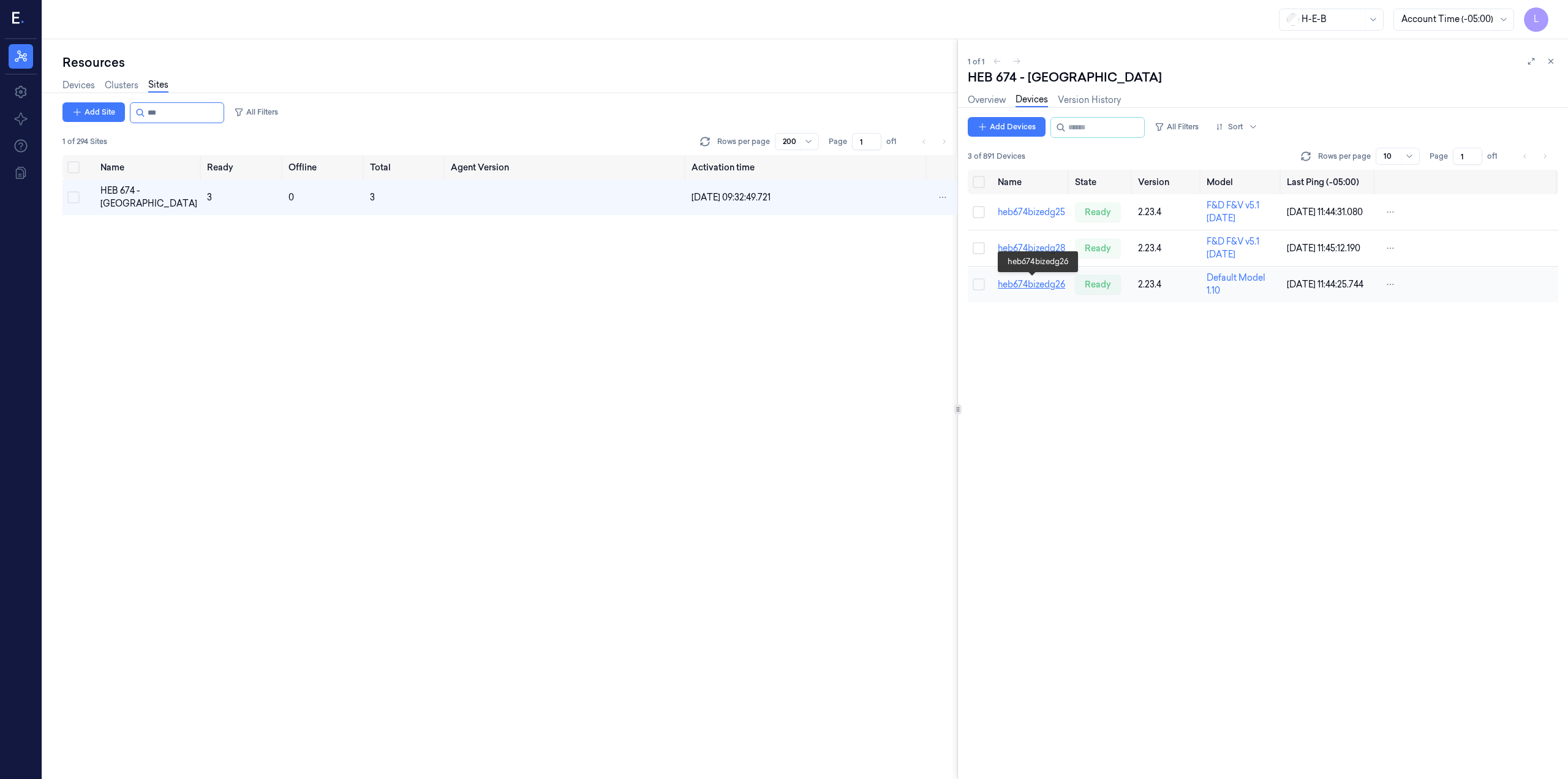
click at [1052, 283] on link "heb674bizedg26" at bounding box center [1031, 284] width 68 height 11
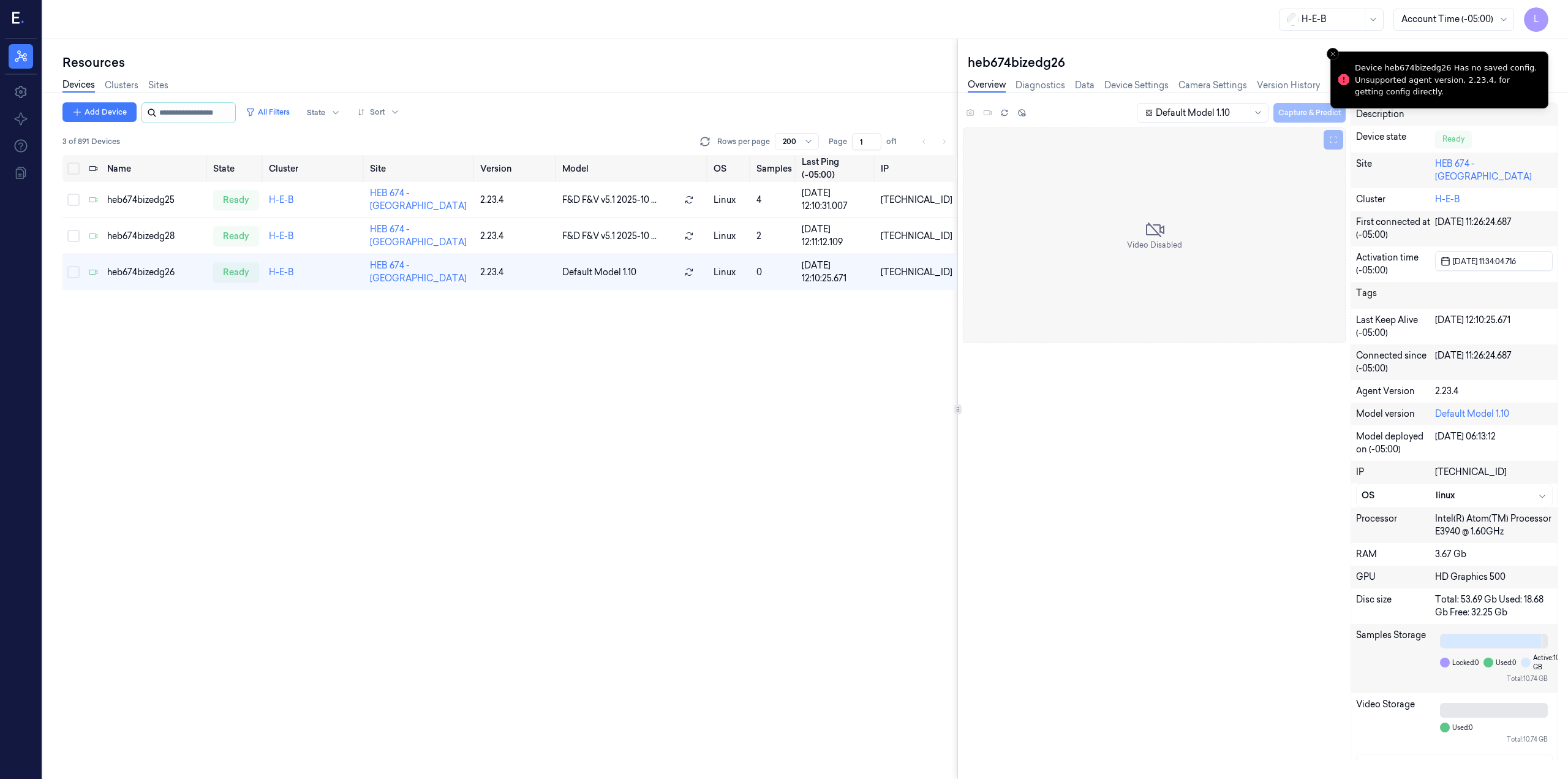
click at [199, 113] on input "string" at bounding box center [196, 113] width 74 height 19
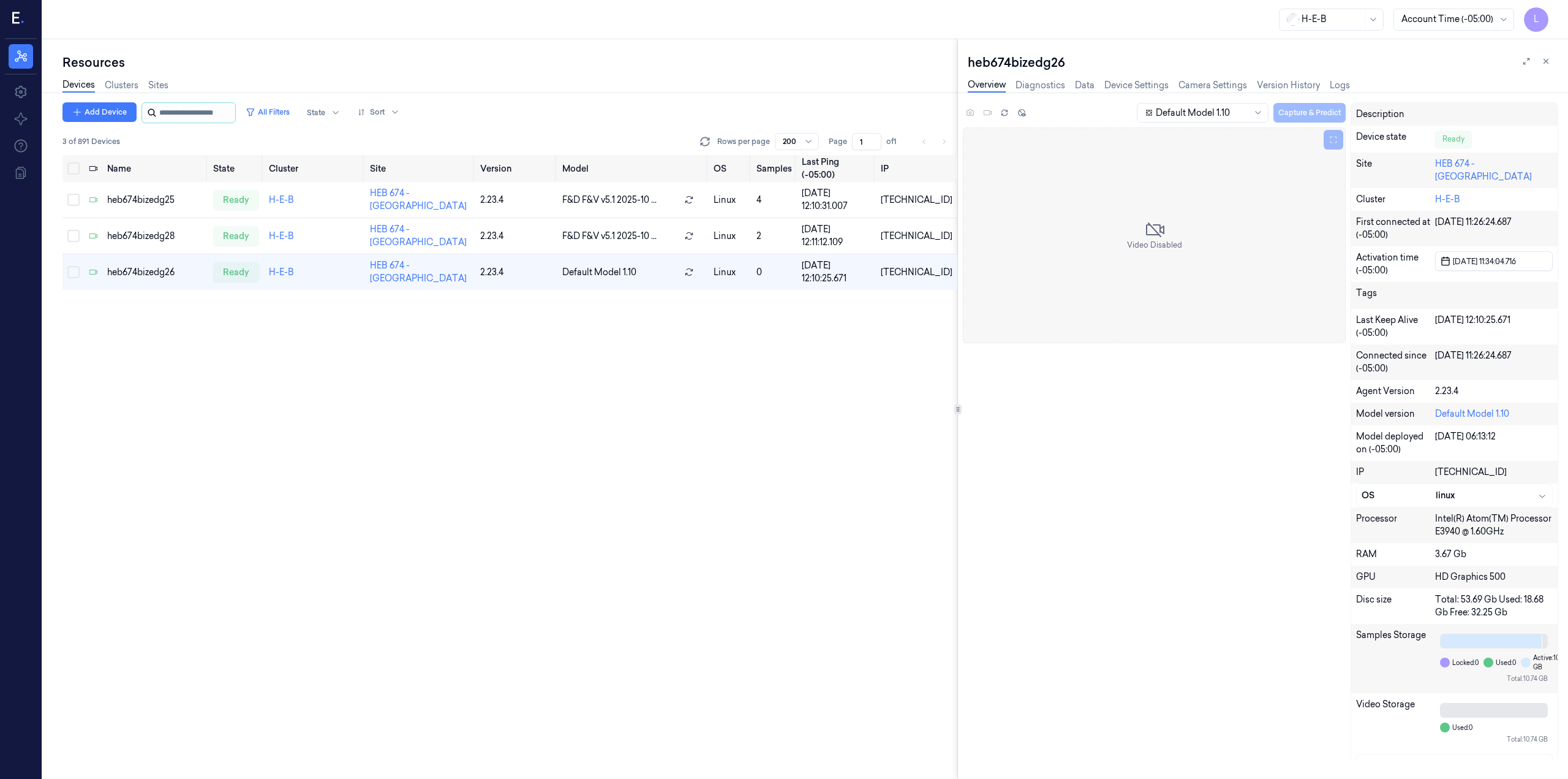
click at [208, 113] on input "string" at bounding box center [196, 113] width 74 height 19
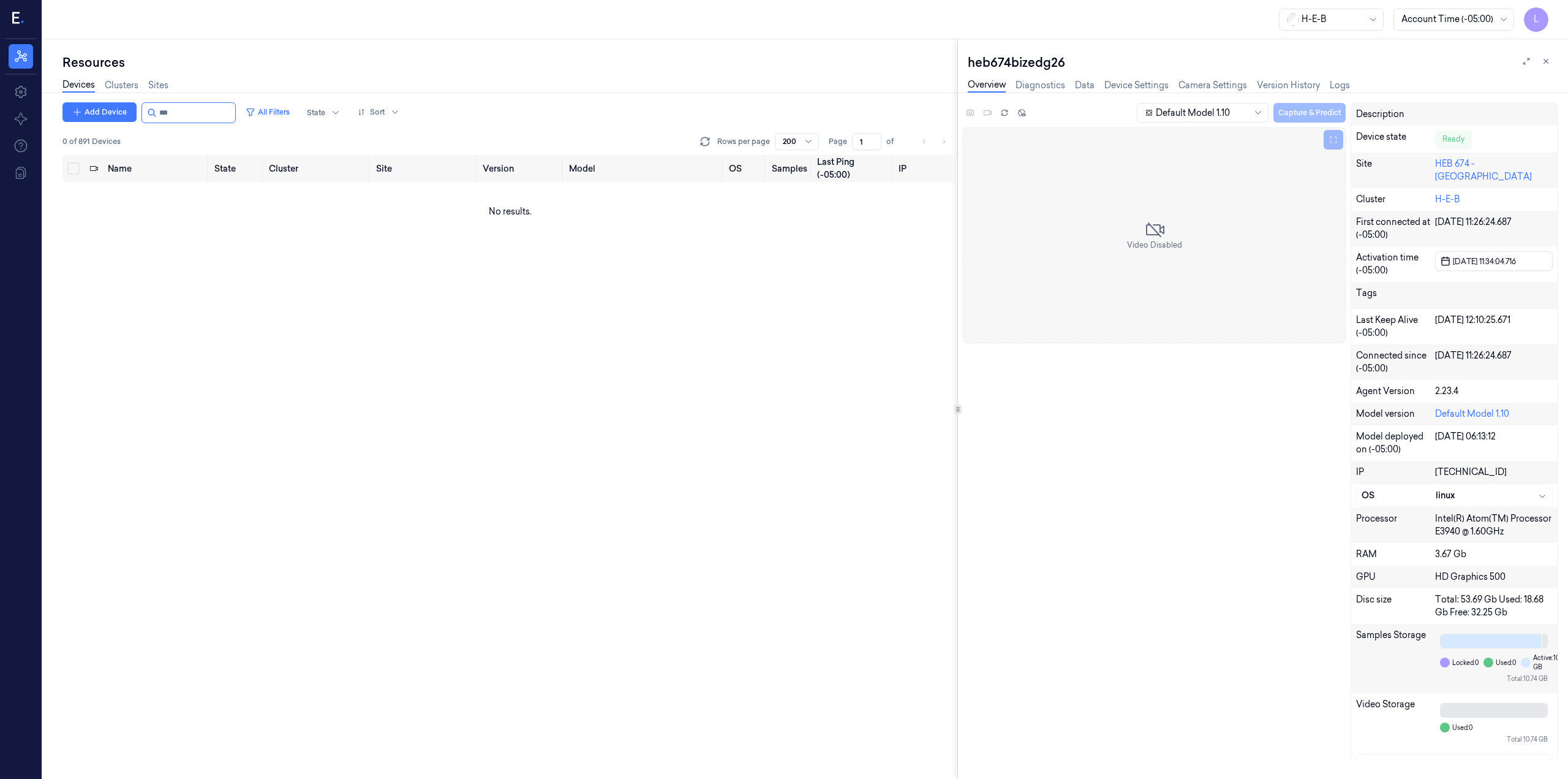
type input "***"
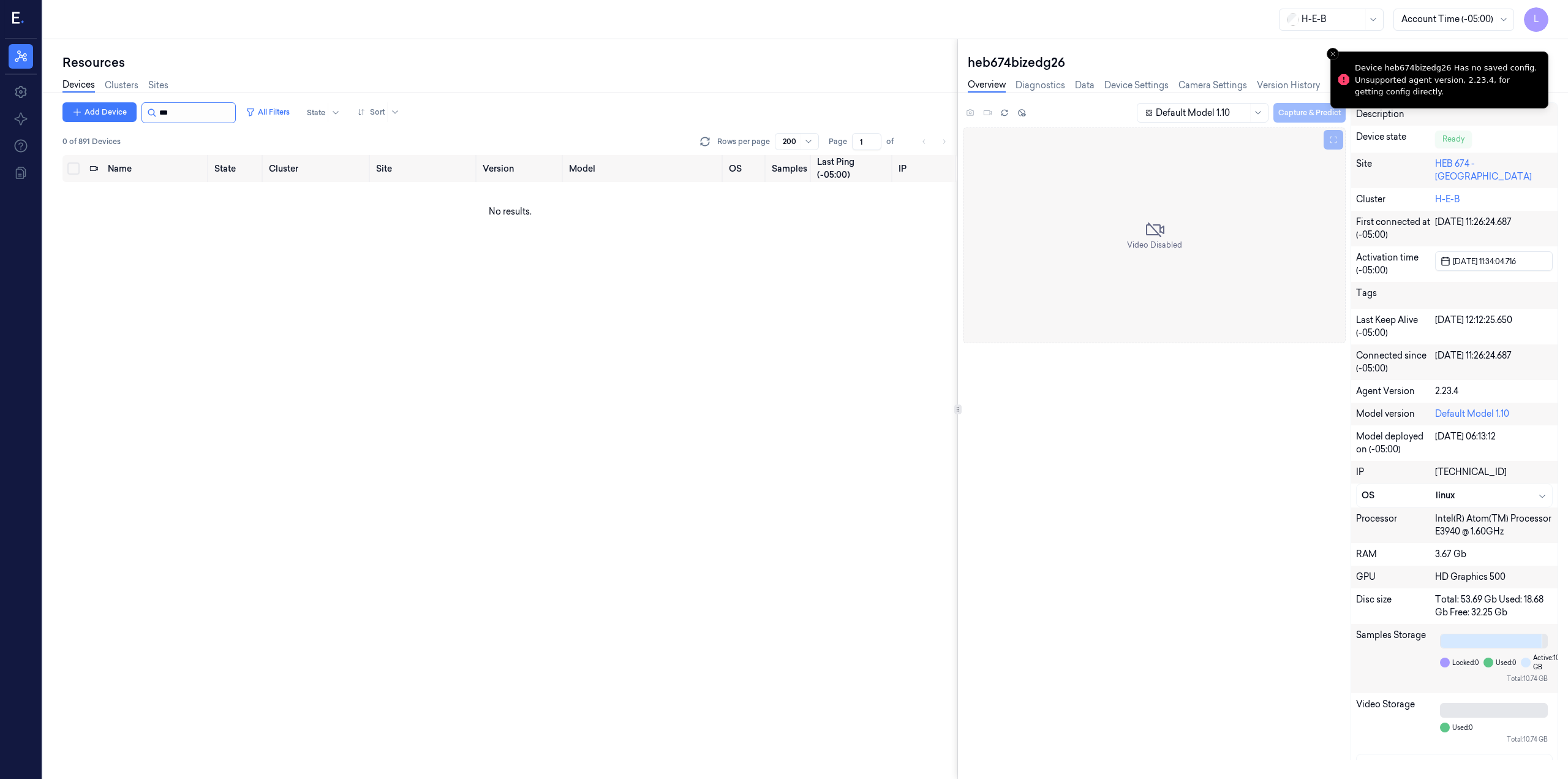
click at [193, 111] on input "string" at bounding box center [196, 113] width 74 height 19
type input "***"
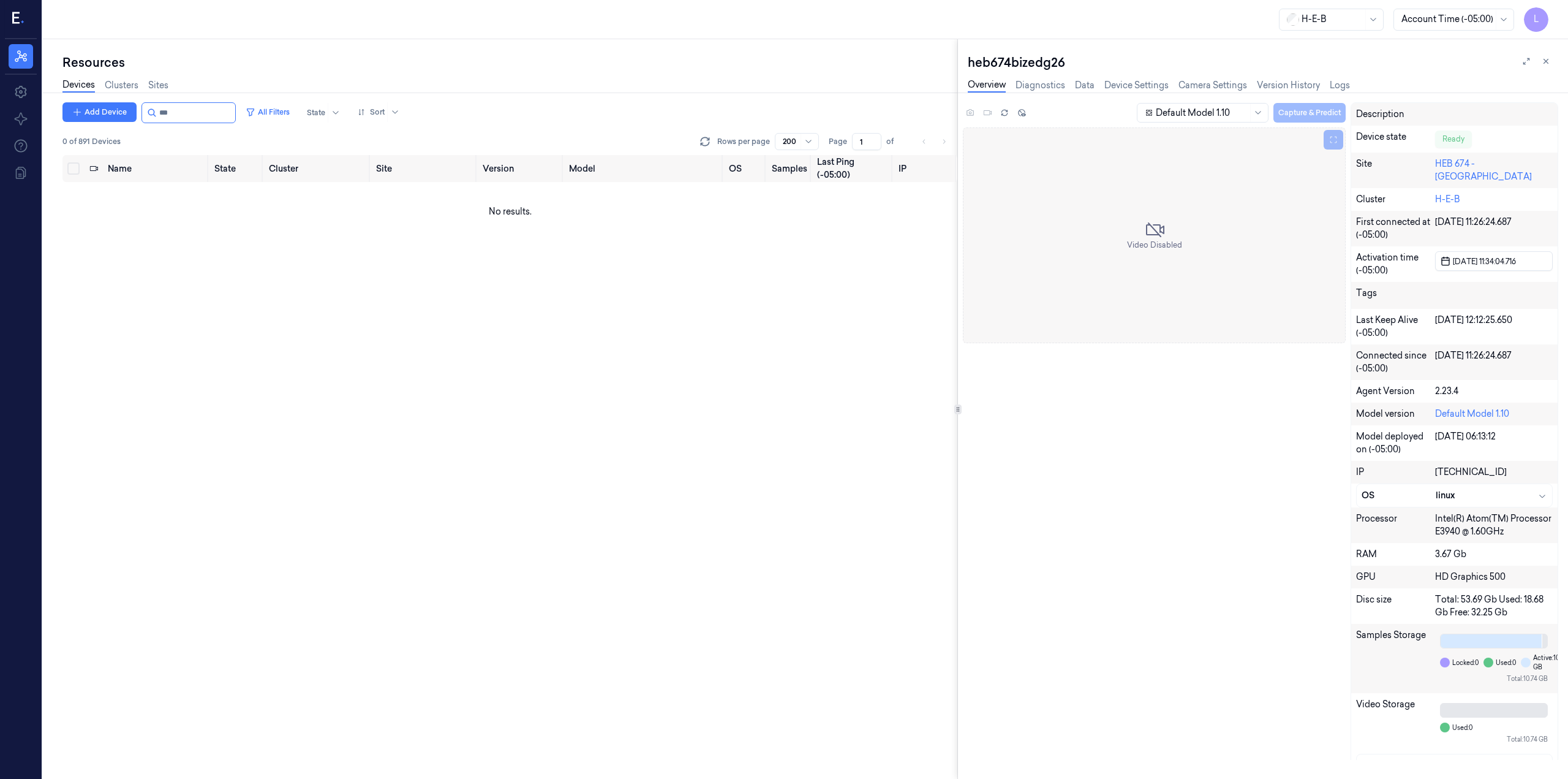
click at [86, 86] on link "Devices" at bounding box center [79, 86] width 33 height 14
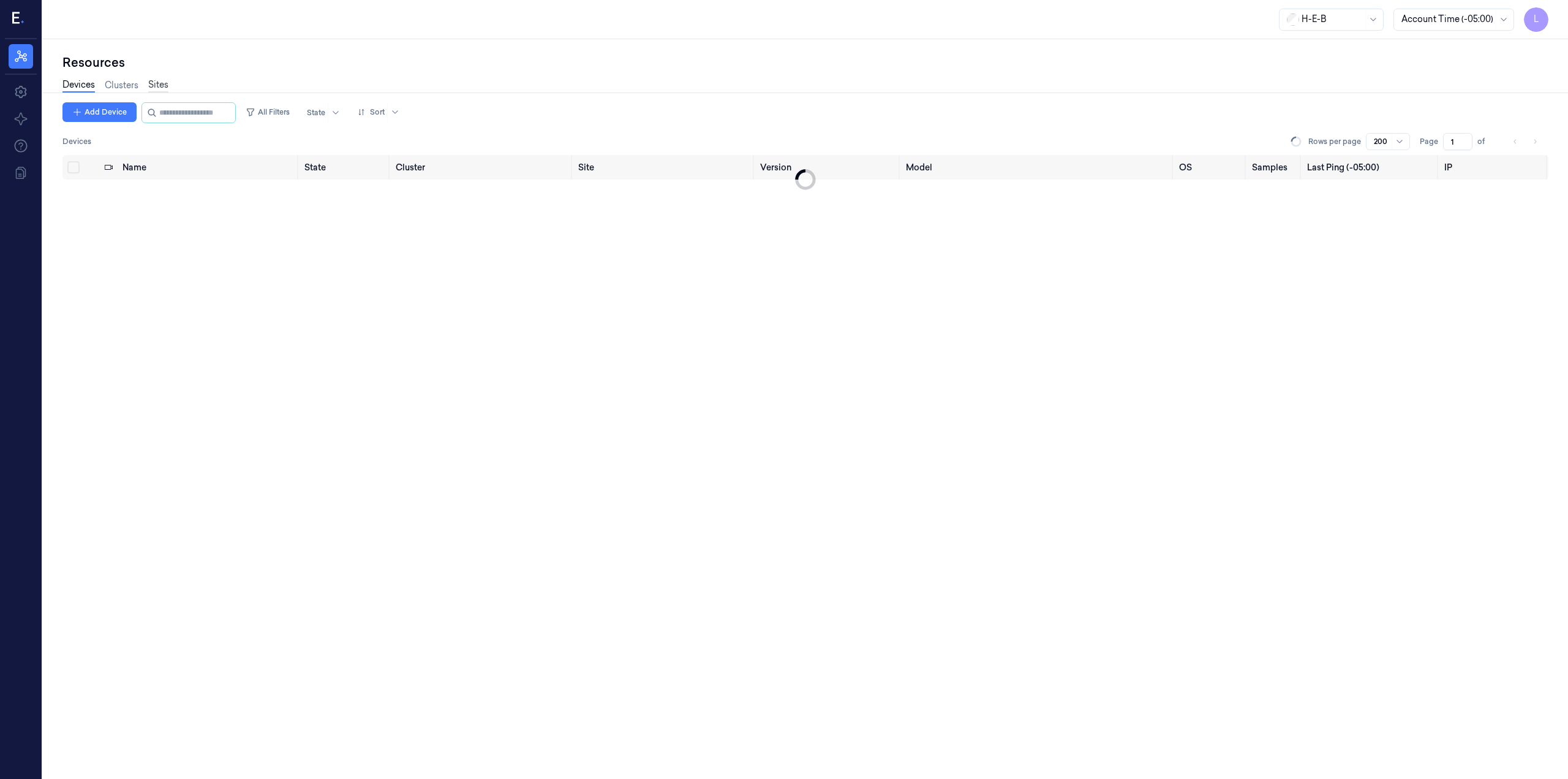
click at [161, 84] on link "Sites" at bounding box center [158, 86] width 20 height 14
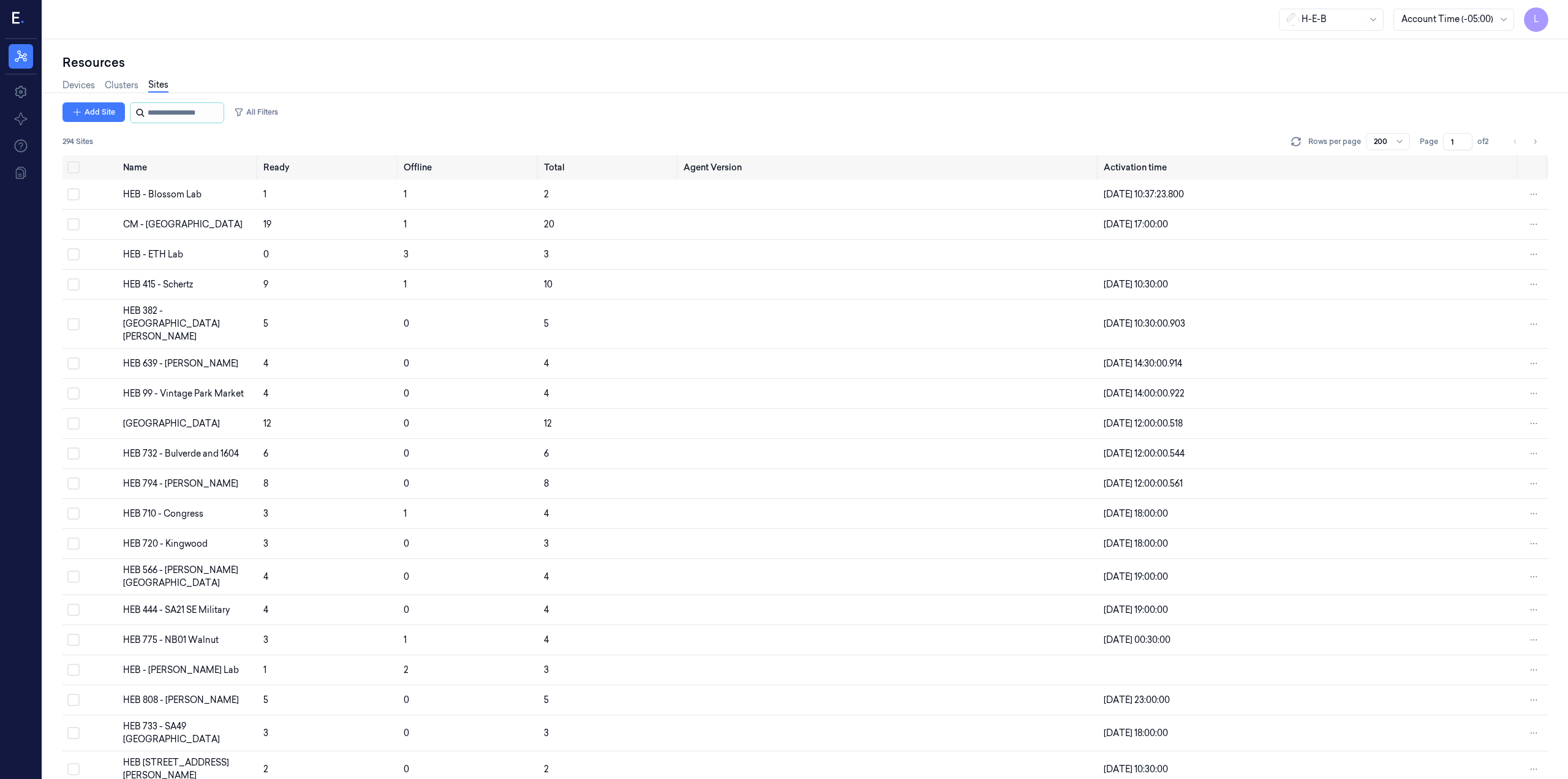
click at [183, 110] on input "string" at bounding box center [184, 113] width 74 height 19
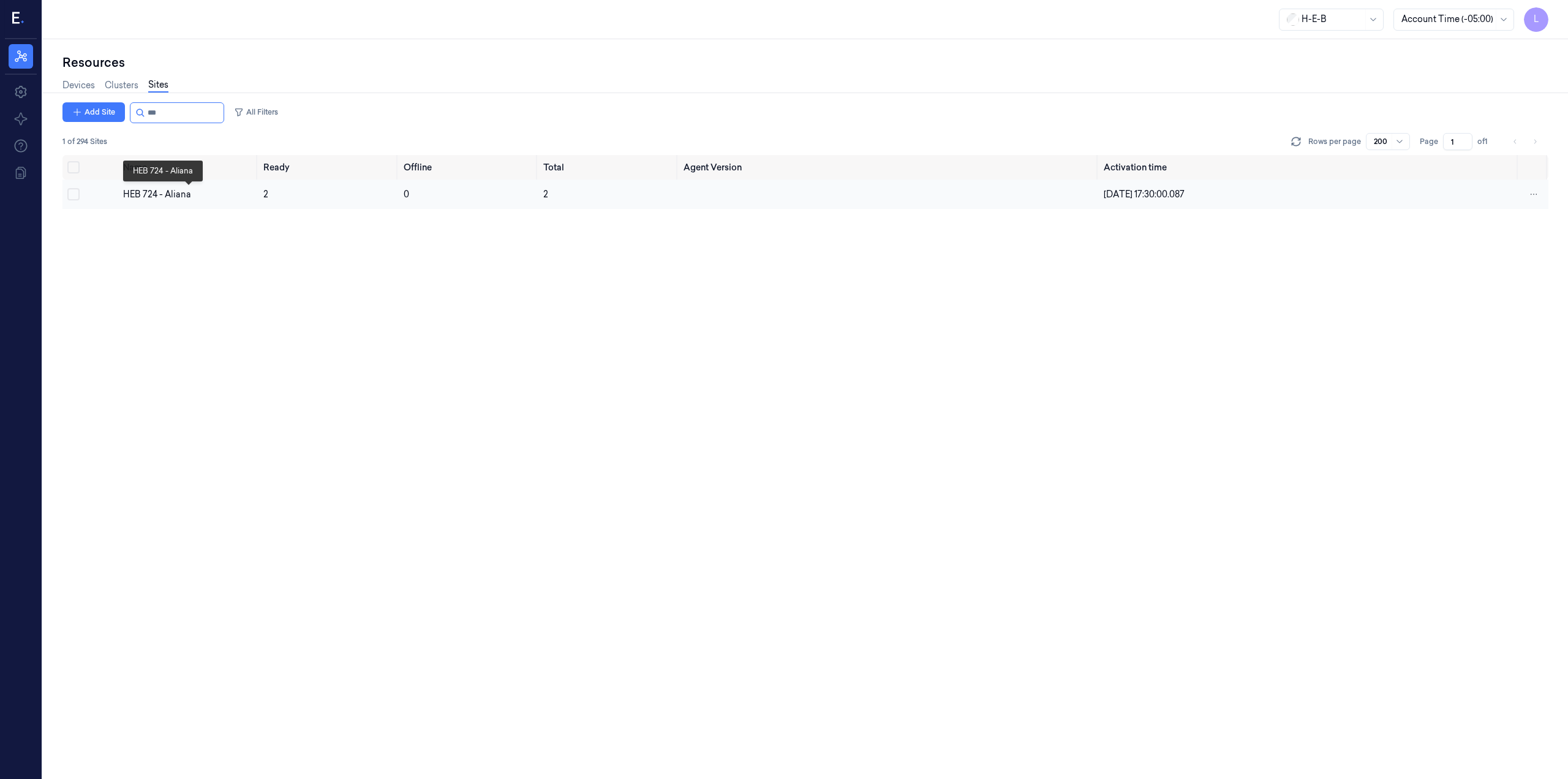
type input "***"
click at [168, 191] on div "HEB 724 - Aliana" at bounding box center [188, 194] width 130 height 13
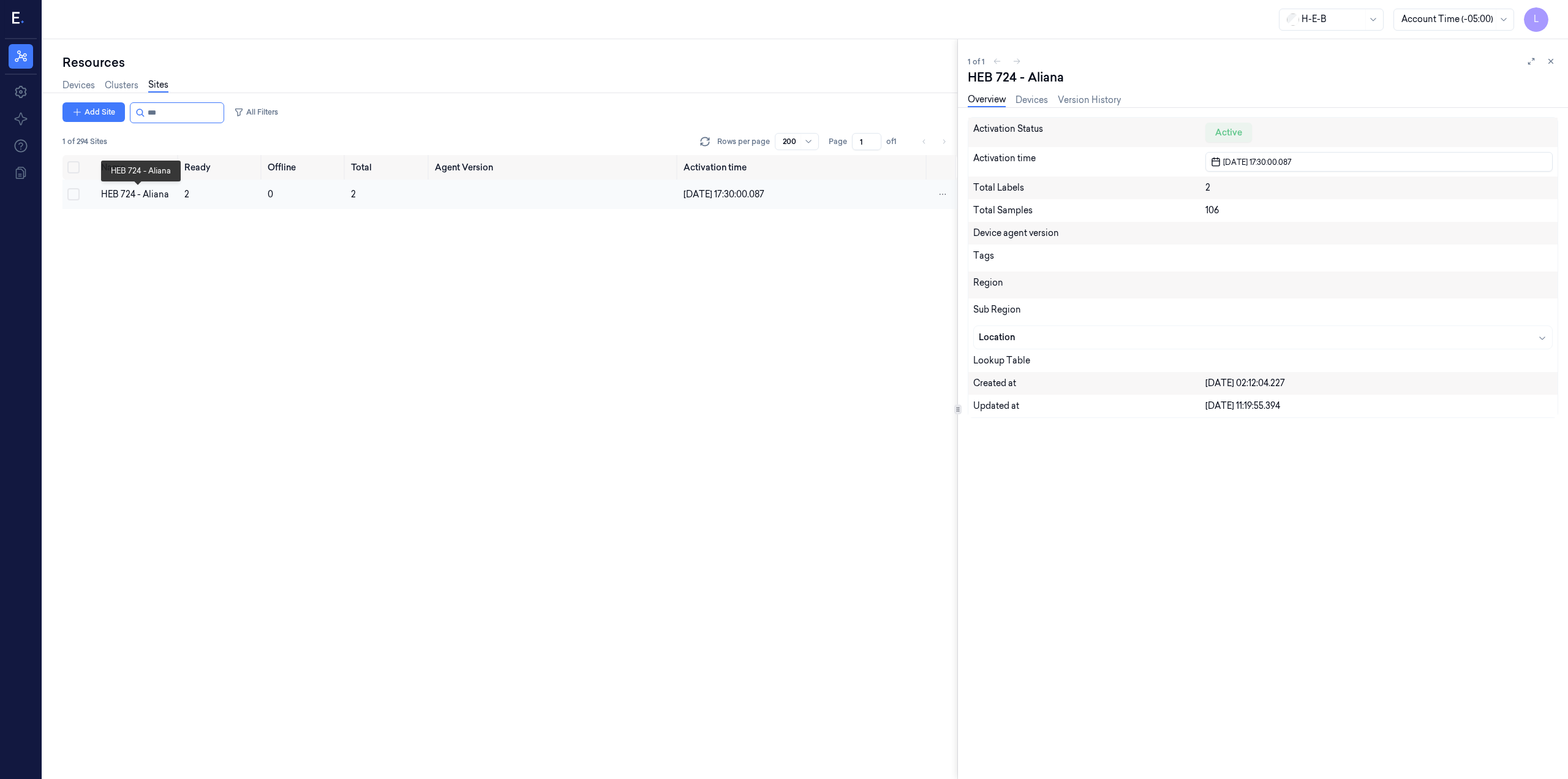
click at [151, 196] on div "HEB 724 - Aliana" at bounding box center [138, 194] width 74 height 13
click at [1036, 91] on div "Overview Devices Version History" at bounding box center [1045, 101] width 153 height 31
click at [1036, 96] on link "Devices" at bounding box center [1031, 100] width 33 height 14
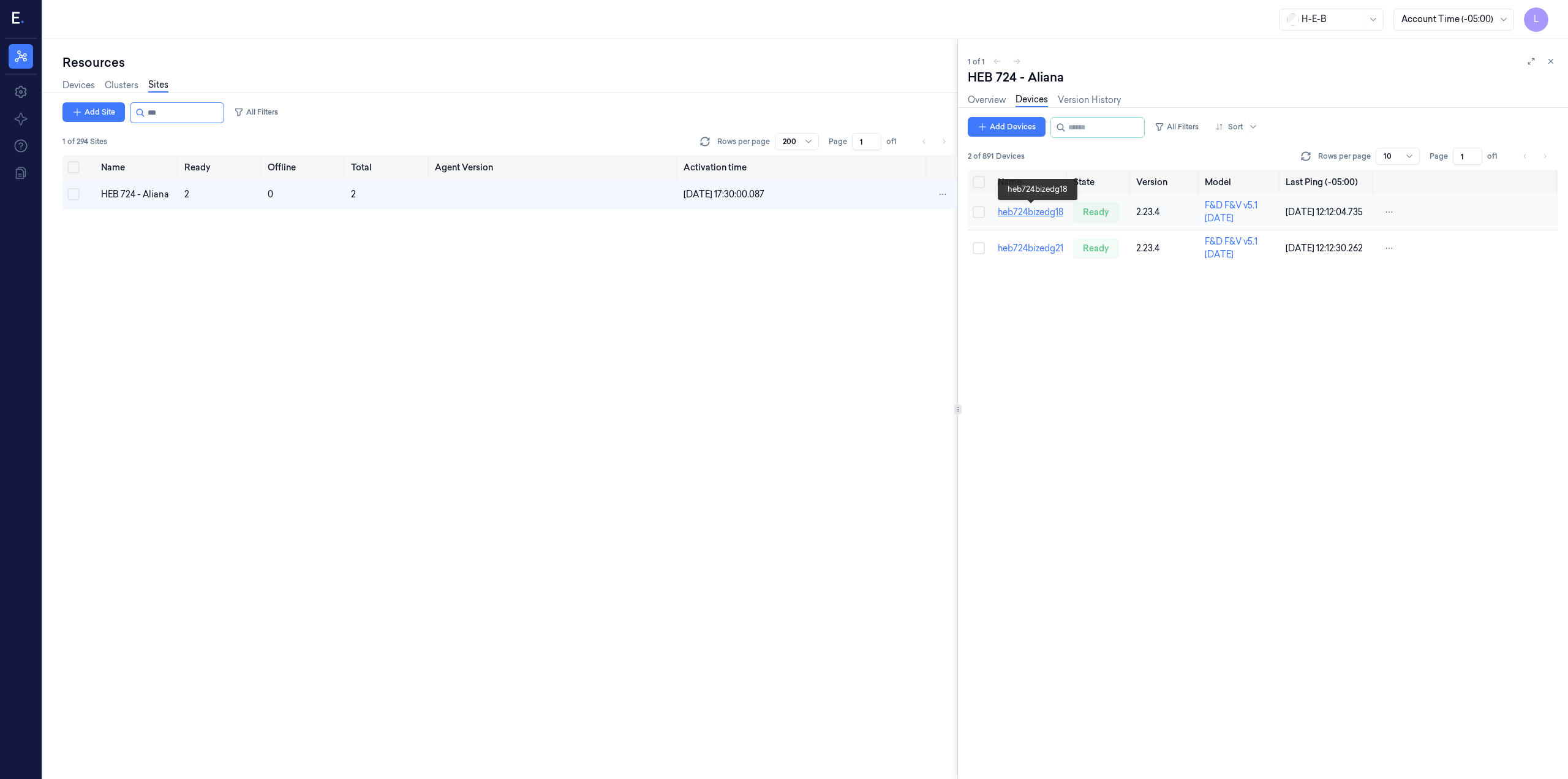
click at [1038, 208] on link "heb724bizedg18" at bounding box center [1031, 212] width 65 height 11
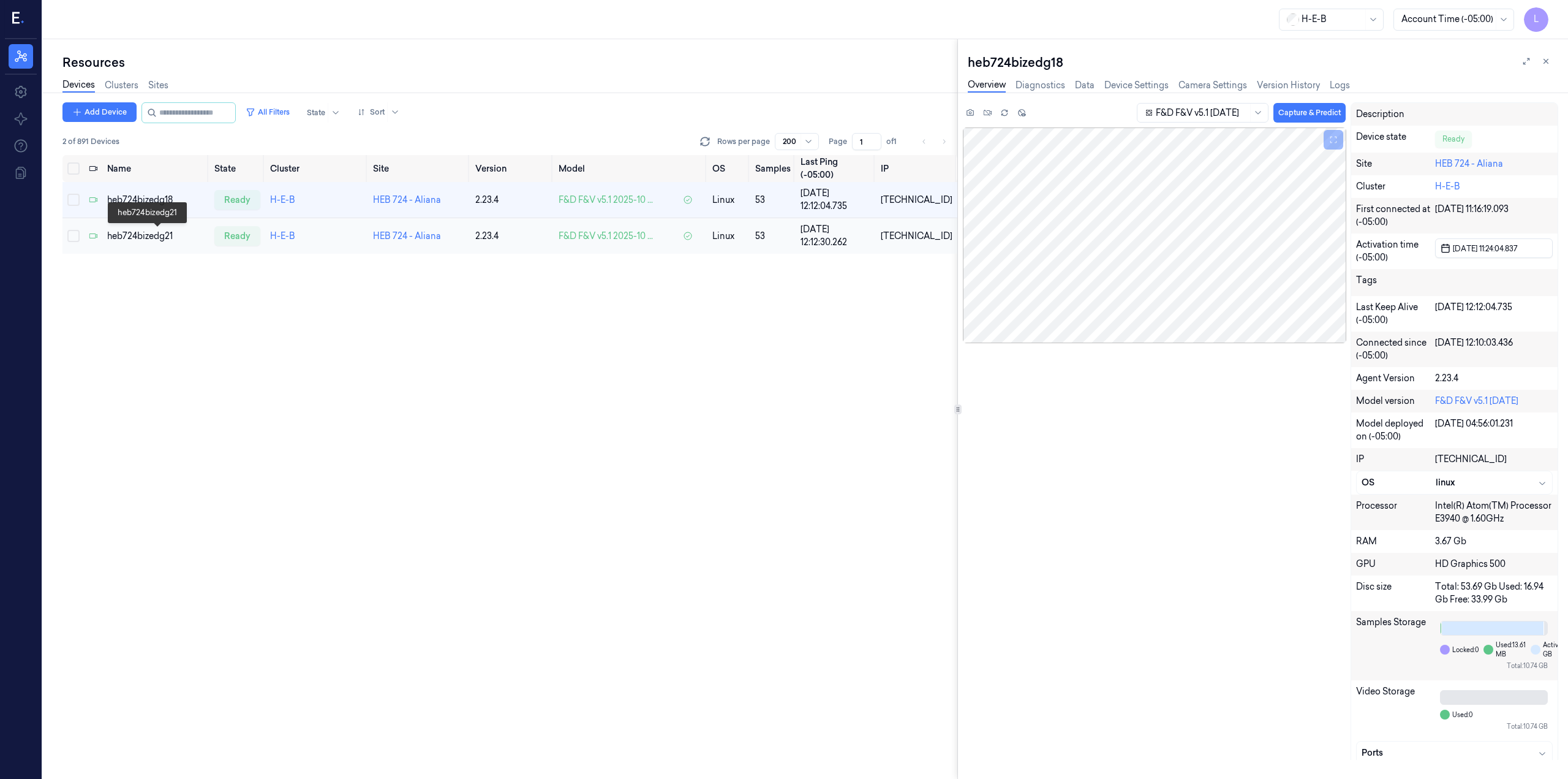
click at [167, 237] on div "heb724bizedg21" at bounding box center [156, 236] width 97 height 13
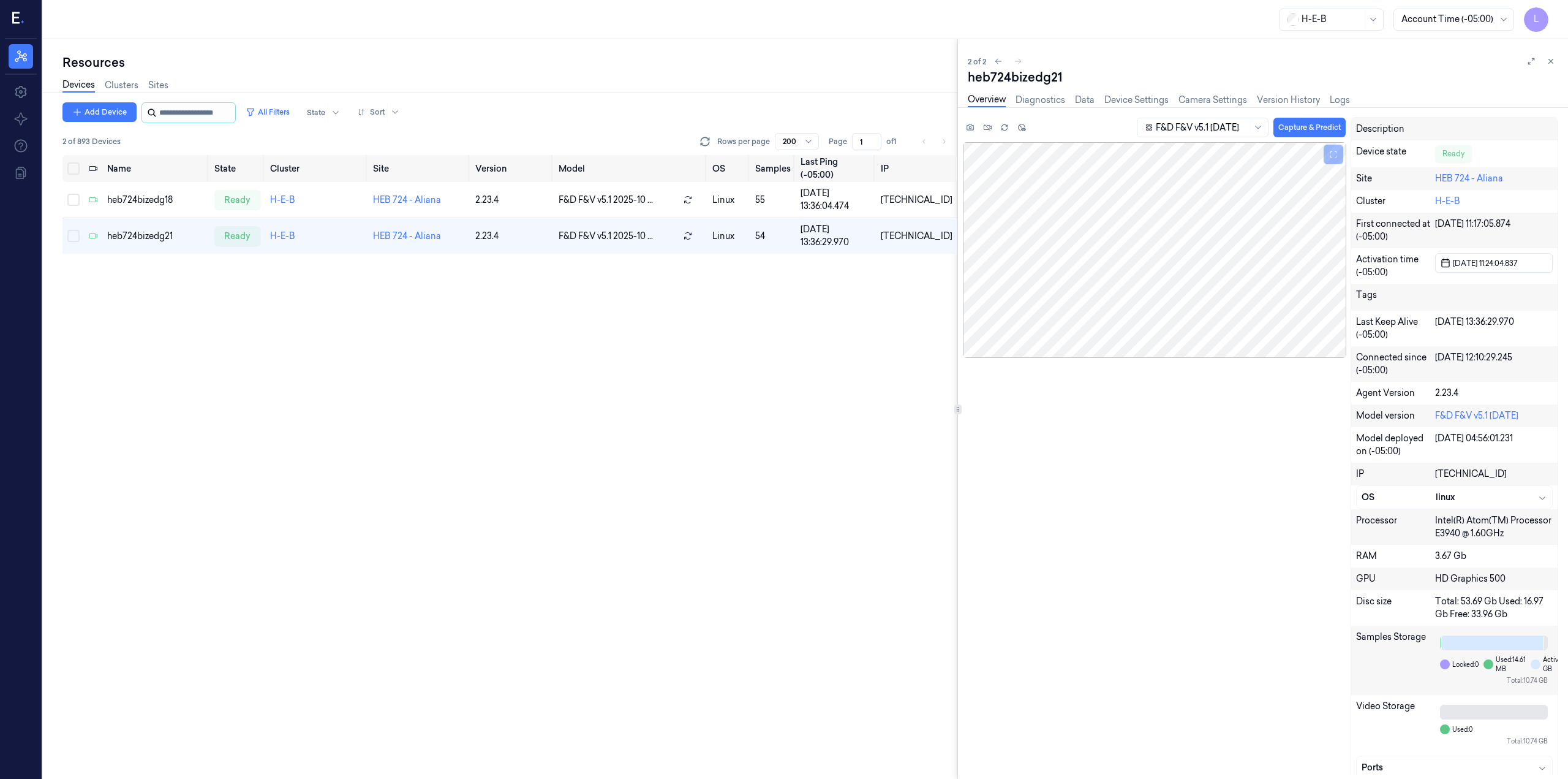
click at [201, 115] on input "string" at bounding box center [196, 113] width 74 height 19
type input "***"
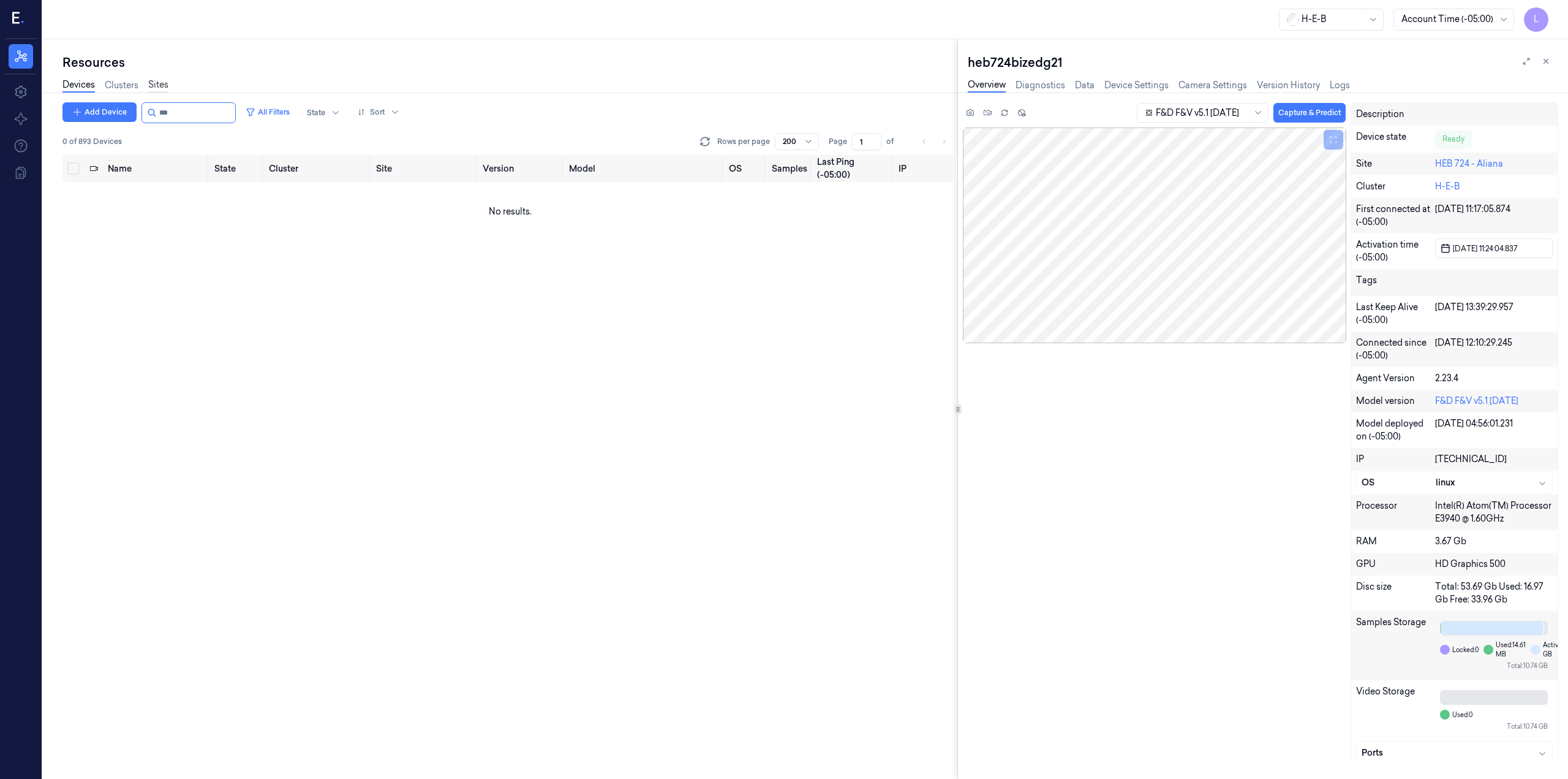
click at [155, 81] on link "Sites" at bounding box center [158, 86] width 20 height 14
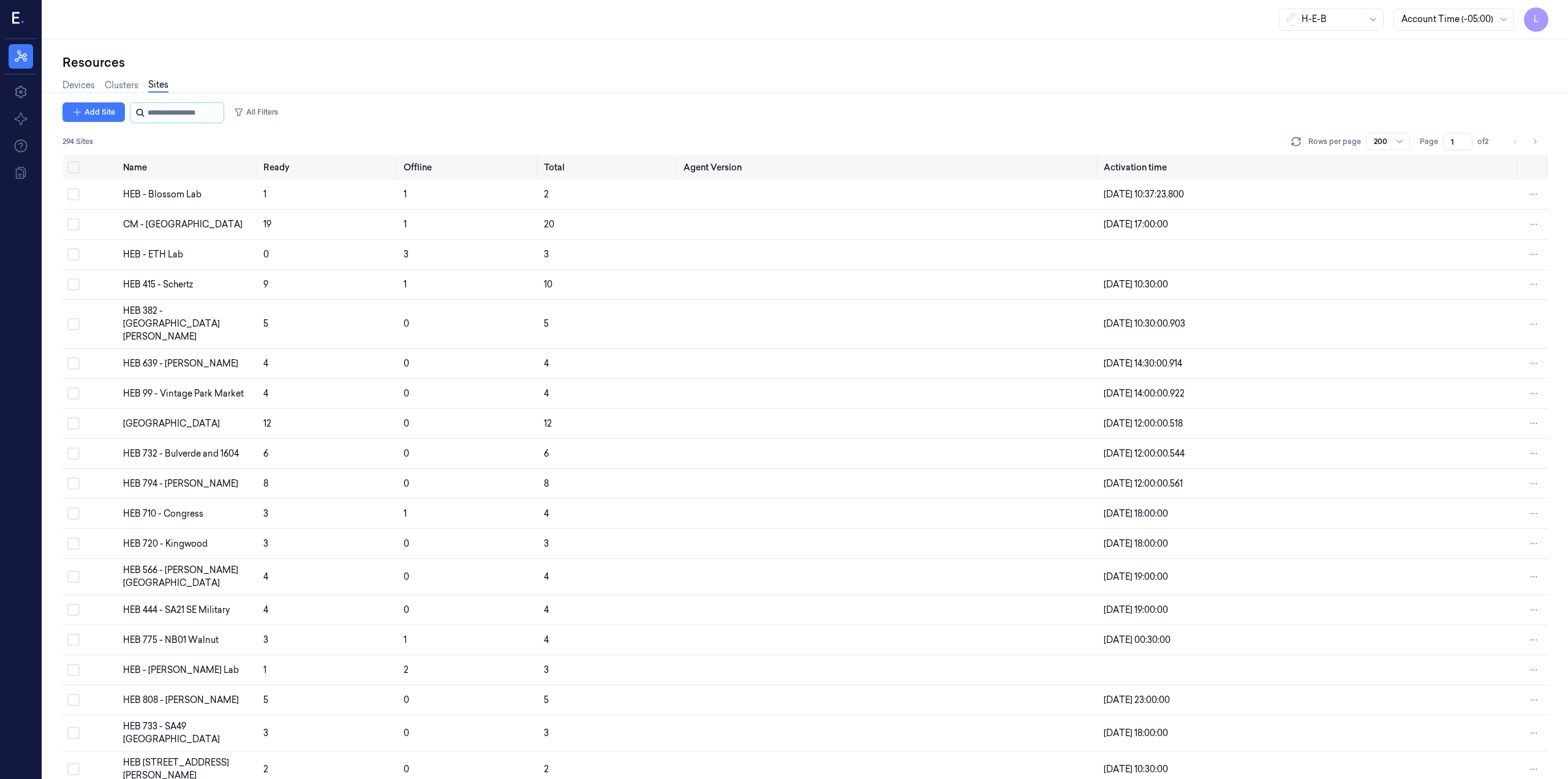
click at [202, 116] on input "string" at bounding box center [184, 113] width 74 height 19
type input "***"
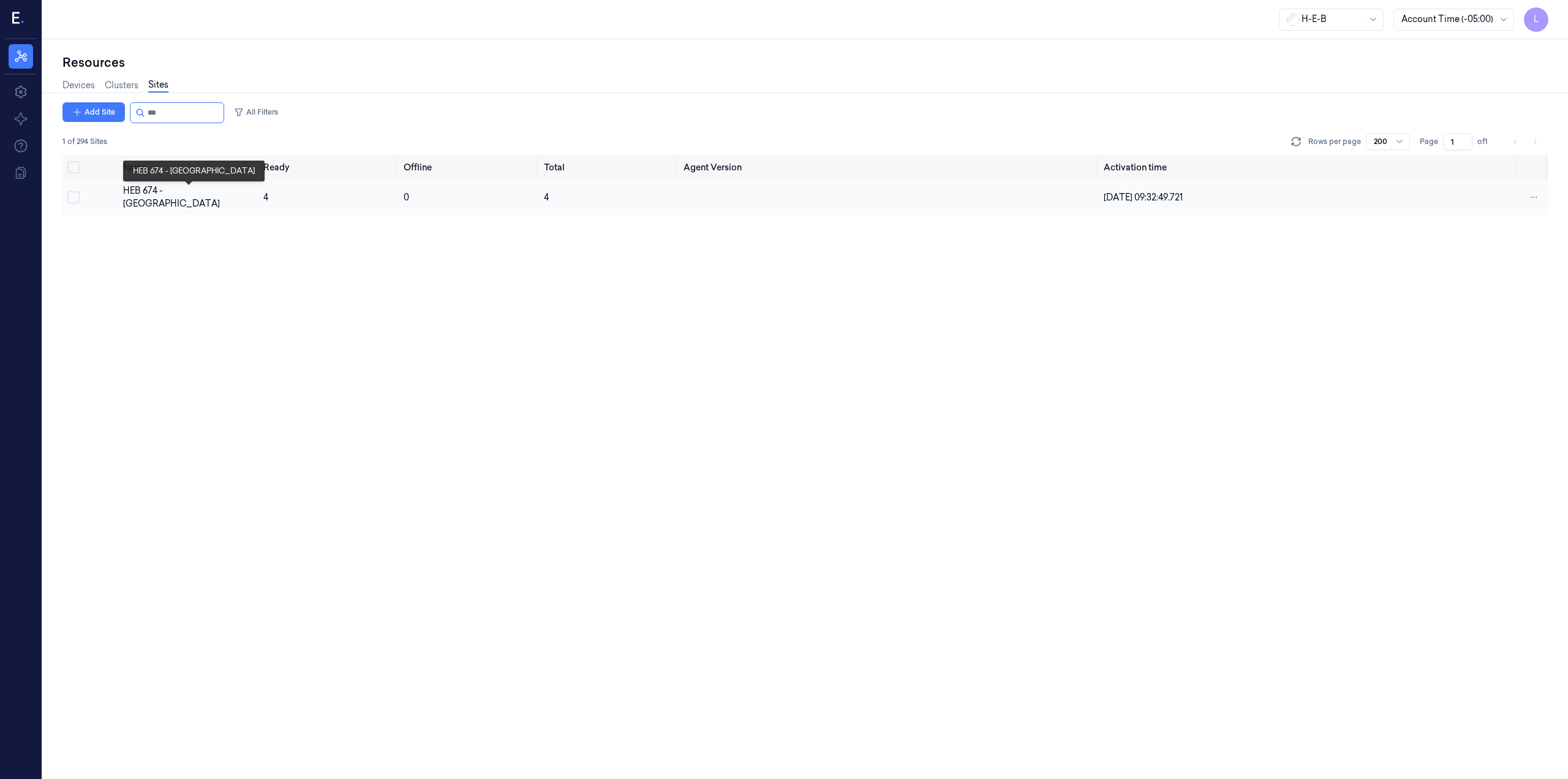
click at [156, 191] on div "HEB 674 - [GEOGRAPHIC_DATA]" at bounding box center [188, 197] width 130 height 26
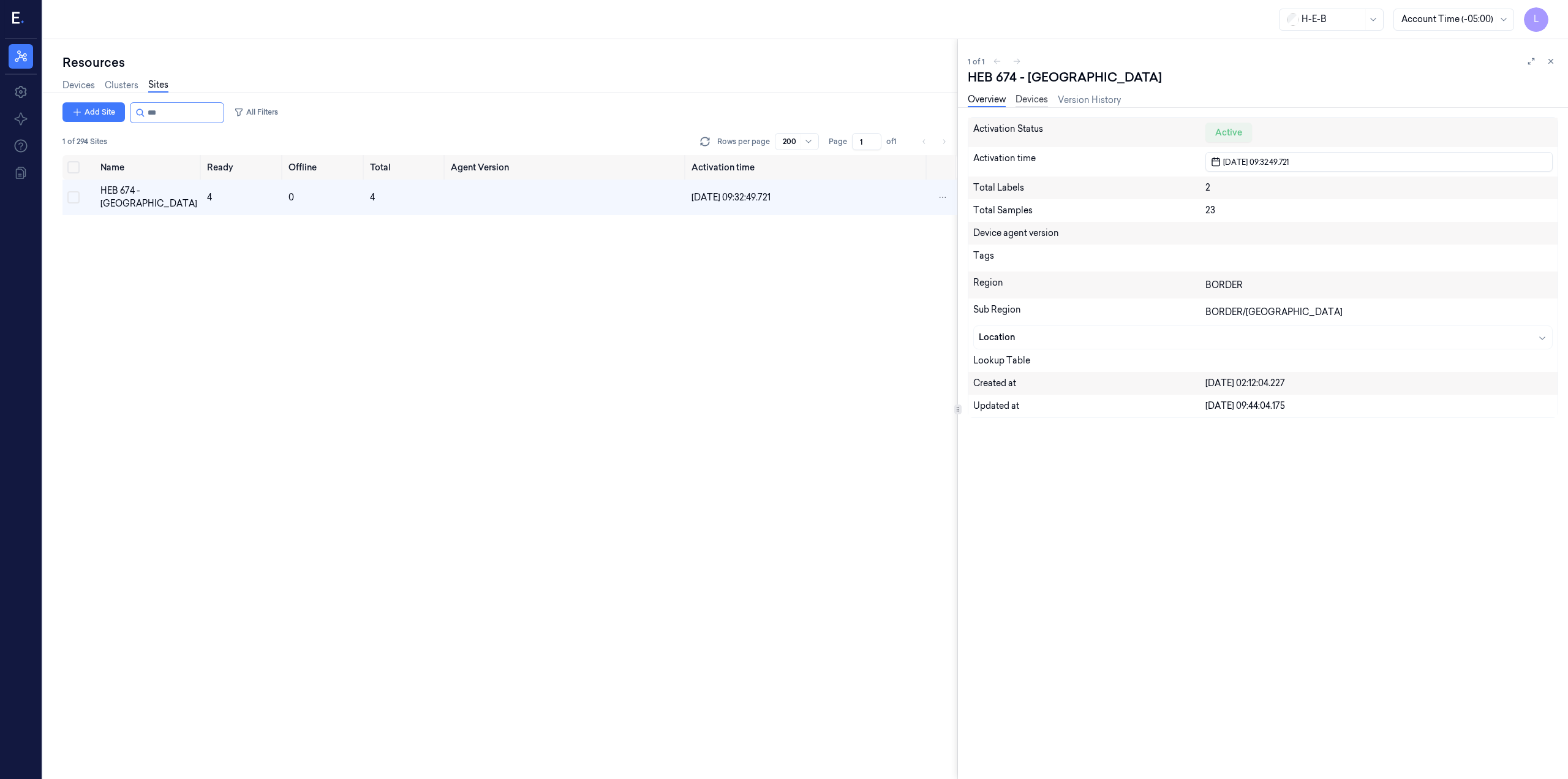
click at [1027, 99] on link "Devices" at bounding box center [1031, 100] width 33 height 14
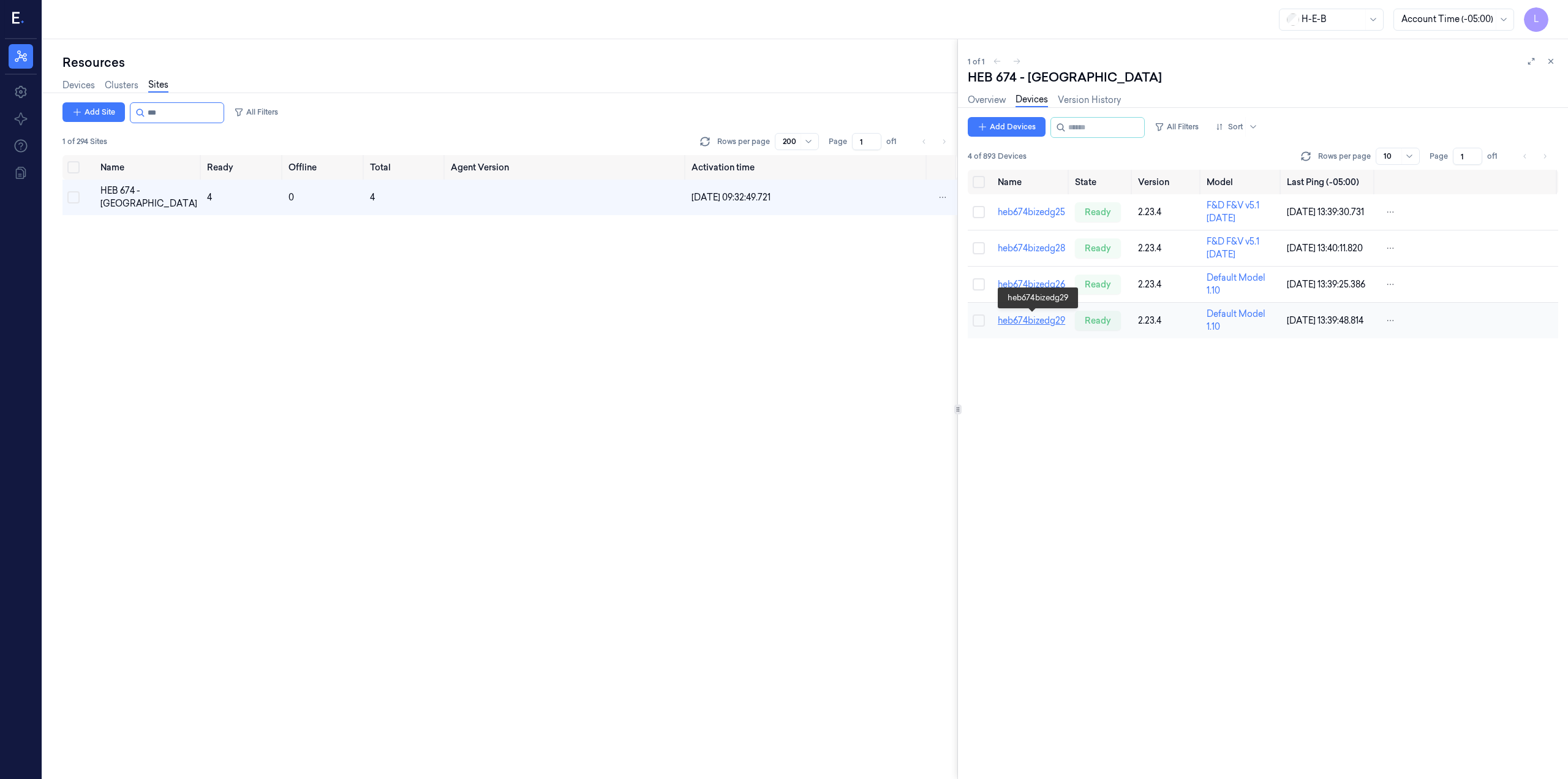
click at [1049, 316] on link "heb674bizedg29" at bounding box center [1031, 320] width 68 height 11
